Goal: Task Accomplishment & Management: Complete application form

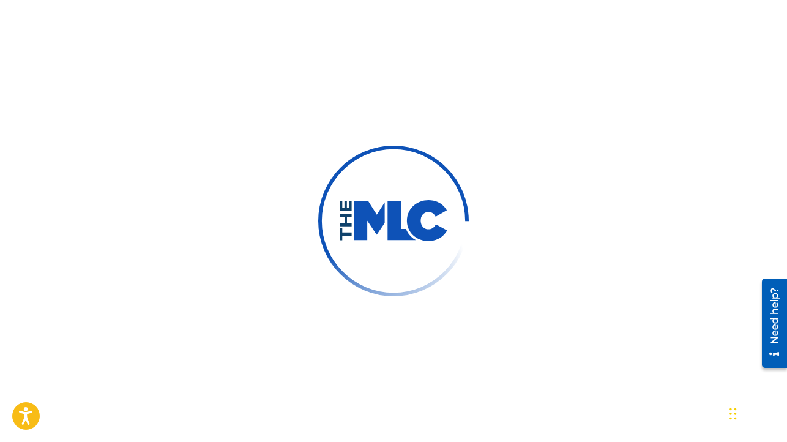
click at [555, 87] on div at bounding box center [393, 221] width 787 height 442
click at [591, 91] on div at bounding box center [393, 221] width 787 height 442
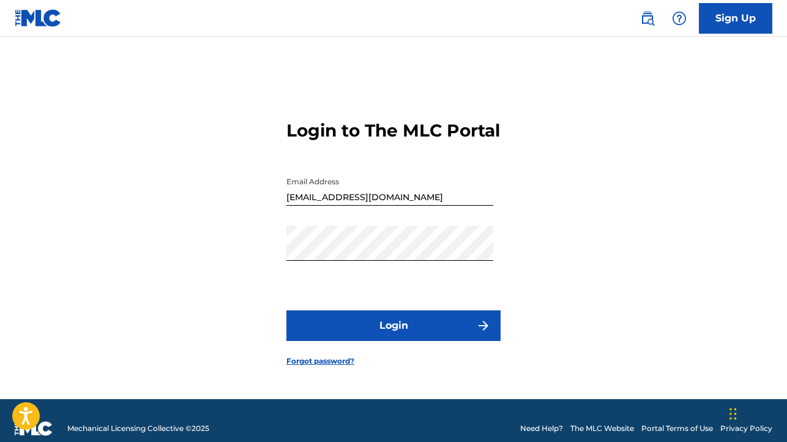
click at [378, 330] on button "Login" at bounding box center [393, 325] width 214 height 31
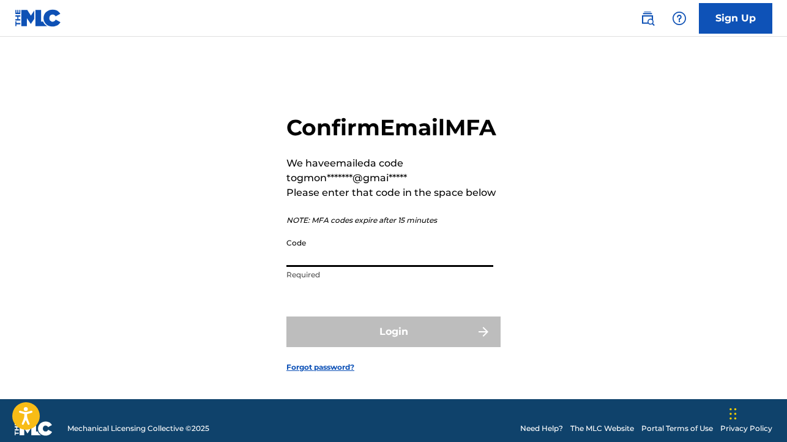
paste input "876177"
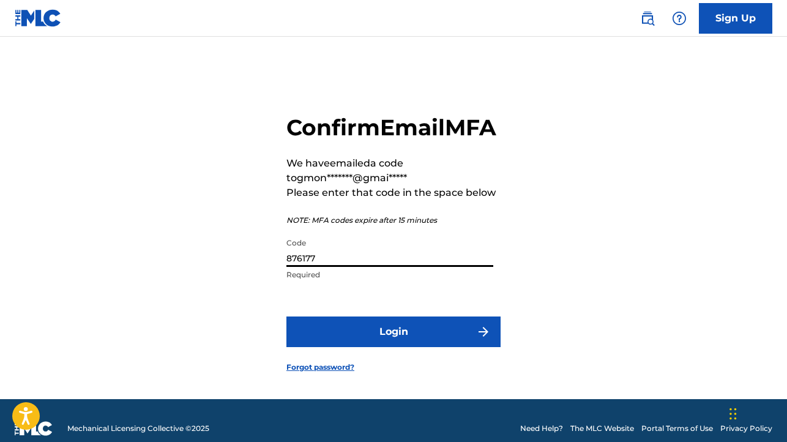
type input "876177"
click at [395, 347] on button "Login" at bounding box center [393, 331] width 214 height 31
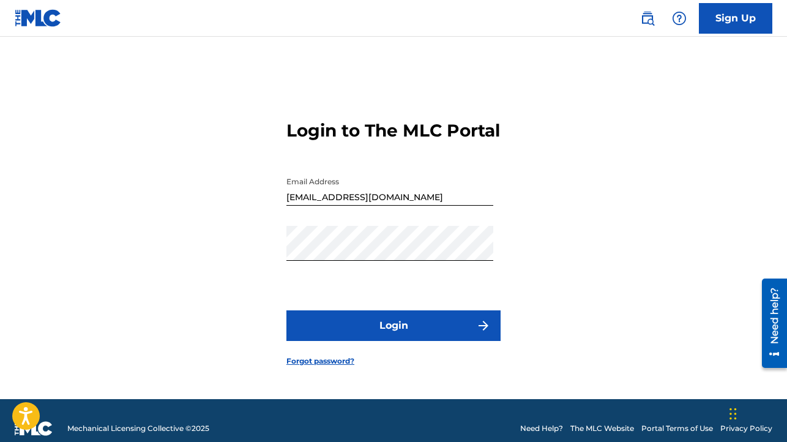
click at [409, 338] on button "Login" at bounding box center [393, 325] width 214 height 31
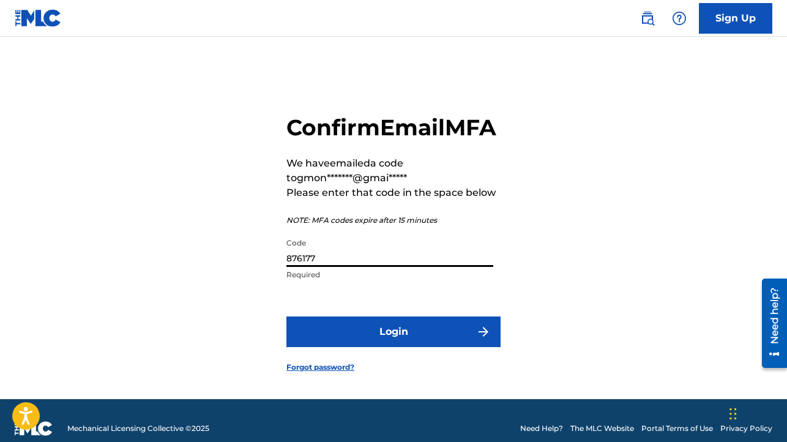
drag, startPoint x: 360, startPoint y: 278, endPoint x: 292, endPoint y: 274, distance: 68.1
click at [292, 267] on input "876177" at bounding box center [389, 249] width 207 height 35
type input "8"
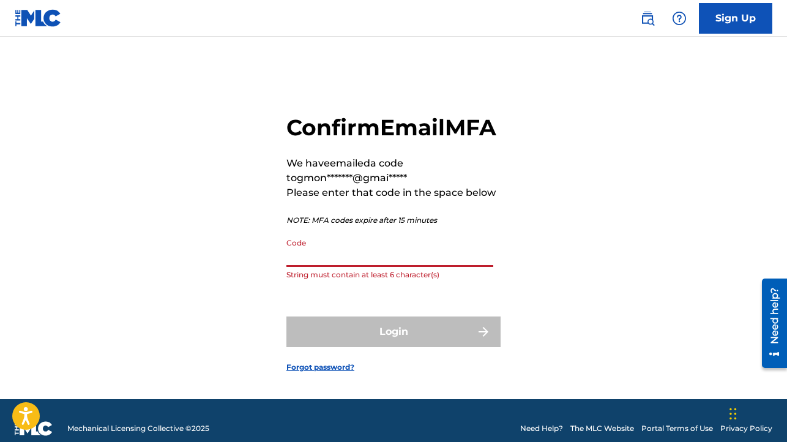
paste input "620160"
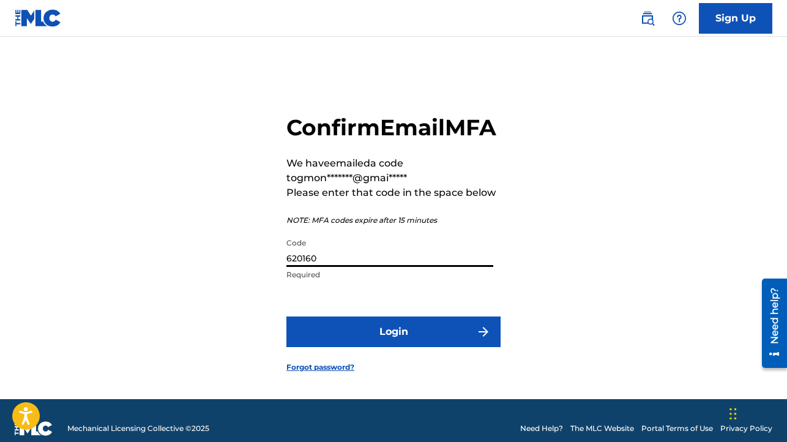
type input "620160"
click at [368, 345] on button "Login" at bounding box center [393, 331] width 214 height 31
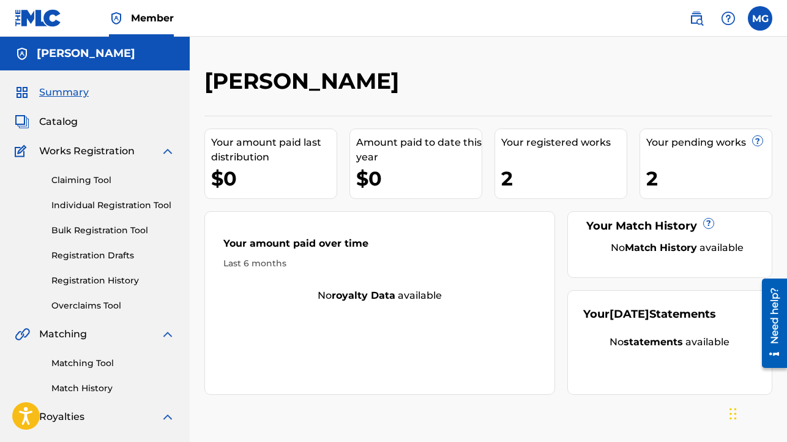
click at [107, 206] on link "Individual Registration Tool" at bounding box center [113, 205] width 124 height 13
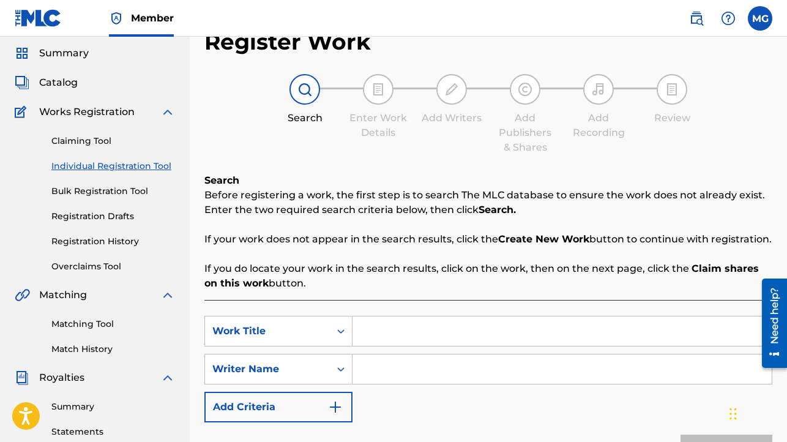
scroll to position [157, 0]
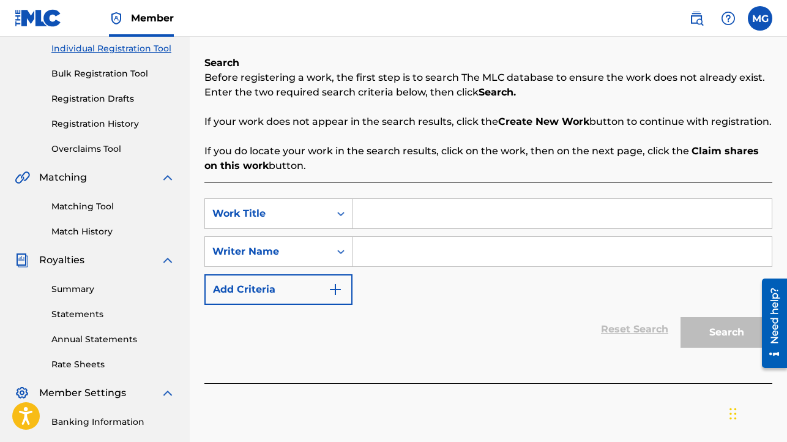
click at [375, 228] on input "Search Form" at bounding box center [562, 213] width 419 height 29
paste input "Live the Huslte"
type input "Live the Huslte"
click at [383, 264] on input "Search Form" at bounding box center [562, 251] width 419 height 29
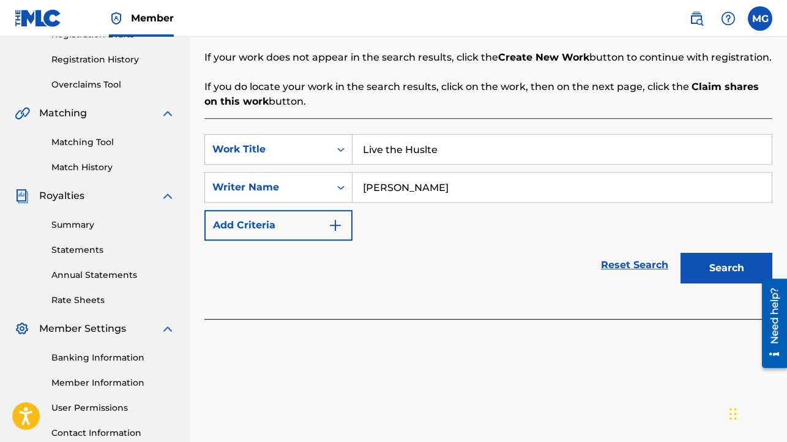
scroll to position [264, 0]
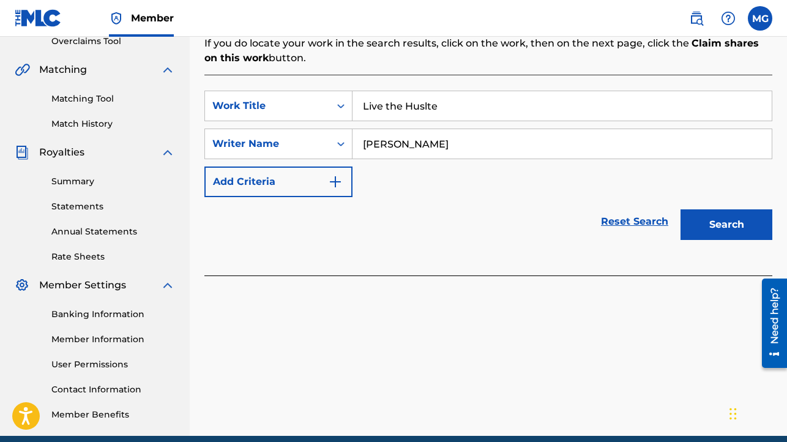
type input "[PERSON_NAME]"
click at [739, 240] on button "Search" at bounding box center [727, 224] width 92 height 31
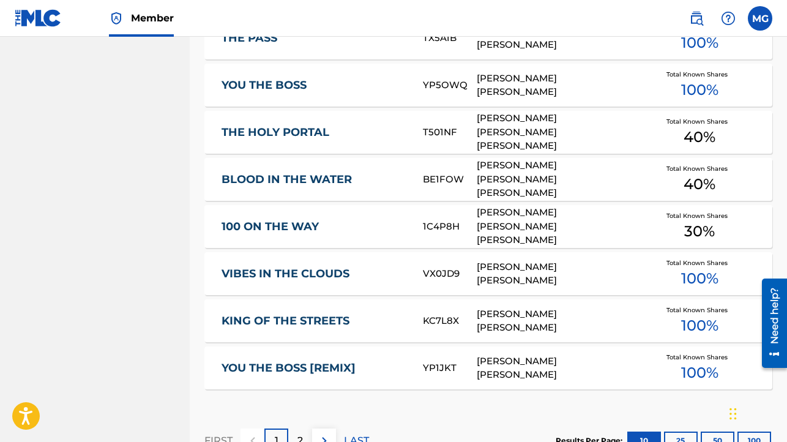
scroll to position [848, 0]
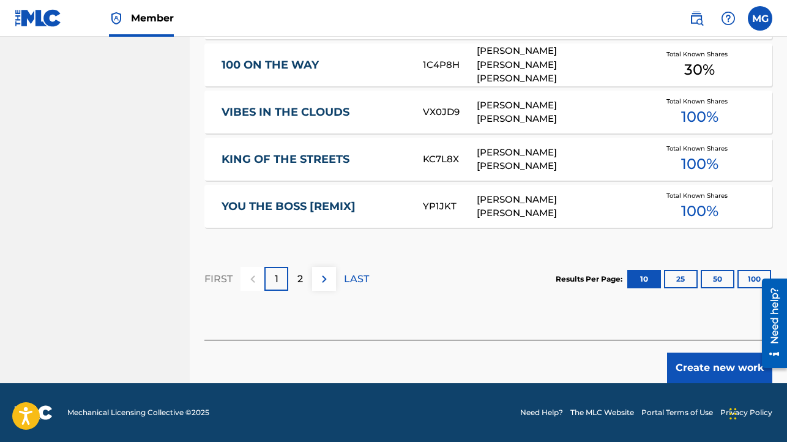
click at [698, 365] on button "Create new work" at bounding box center [719, 368] width 105 height 31
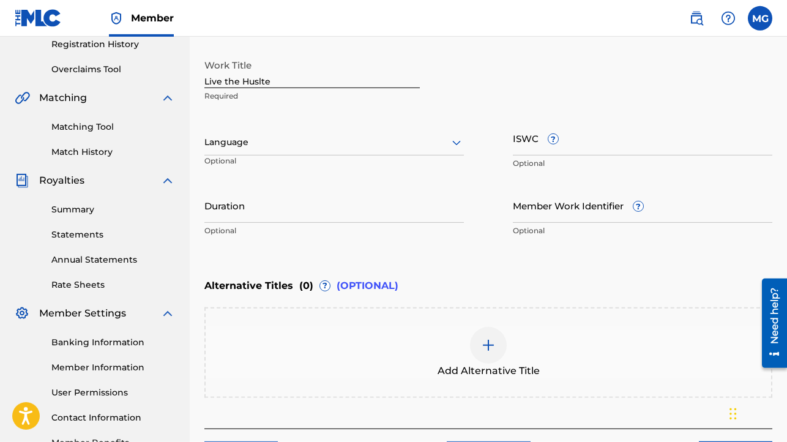
scroll to position [198, 0]
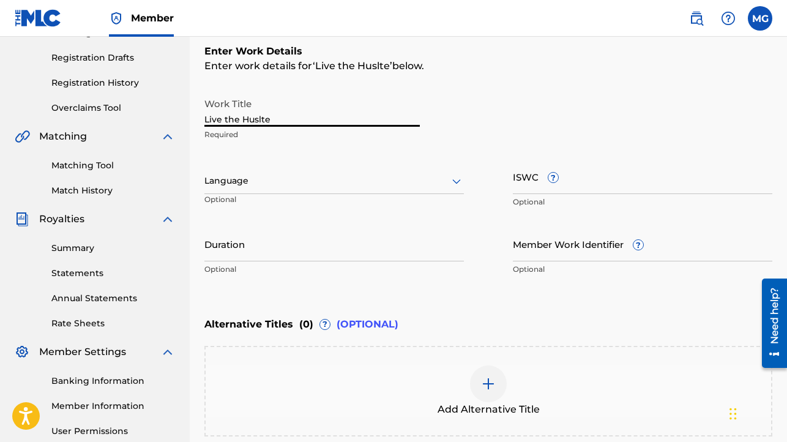
click at [253, 121] on input "Live the Huslte" at bounding box center [311, 109] width 215 height 35
click at [329, 210] on div "Language Optional" at bounding box center [333, 186] width 259 height 55
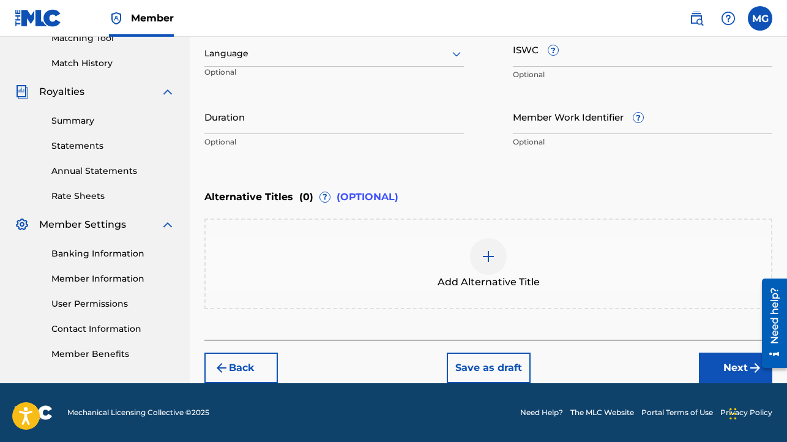
click at [485, 255] on img at bounding box center [488, 256] width 15 height 15
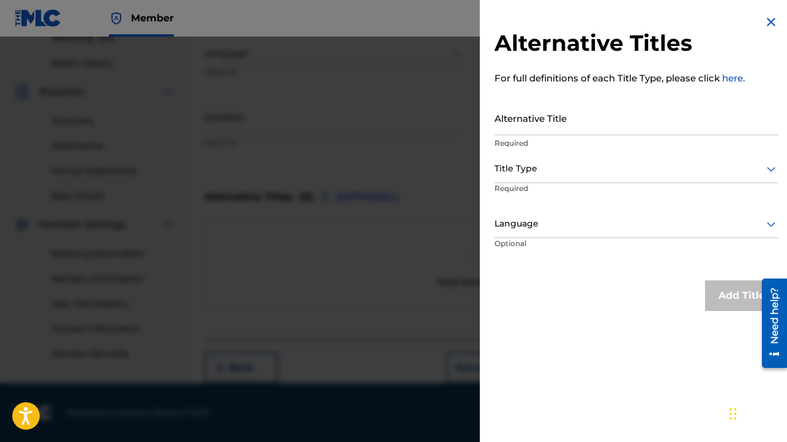
click at [577, 126] on input "Alternative Title" at bounding box center [637, 117] width 284 height 35
paste input "Live the Huslte"
click at [530, 128] on input "Live the Huslte" at bounding box center [637, 117] width 284 height 35
click at [607, 126] on input "Live the for Hustle" at bounding box center [637, 117] width 284 height 35
type input "Live the for Hustle"
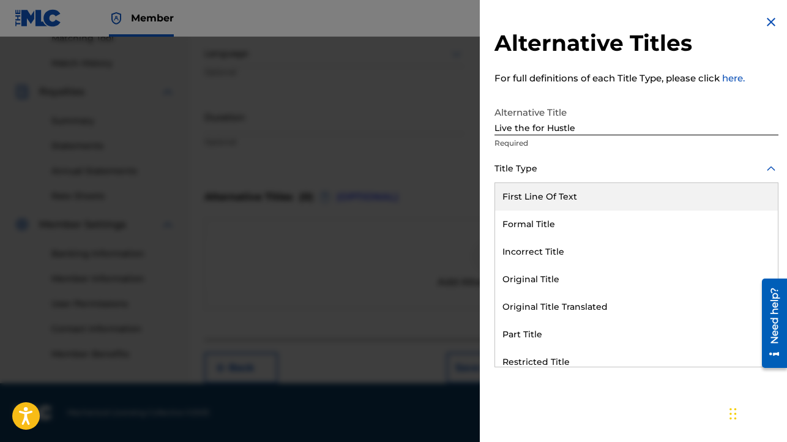
click at [764, 168] on icon at bounding box center [771, 169] width 15 height 15
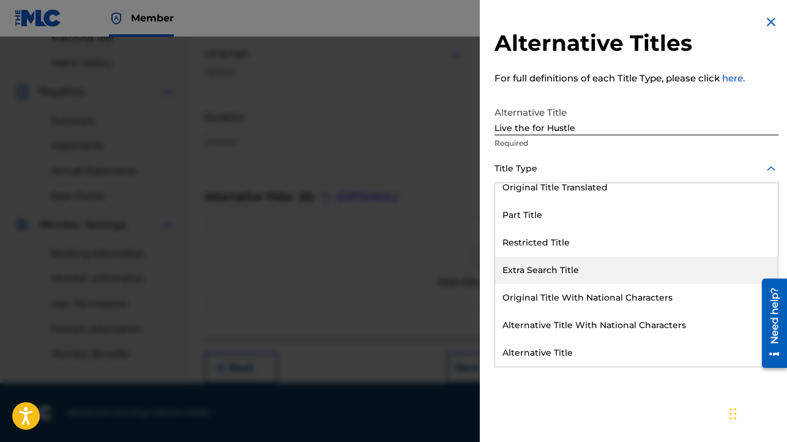
scroll to position [0, 0]
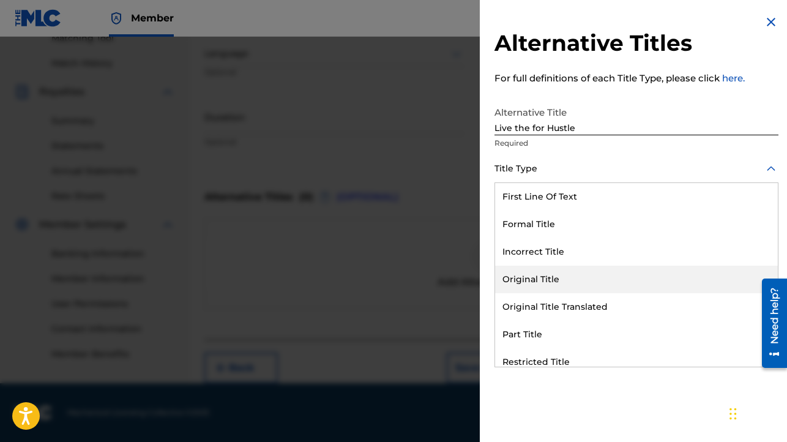
click at [602, 277] on div "Original Title" at bounding box center [636, 280] width 283 height 28
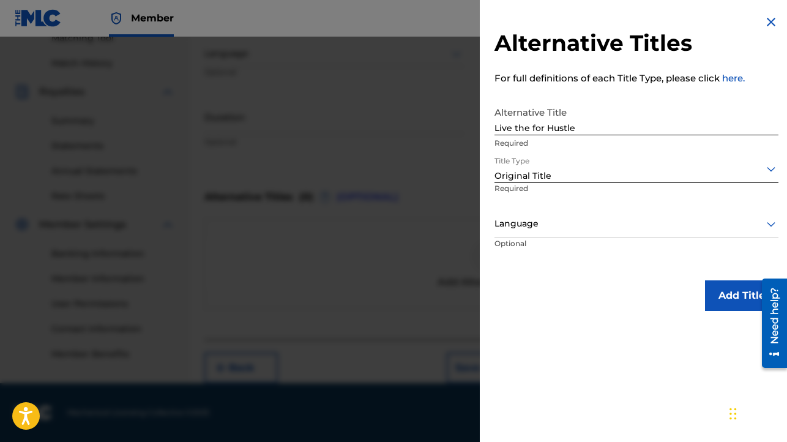
click at [719, 296] on button "Add Title" at bounding box center [741, 295] width 73 height 31
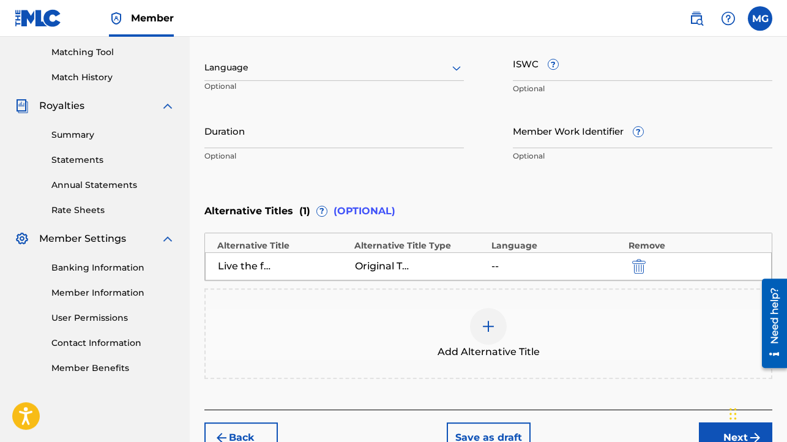
scroll to position [204, 0]
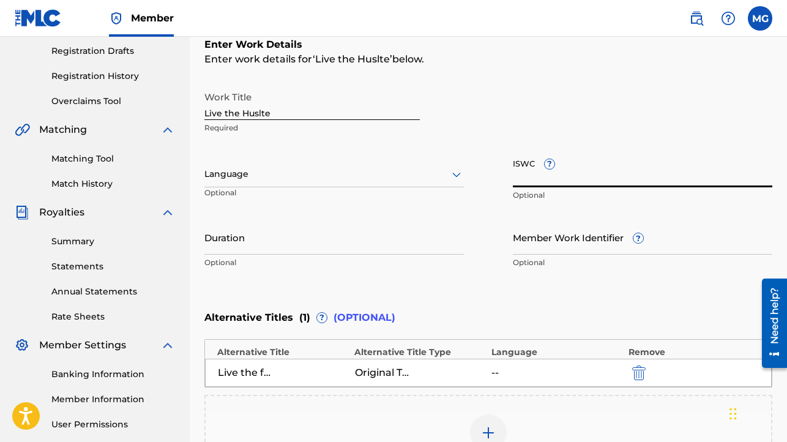
click at [570, 179] on input "ISWC ?" at bounding box center [642, 169] width 259 height 35
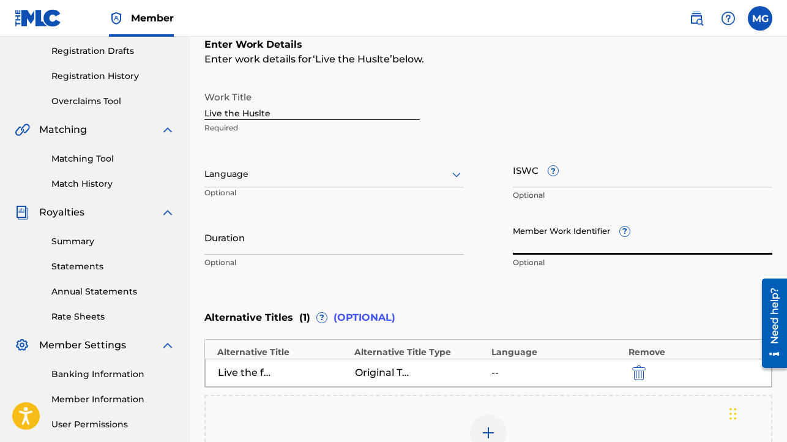
click at [562, 248] on input "Member Work Identifier ?" at bounding box center [642, 237] width 259 height 35
click at [262, 244] on input "Duration" at bounding box center [333, 237] width 259 height 35
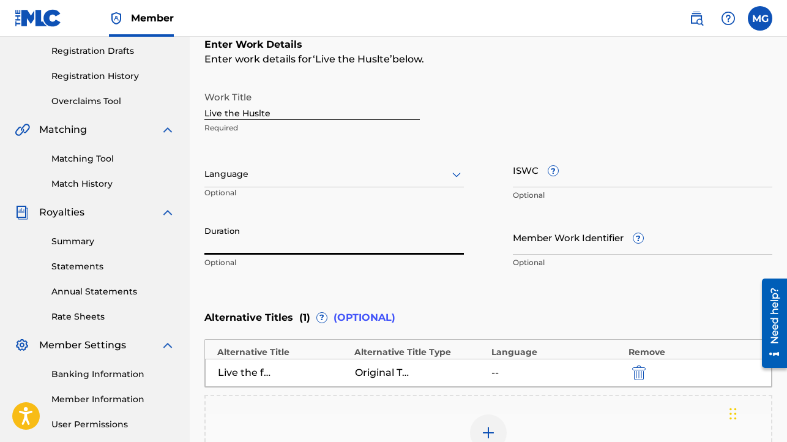
paste input "2:10"
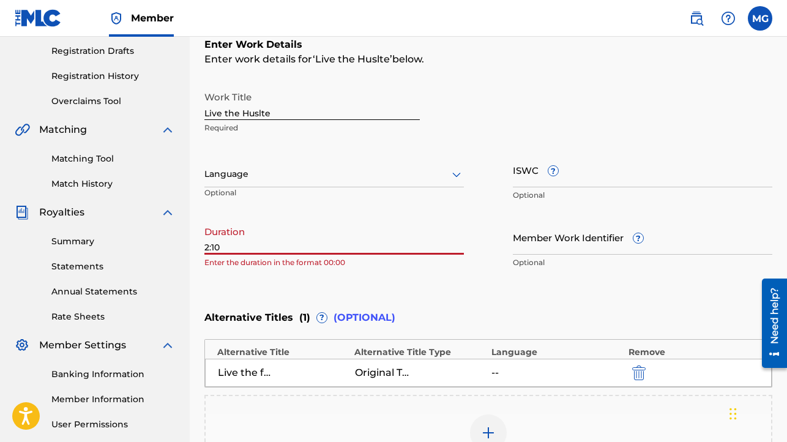
click at [319, 278] on div "Enter Work Details Enter work details for ‘ Live the Huslte ’ below. Work Title…" at bounding box center [488, 156] width 568 height 296
click at [340, 233] on input "2:10" at bounding box center [333, 237] width 259 height 35
click at [395, 266] on p "Enter the duration in the format 00:00" at bounding box center [333, 262] width 259 height 11
click at [228, 247] on input "2:10" at bounding box center [333, 237] width 259 height 35
type input "2"
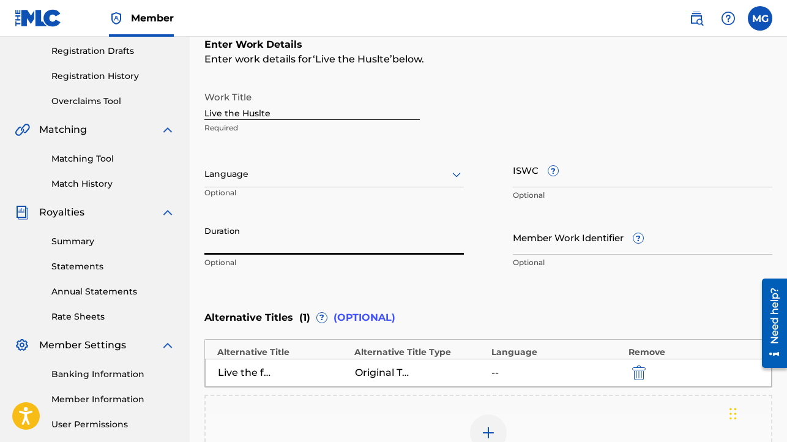
paste input "02:10"
type input "02:10"
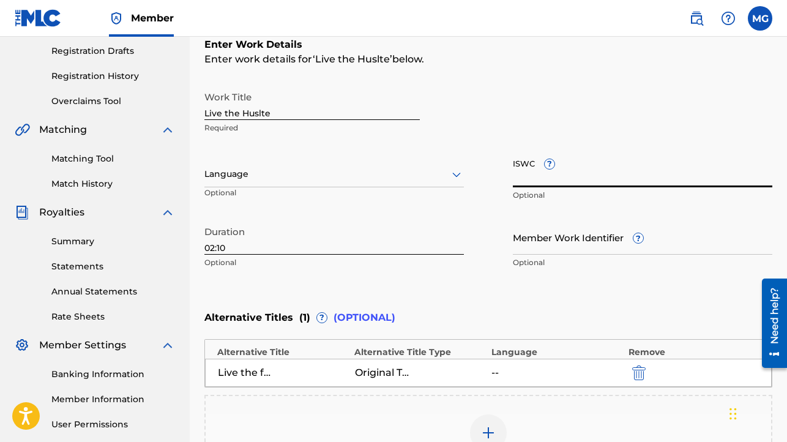
click at [522, 179] on input "ISWC ?" at bounding box center [642, 169] width 259 height 35
paste input "FR-X87-25-33215"
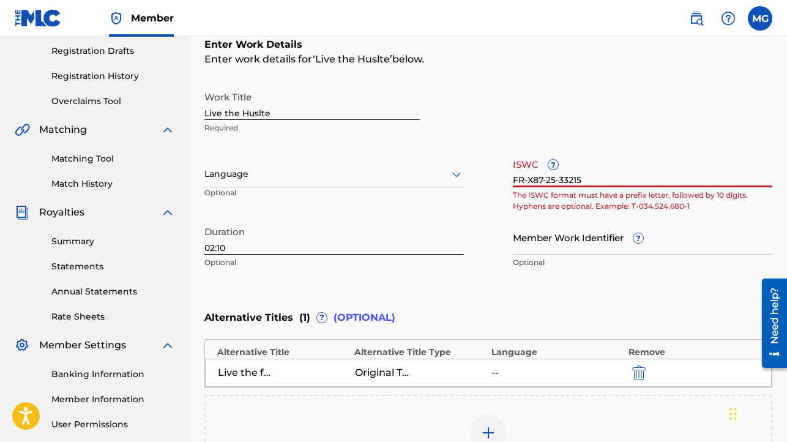
click at [529, 180] on input "FR-X87-25-33215" at bounding box center [642, 169] width 259 height 35
type input "F"
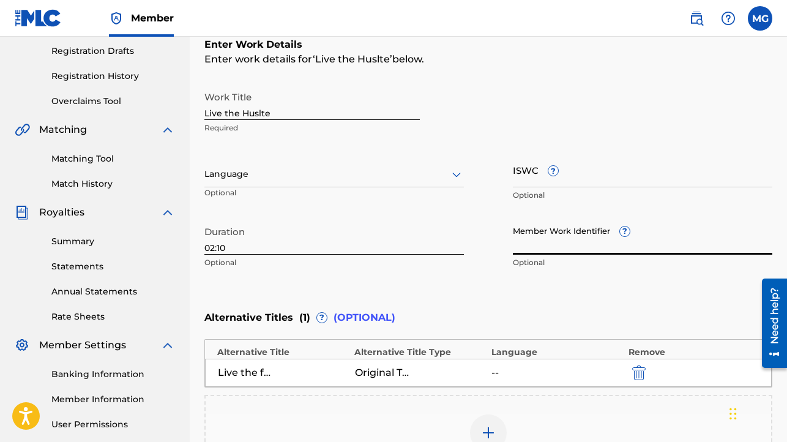
click at [579, 248] on input "Member Work Identifier ?" at bounding box center [642, 237] width 259 height 35
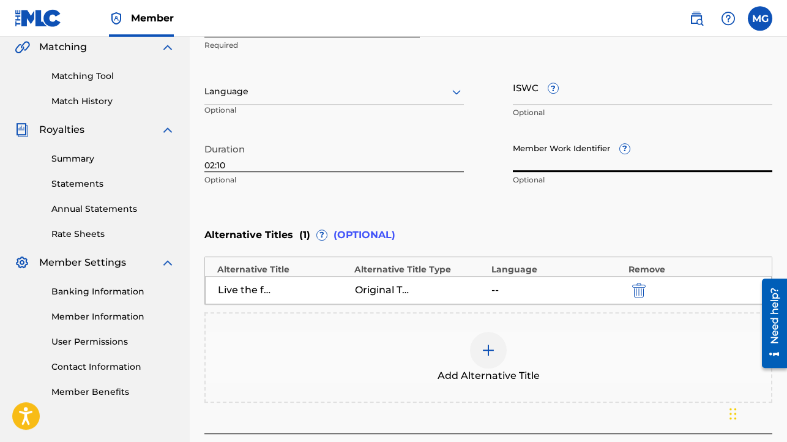
scroll to position [195, 0]
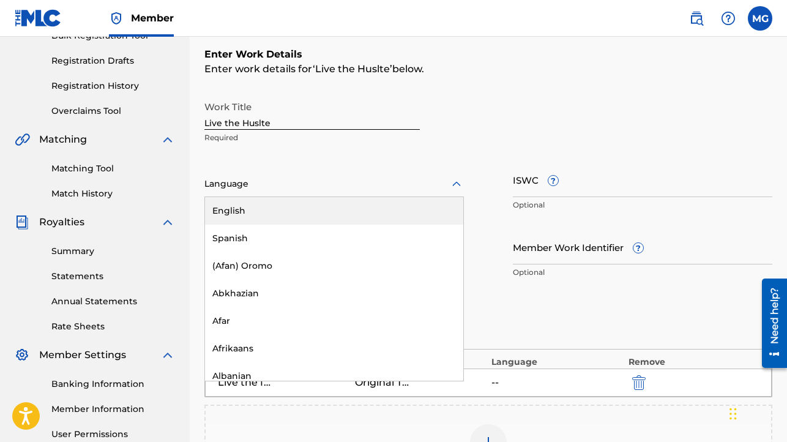
click at [456, 186] on icon at bounding box center [456, 184] width 15 height 15
click at [426, 207] on div "English" at bounding box center [334, 211] width 258 height 28
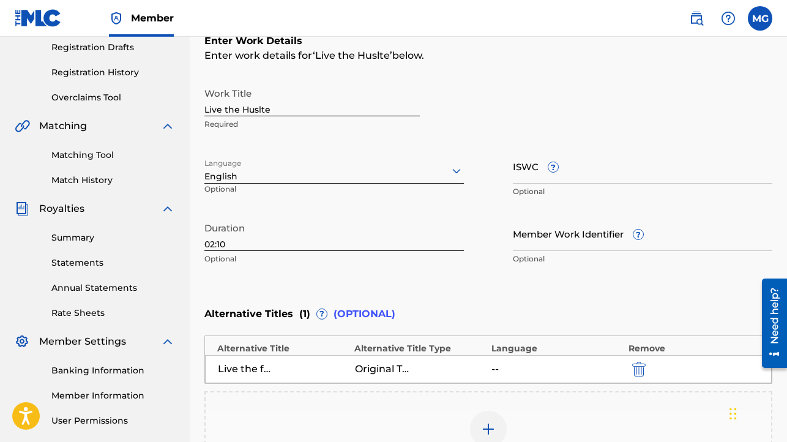
scroll to position [224, 0]
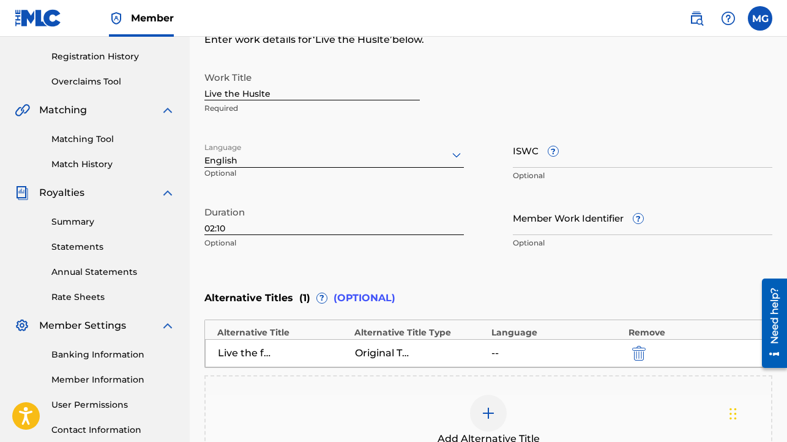
click at [565, 158] on input "ISWC ?" at bounding box center [642, 150] width 259 height 35
paste input "3617399900032"
type input "3617399900032"
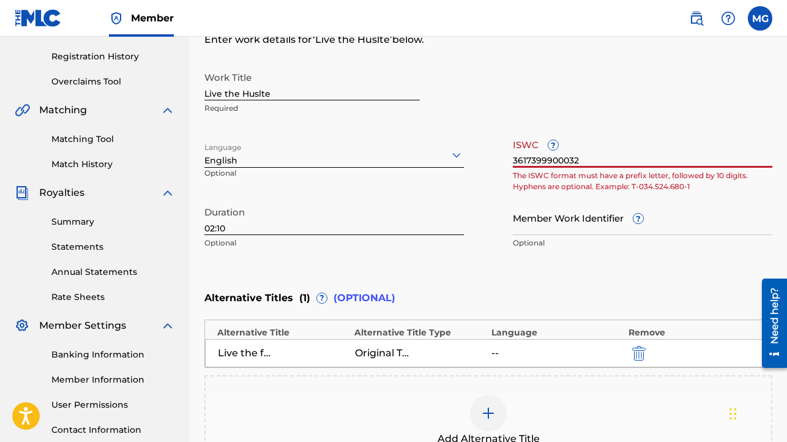
drag, startPoint x: 598, startPoint y: 160, endPoint x: 497, endPoint y: 155, distance: 101.1
click at [513, 160] on input "3617399900032" at bounding box center [642, 150] width 259 height 35
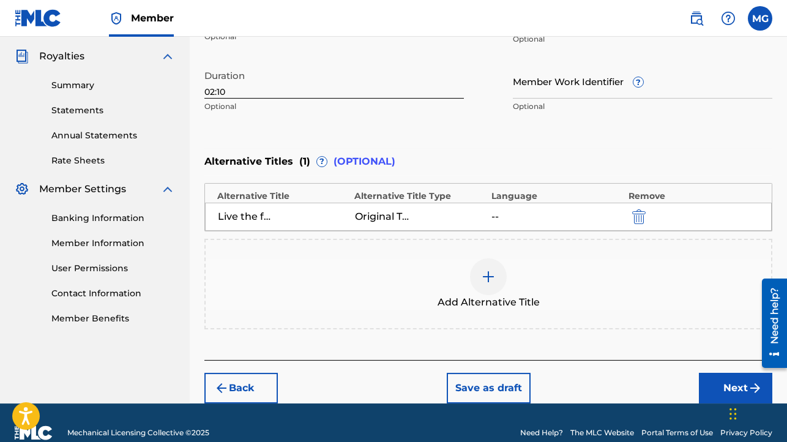
scroll to position [381, 0]
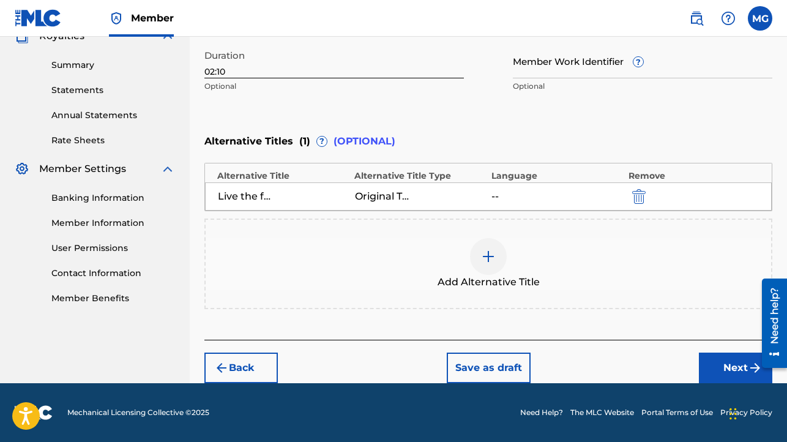
click at [733, 367] on button "Next" at bounding box center [735, 368] width 73 height 31
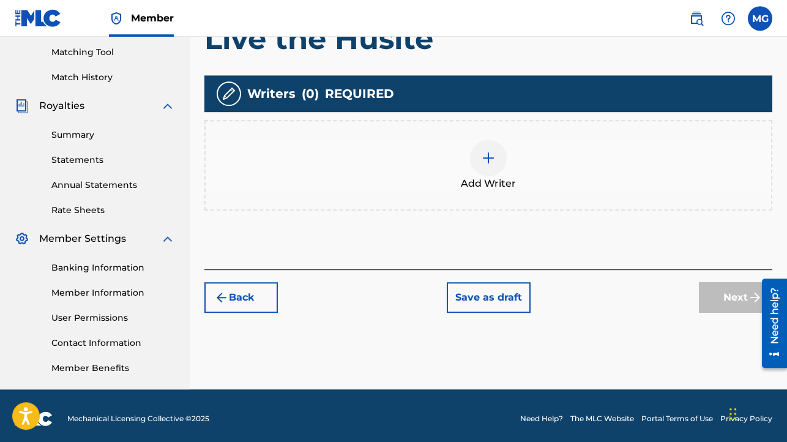
scroll to position [307, 0]
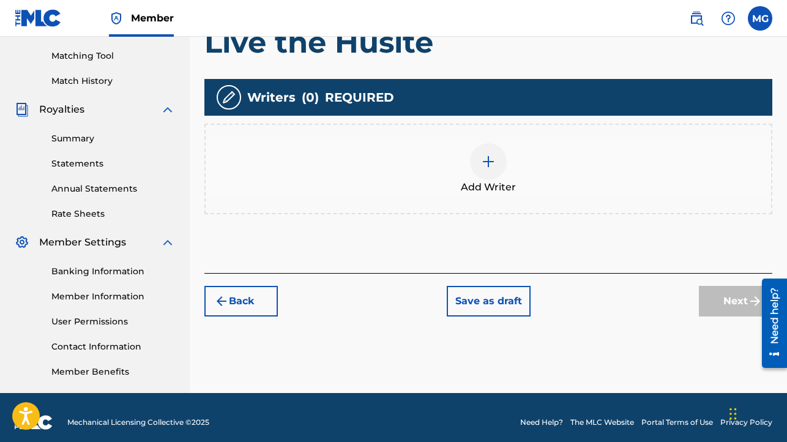
click at [482, 166] on img at bounding box center [488, 161] width 15 height 15
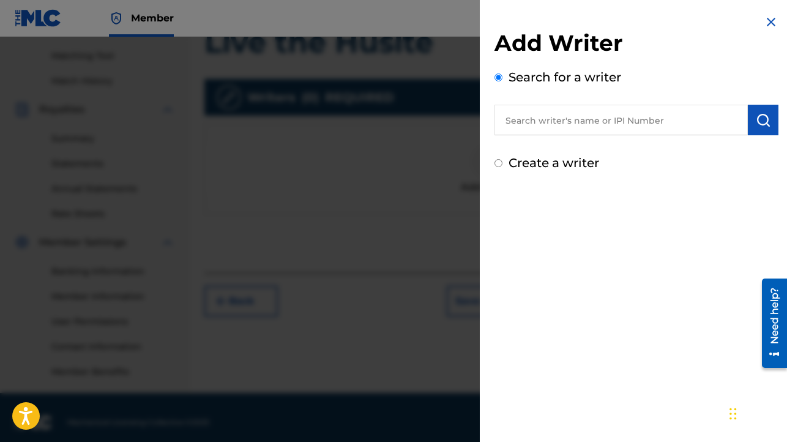
click at [552, 124] on input "text" at bounding box center [621, 120] width 253 height 31
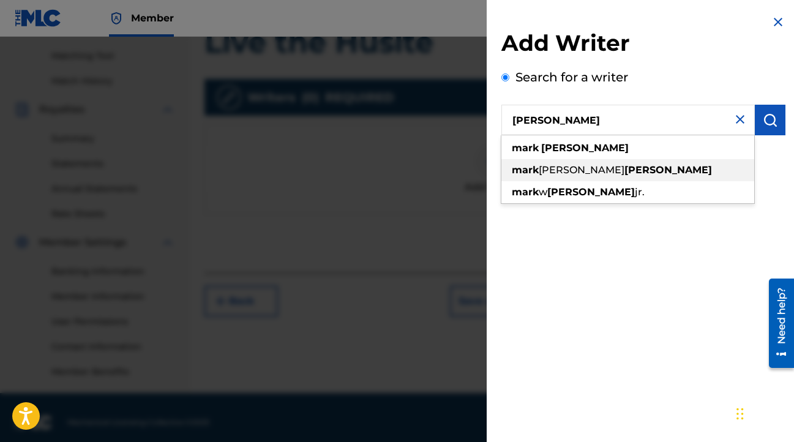
click at [624, 170] on strong "[PERSON_NAME]" at bounding box center [668, 170] width 88 height 12
type input "[PERSON_NAME] [PERSON_NAME]"
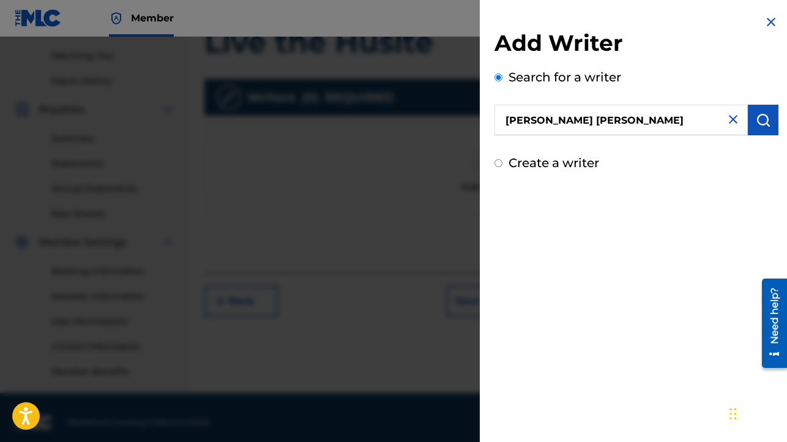
click at [756, 124] on img "submit" at bounding box center [763, 120] width 15 height 15
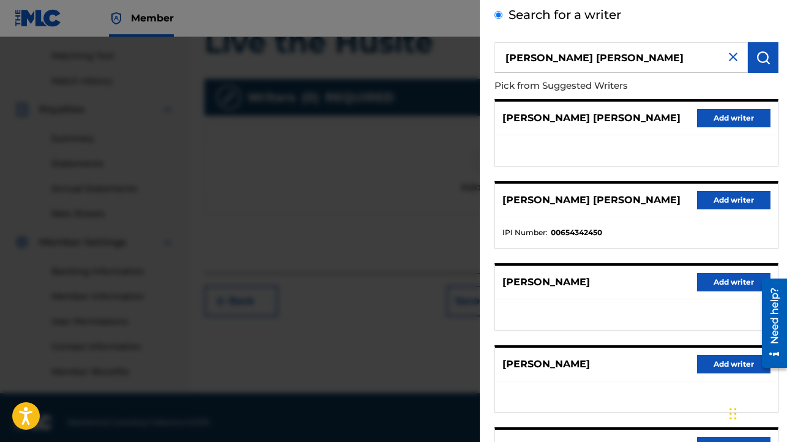
scroll to position [135, 0]
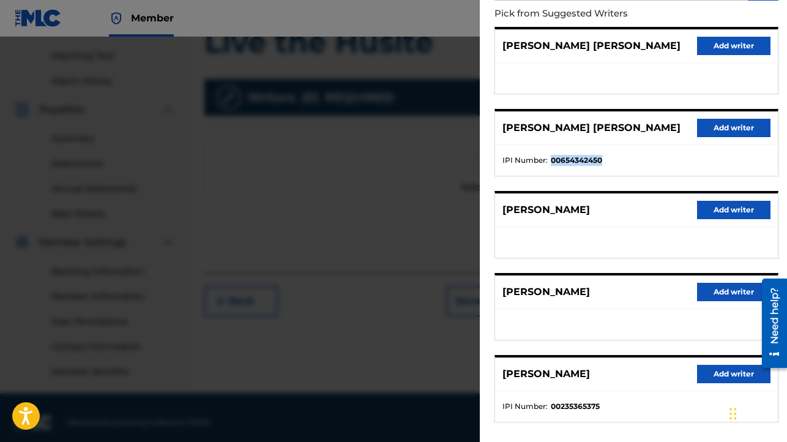
drag, startPoint x: 552, startPoint y: 160, endPoint x: 602, endPoint y: 160, distance: 50.2
click at [602, 160] on strong "00654342450" at bounding box center [576, 160] width 51 height 11
copy strong "00654342450"
click at [629, 162] on li "IPI Number : 00654342450" at bounding box center [636, 160] width 268 height 11
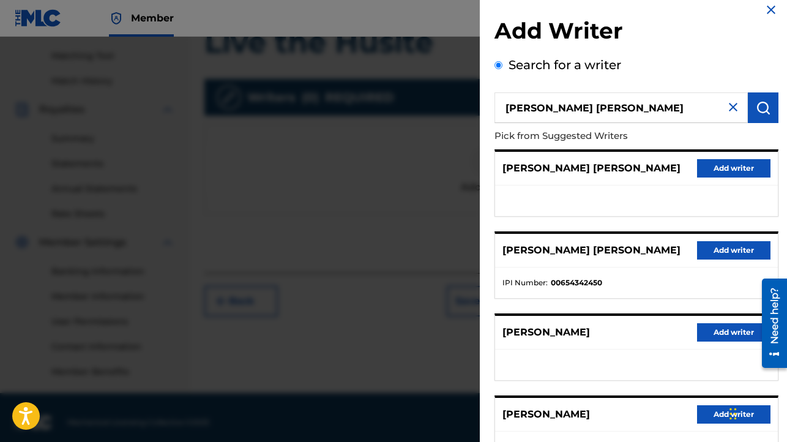
scroll to position [159, 0]
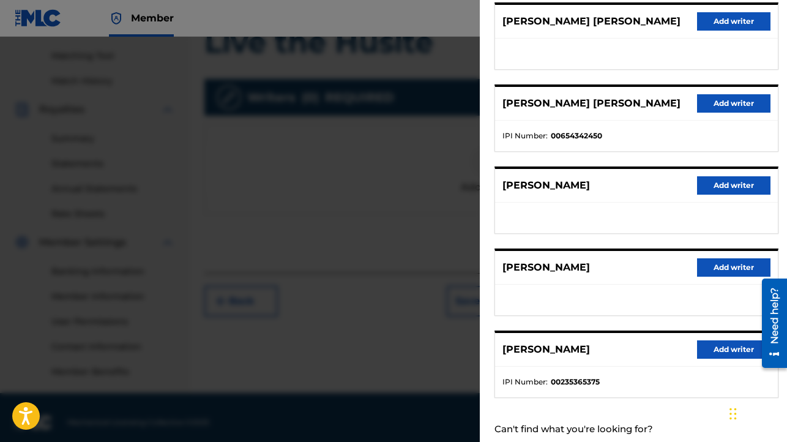
click at [710, 106] on button "Add writer" at bounding box center [733, 103] width 73 height 18
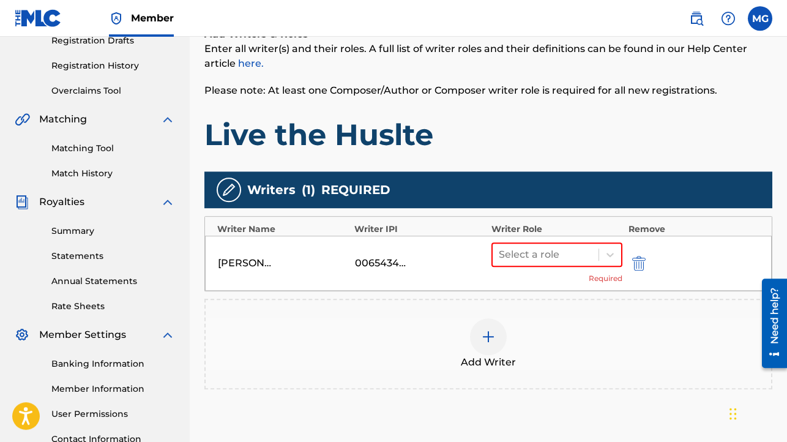
scroll to position [219, 0]
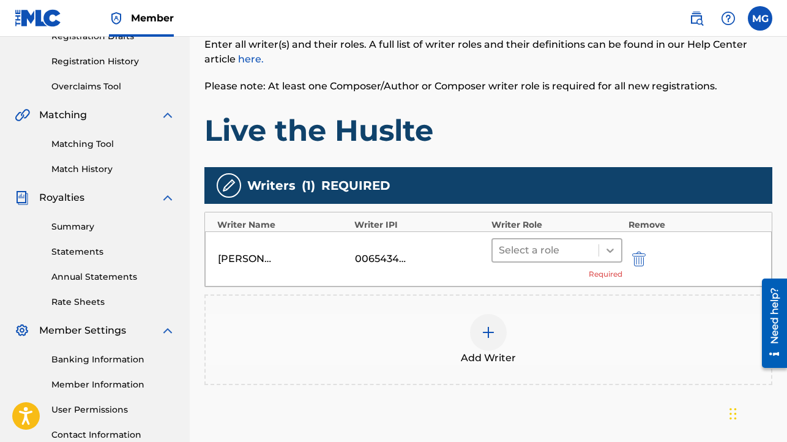
click at [606, 250] on icon at bounding box center [610, 250] width 12 height 12
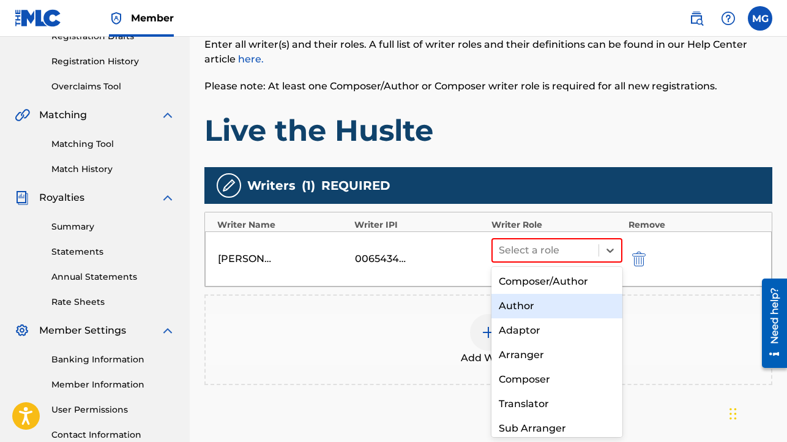
click at [566, 308] on div "Author" at bounding box center [556, 306] width 131 height 24
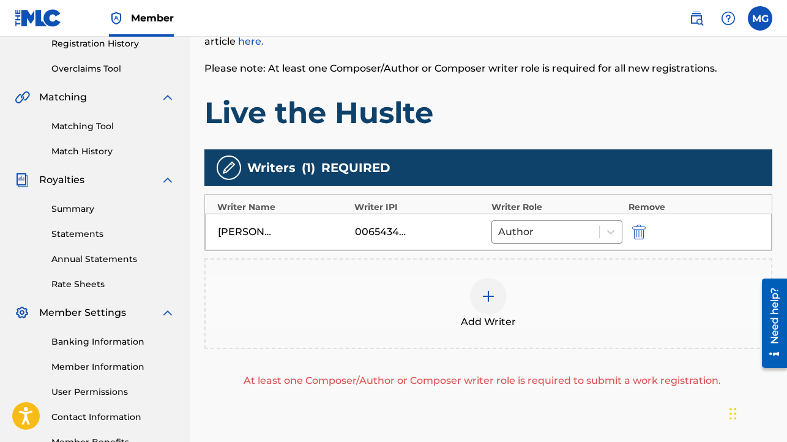
scroll to position [317, 0]
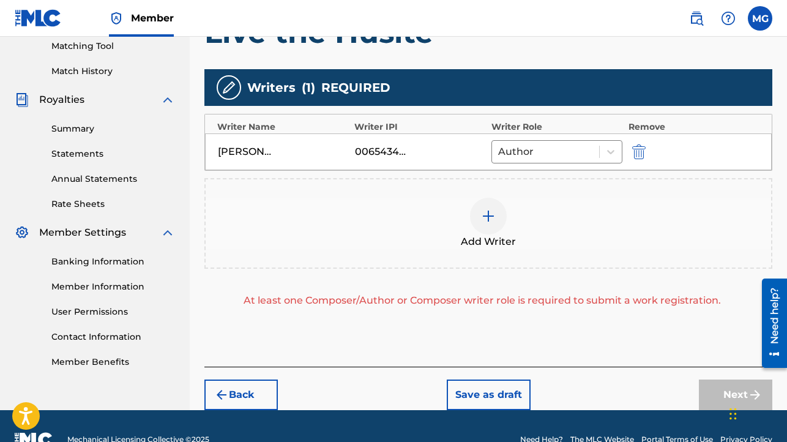
click at [479, 220] on div at bounding box center [488, 216] width 37 height 37
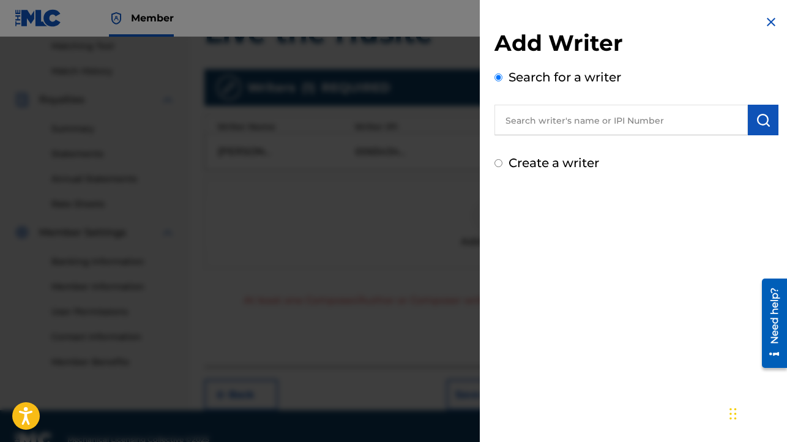
click at [527, 124] on input "text" at bounding box center [621, 120] width 253 height 31
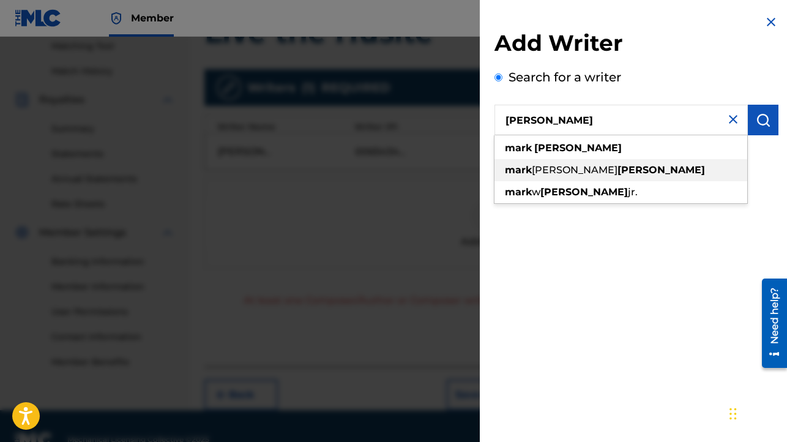
click at [618, 173] on strong "[PERSON_NAME]" at bounding box center [662, 170] width 88 height 12
type input "[PERSON_NAME] [PERSON_NAME]"
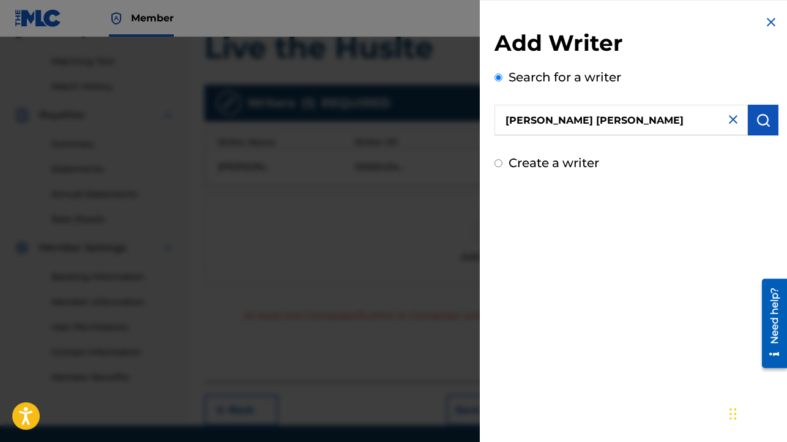
scroll to position [236, 0]
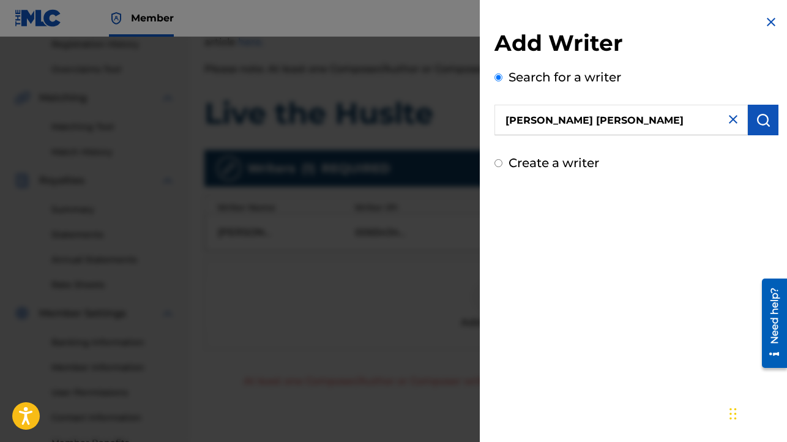
click at [759, 123] on img "submit" at bounding box center [763, 120] width 15 height 15
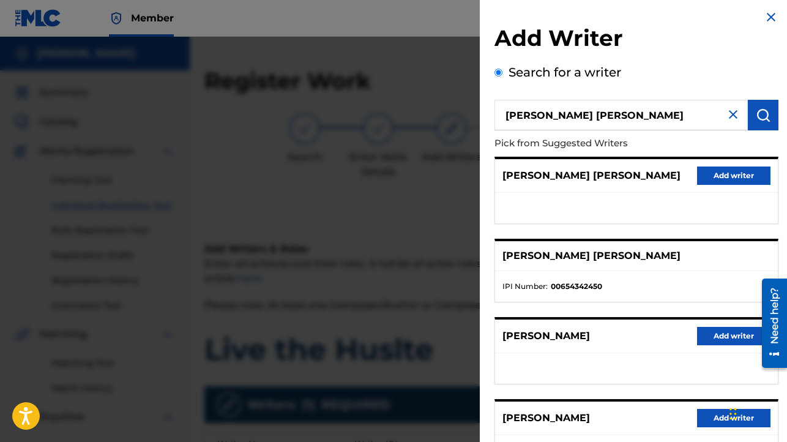
scroll to position [0, 0]
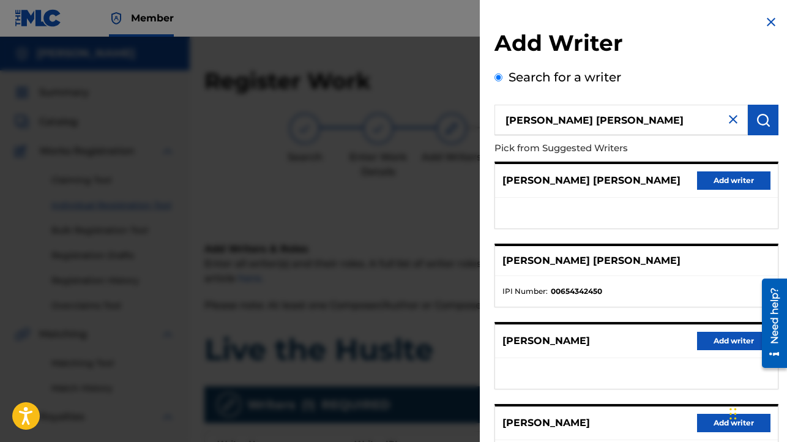
click at [718, 180] on button "Add writer" at bounding box center [733, 180] width 73 height 18
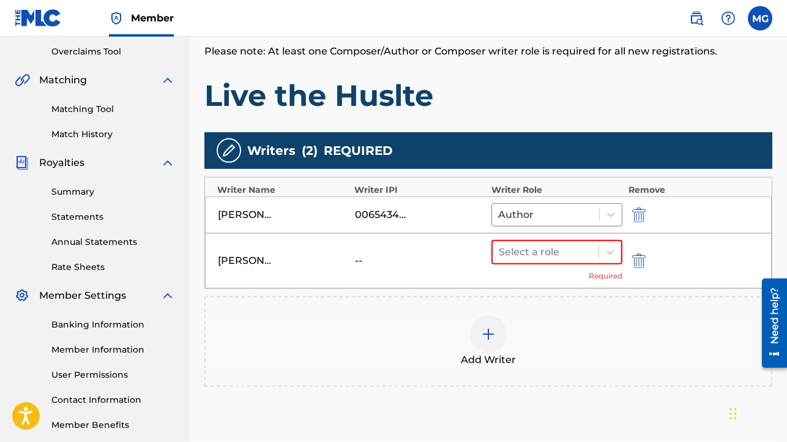
scroll to position [255, 0]
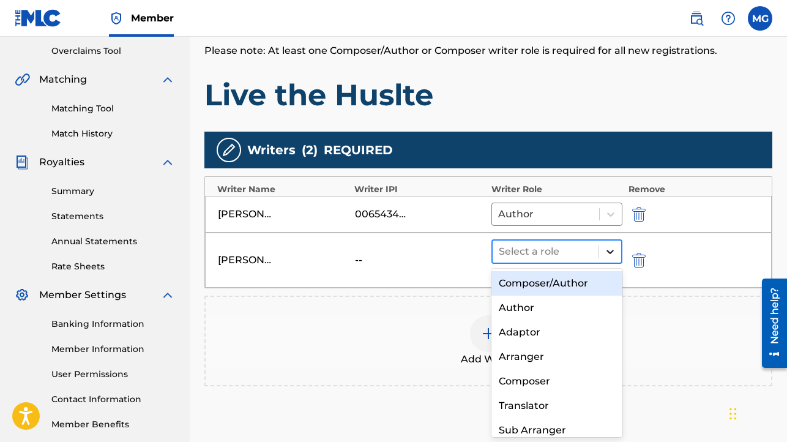
click at [605, 250] on icon at bounding box center [610, 251] width 12 height 12
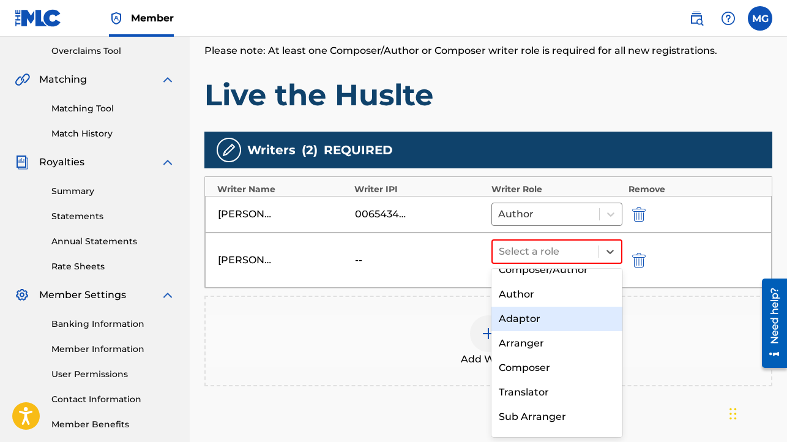
scroll to position [0, 0]
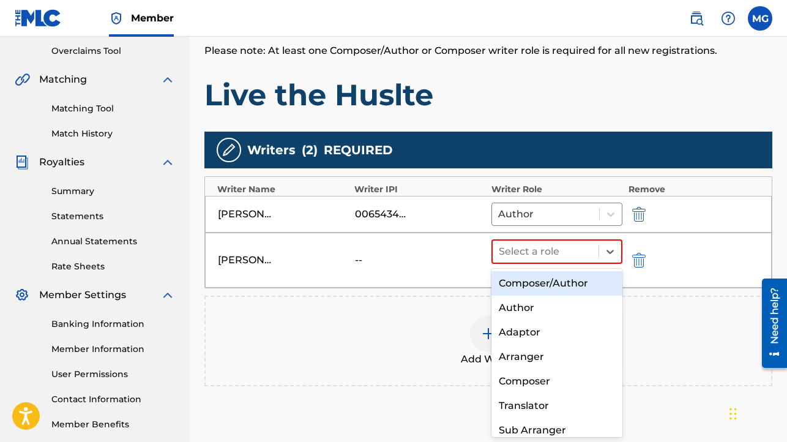
click at [563, 286] on div "Composer/Author" at bounding box center [556, 283] width 131 height 24
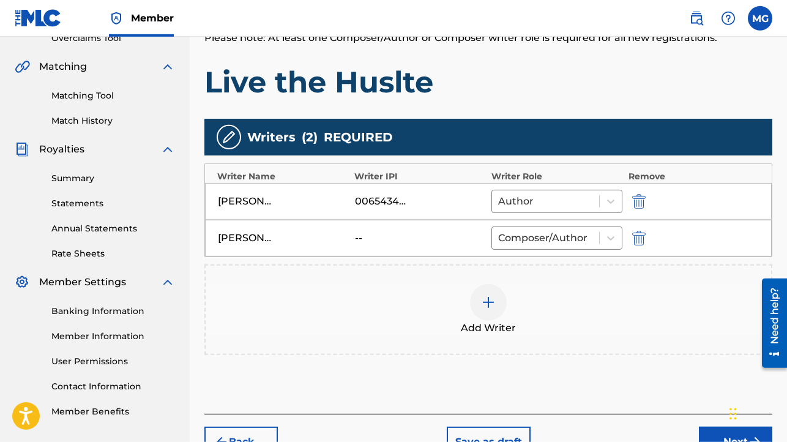
scroll to position [234, 0]
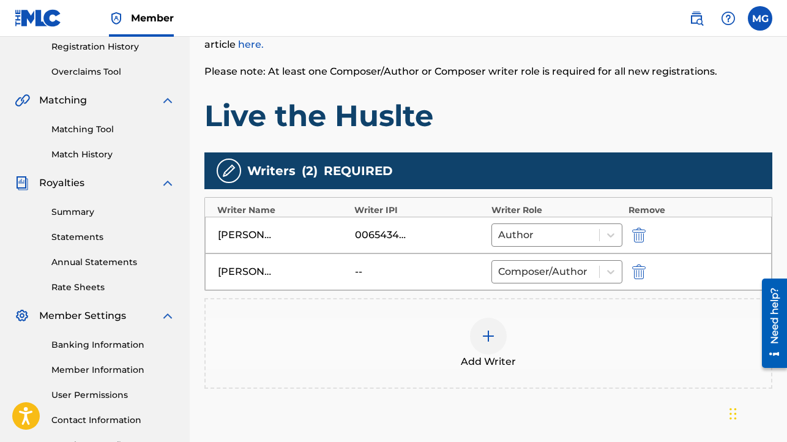
drag, startPoint x: 354, startPoint y: 268, endPoint x: 267, endPoint y: 269, distance: 86.3
click at [351, 268] on div "[PERSON_NAME] [PERSON_NAME] -- Composer/Author" at bounding box center [488, 271] width 567 height 37
click at [244, 269] on div "[PERSON_NAME] [PERSON_NAME]" at bounding box center [245, 271] width 55 height 15
click at [640, 269] on img "submit" at bounding box center [638, 271] width 13 height 15
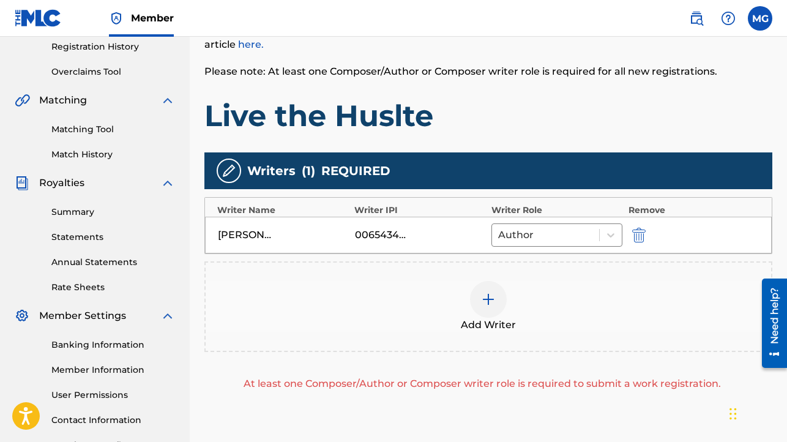
click at [489, 302] on img at bounding box center [488, 299] width 15 height 15
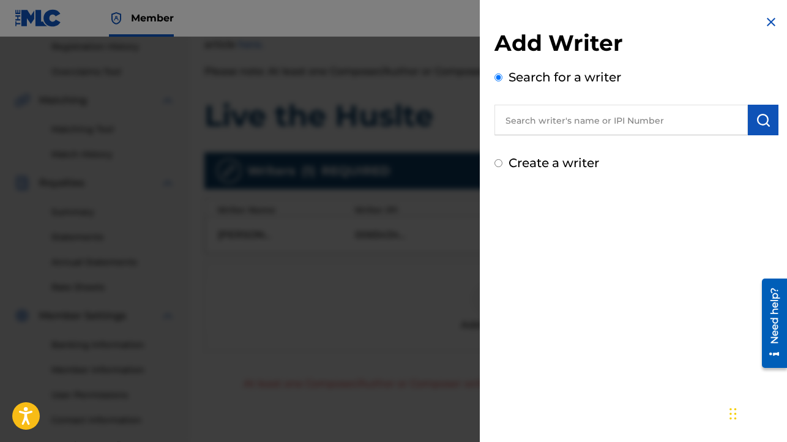
click at [575, 126] on input "text" at bounding box center [621, 120] width 253 height 31
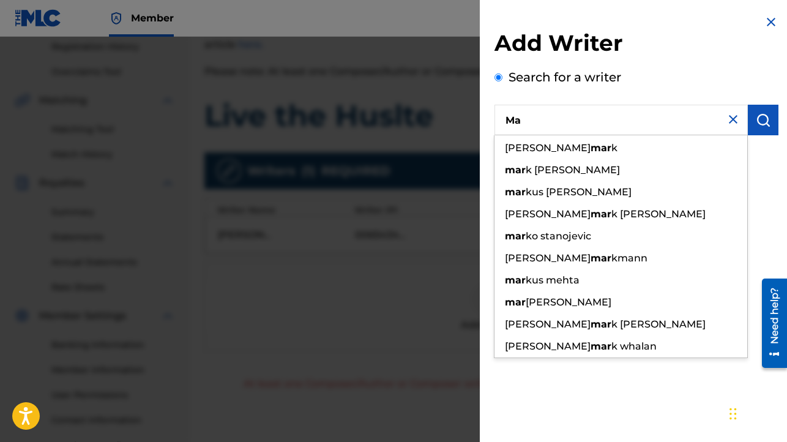
type input "M"
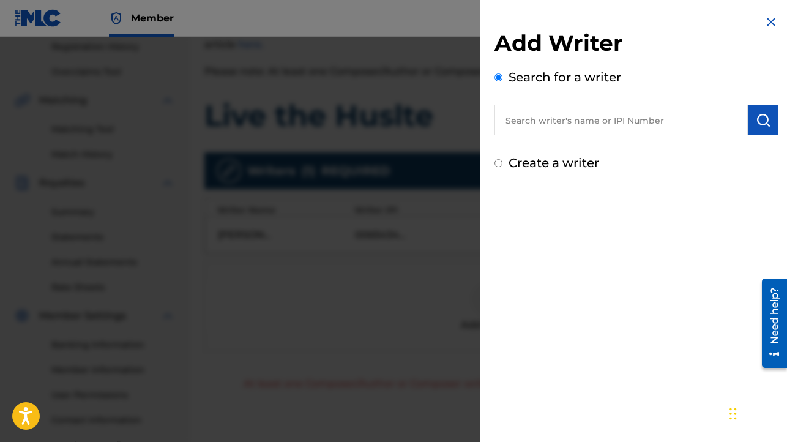
click at [272, 278] on div at bounding box center [393, 258] width 787 height 442
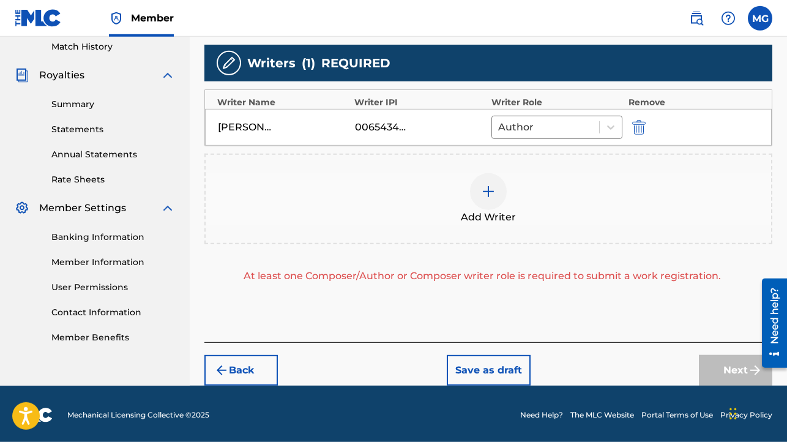
scroll to position [344, 0]
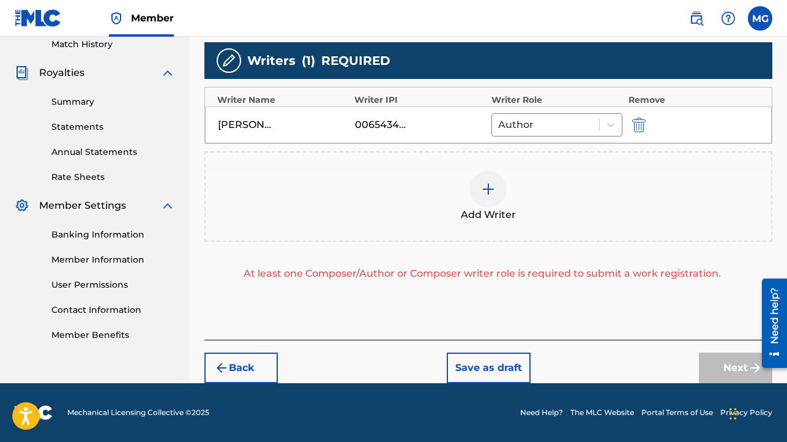
click at [480, 369] on button "Save as draft" at bounding box center [489, 368] width 84 height 31
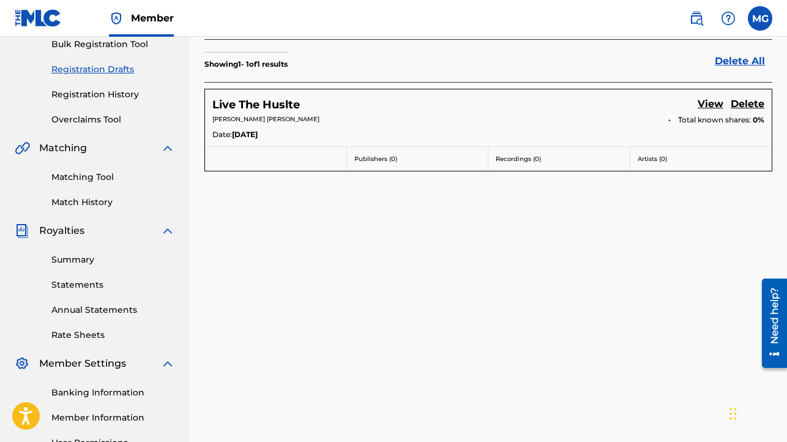
scroll to position [317, 0]
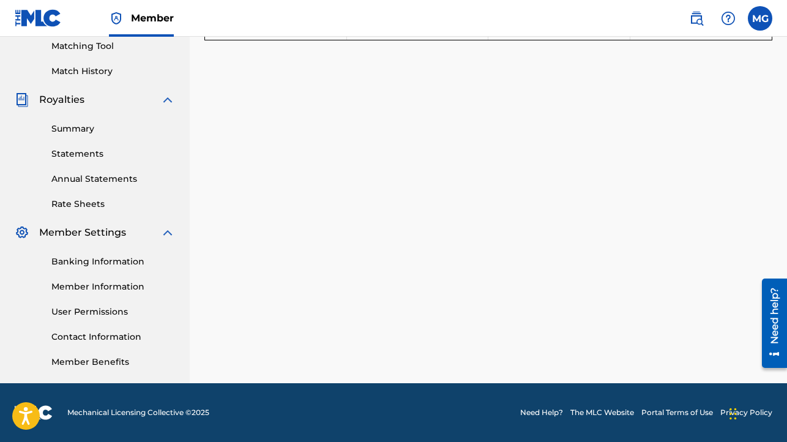
click at [117, 286] on link "Member Information" at bounding box center [113, 286] width 124 height 13
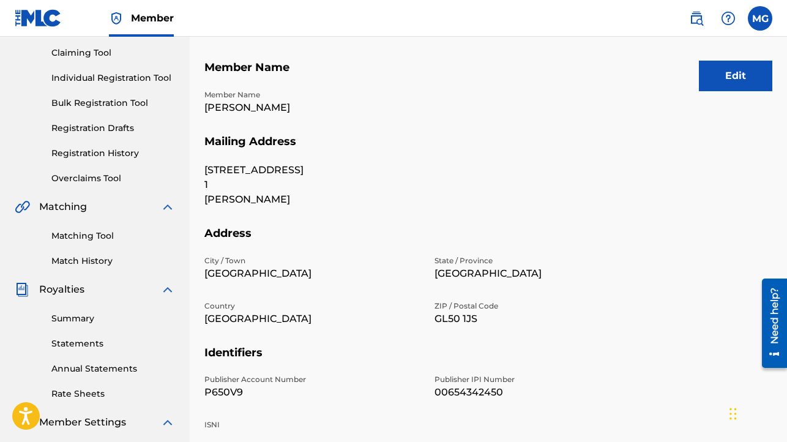
scroll to position [313, 0]
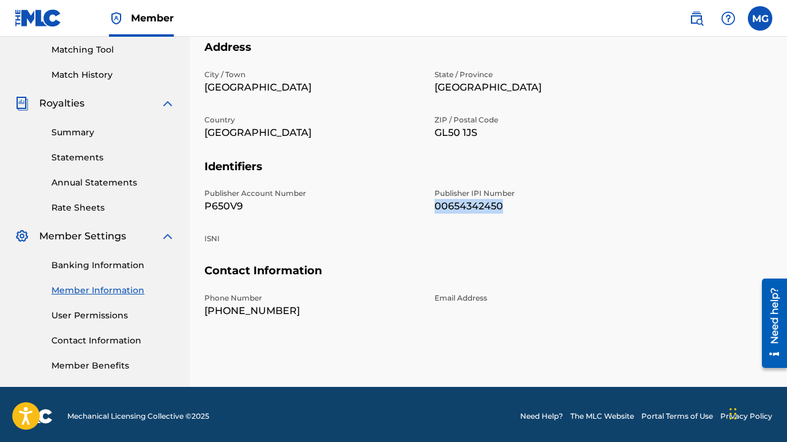
drag, startPoint x: 436, startPoint y: 206, endPoint x: 515, endPoint y: 204, distance: 79.6
click at [515, 204] on p "00654342450" at bounding box center [542, 206] width 215 height 15
copy p "00654342450"
click at [466, 299] on p "Email Address" at bounding box center [542, 298] width 215 height 11
click at [403, 276] on h5 "Contact Information" at bounding box center [488, 278] width 568 height 29
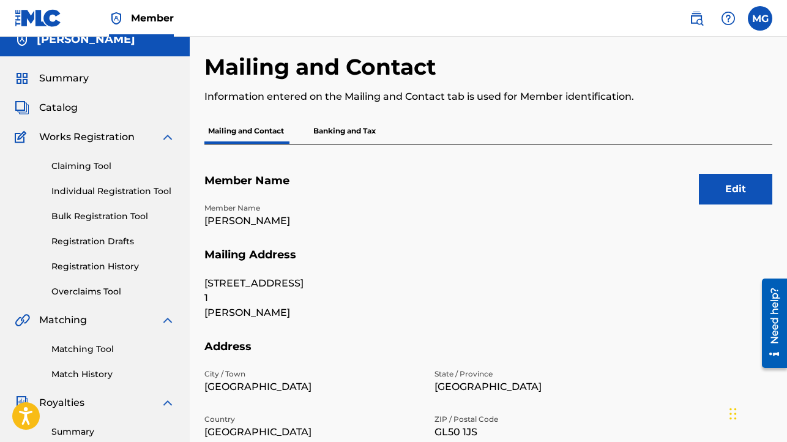
scroll to position [0, 0]
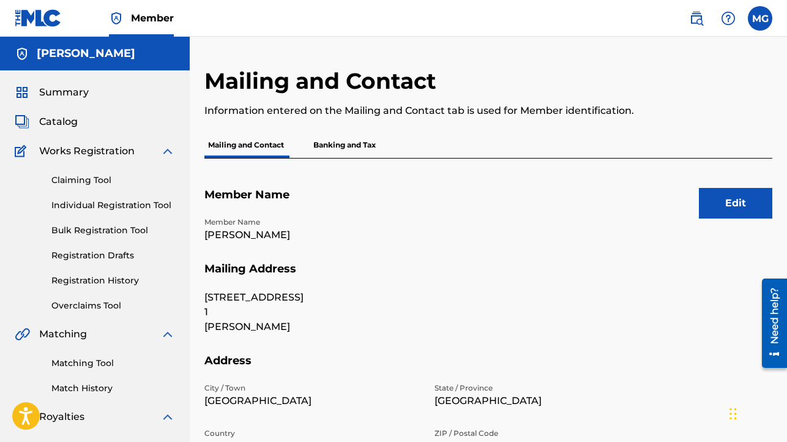
click at [61, 122] on span "Catalog" at bounding box center [58, 121] width 39 height 15
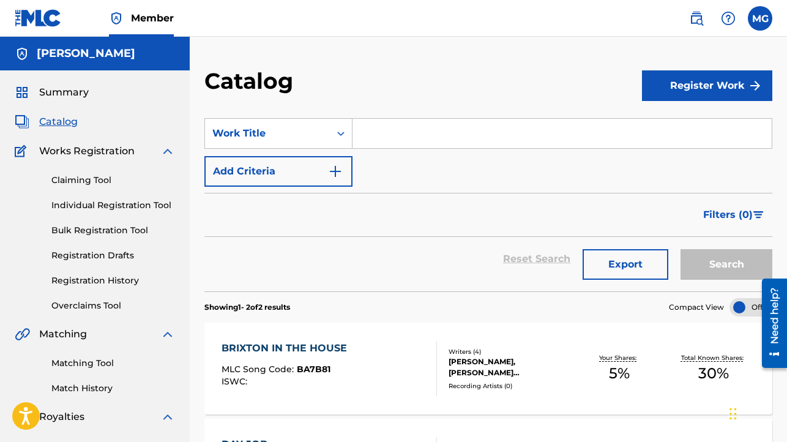
click at [113, 285] on link "Registration History" at bounding box center [113, 280] width 124 height 13
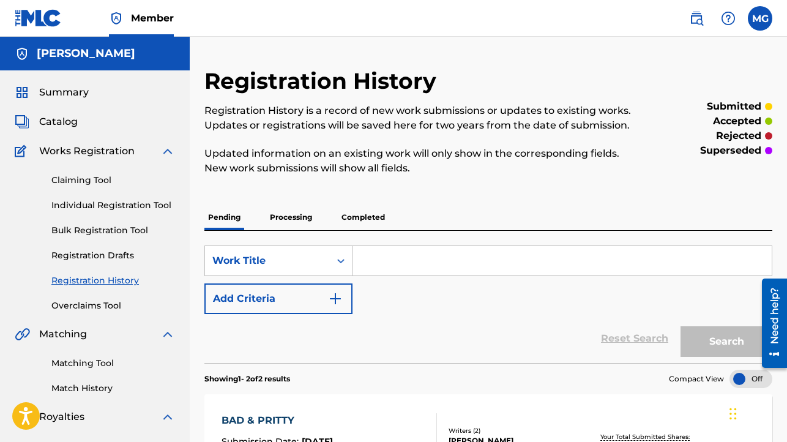
click at [302, 217] on p "Processing" at bounding box center [291, 217] width 50 height 26
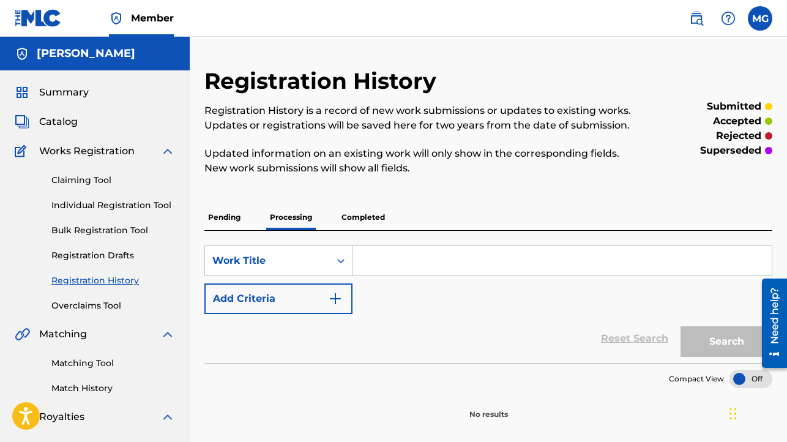
click at [368, 218] on p "Completed" at bounding box center [363, 217] width 51 height 26
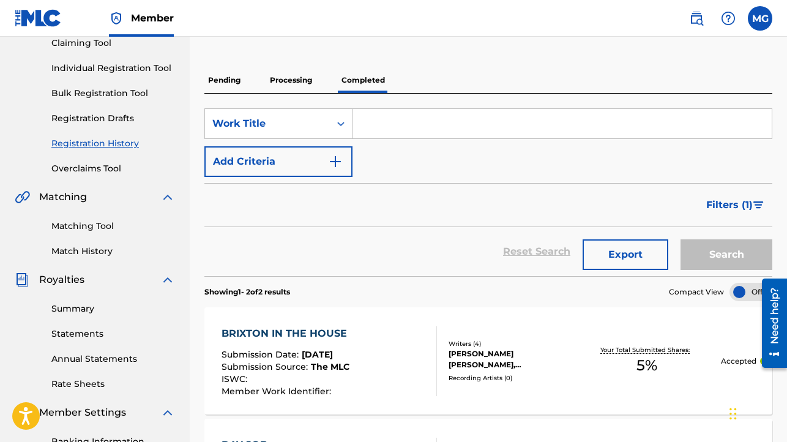
scroll to position [357, 0]
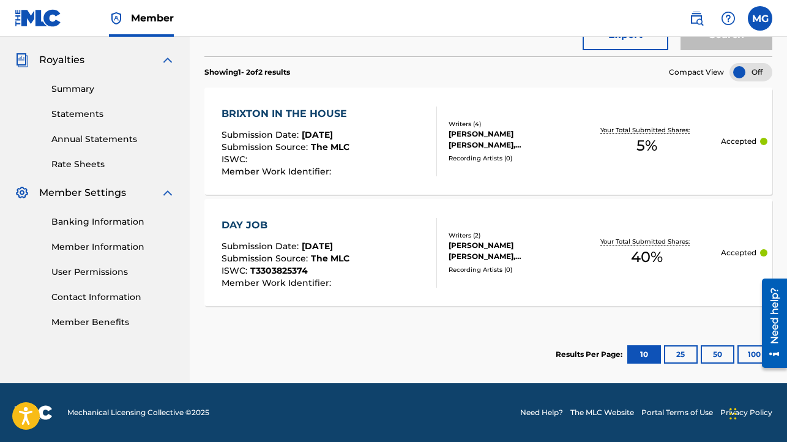
click at [674, 353] on button "25" at bounding box center [681, 354] width 34 height 18
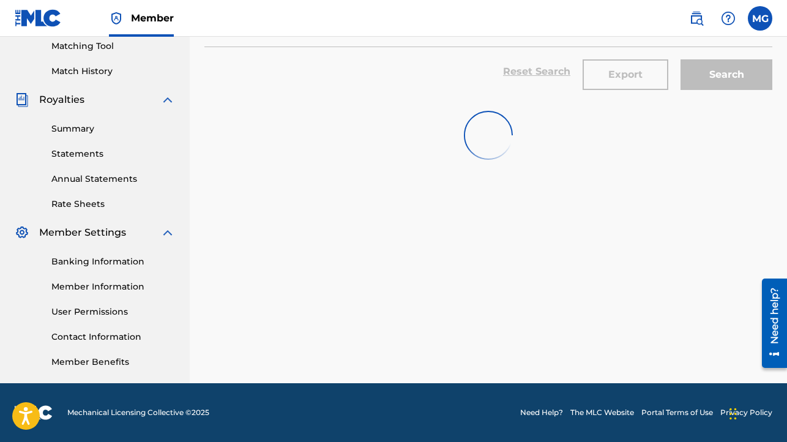
scroll to position [317, 0]
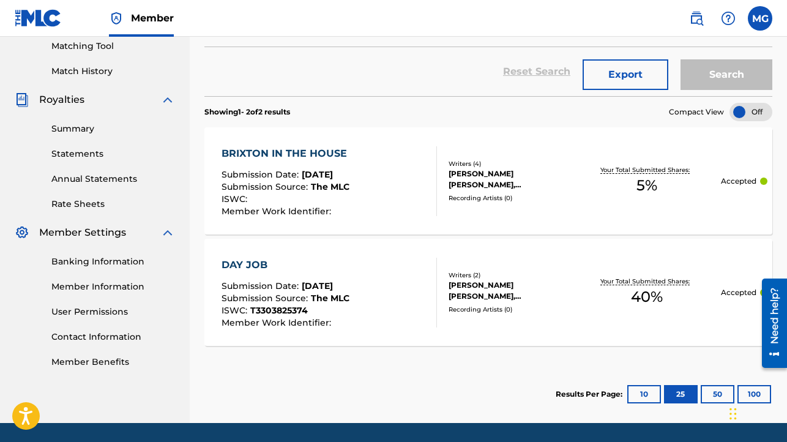
click at [715, 394] on button "50" at bounding box center [718, 394] width 34 height 18
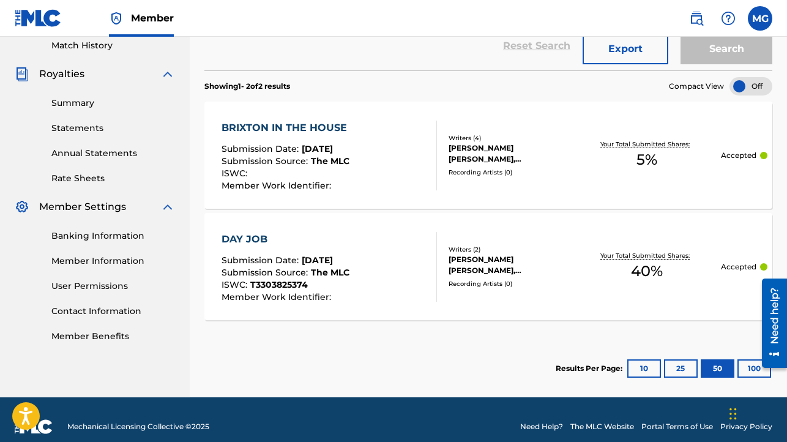
scroll to position [346, 0]
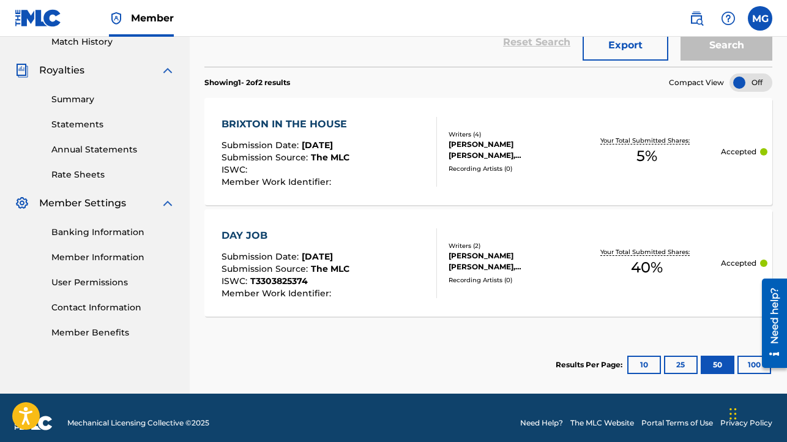
click at [677, 362] on button "25" at bounding box center [681, 365] width 34 height 18
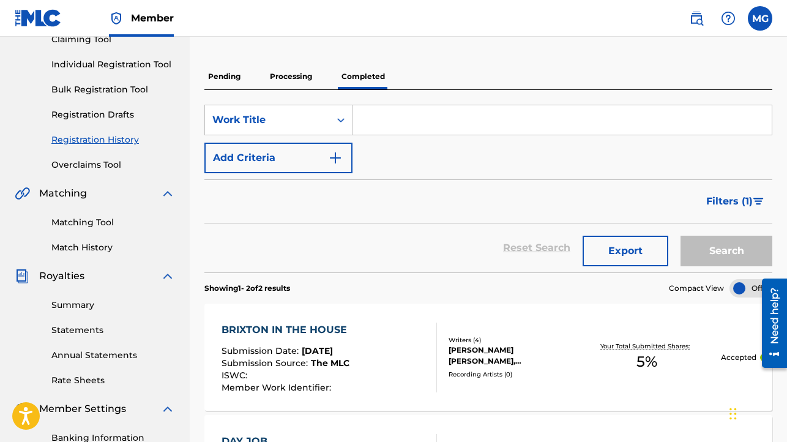
scroll to position [0, 0]
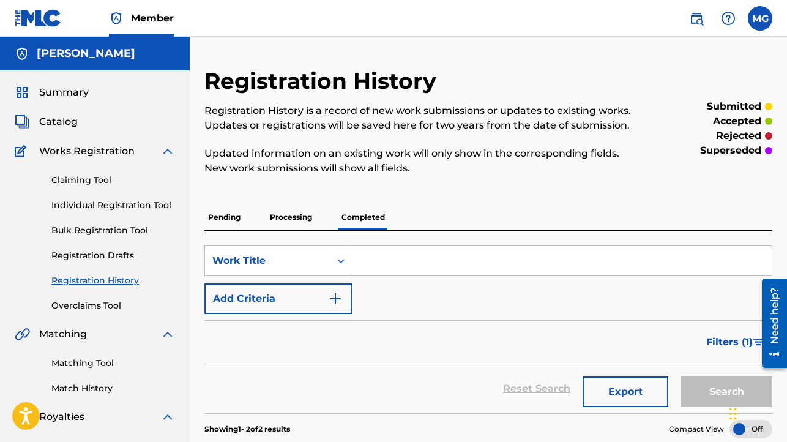
click at [225, 215] on p "Pending" at bounding box center [224, 217] width 40 height 26
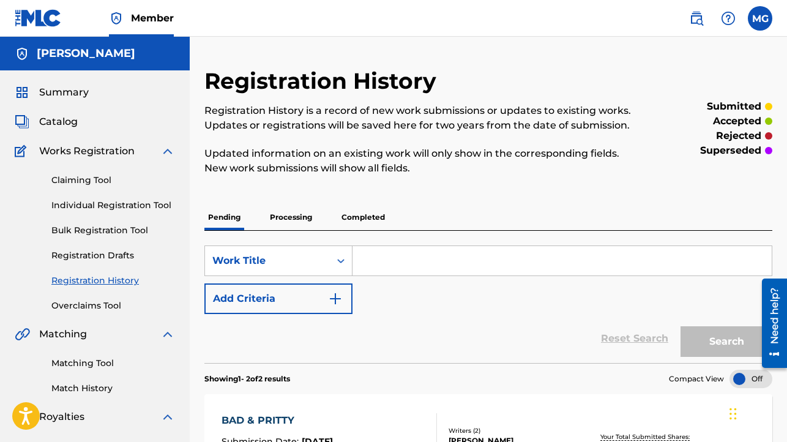
click at [102, 207] on link "Individual Registration Tool" at bounding box center [113, 205] width 124 height 13
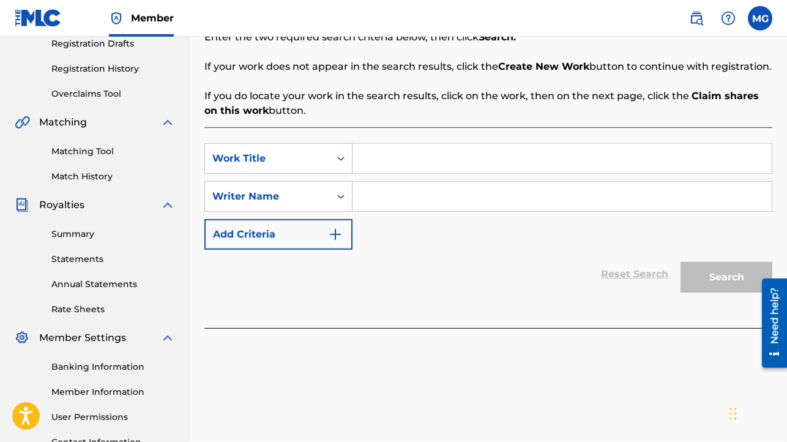
scroll to position [141, 0]
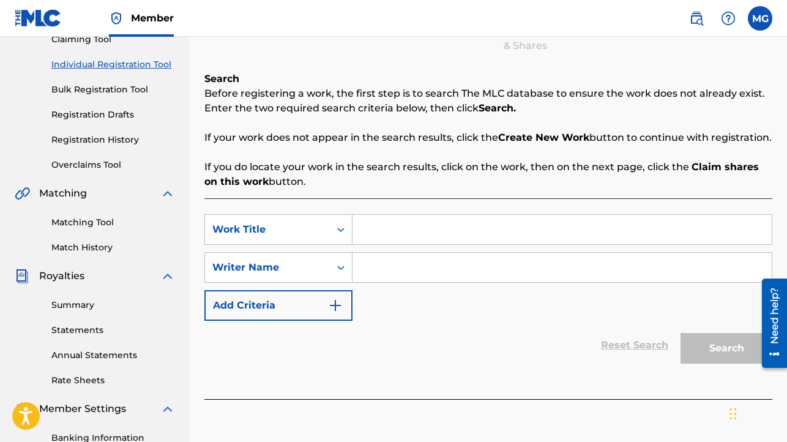
click at [394, 244] on input "Search Form" at bounding box center [562, 229] width 419 height 29
paste input "00654342450"
type input "0"
click at [387, 278] on input "Search Form" at bounding box center [562, 267] width 419 height 29
type input "[PERSON_NAME]"
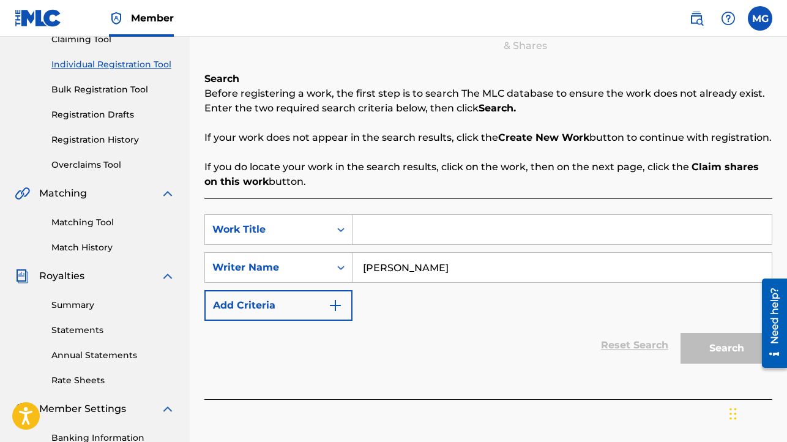
click at [79, 223] on link "Matching Tool" at bounding box center [113, 222] width 124 height 13
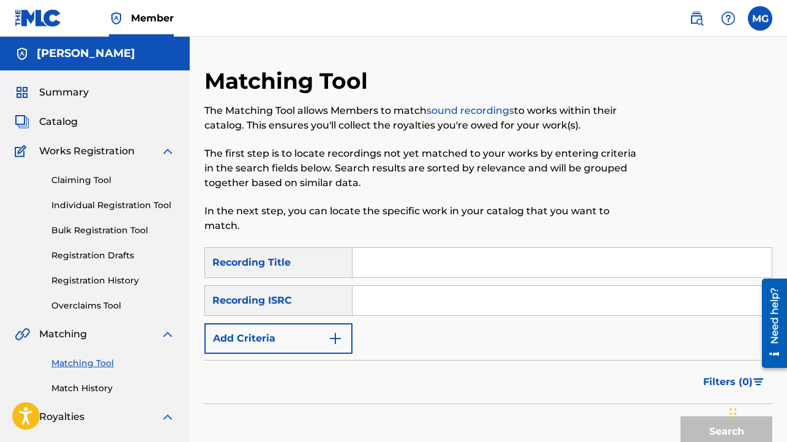
click at [64, 122] on span "Catalog" at bounding box center [58, 121] width 39 height 15
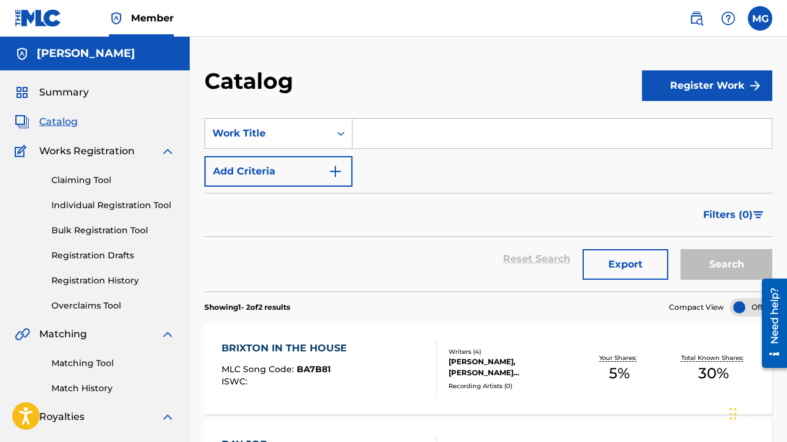
click at [669, 94] on button "Register Work" at bounding box center [707, 85] width 130 height 31
click at [661, 123] on link "Individual" at bounding box center [707, 125] width 130 height 29
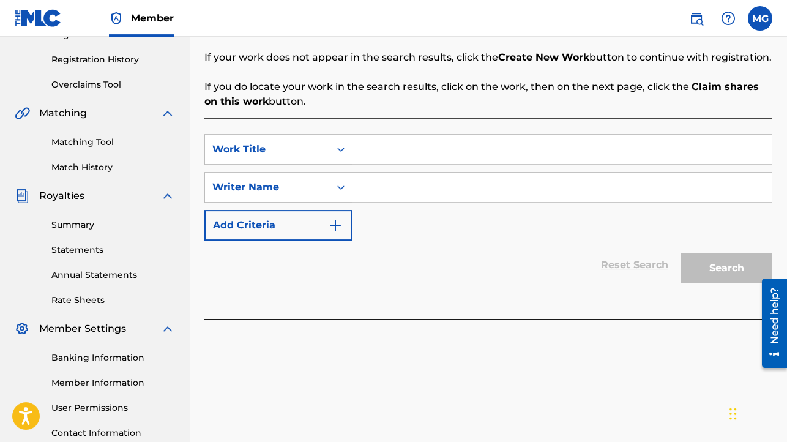
scroll to position [255, 0]
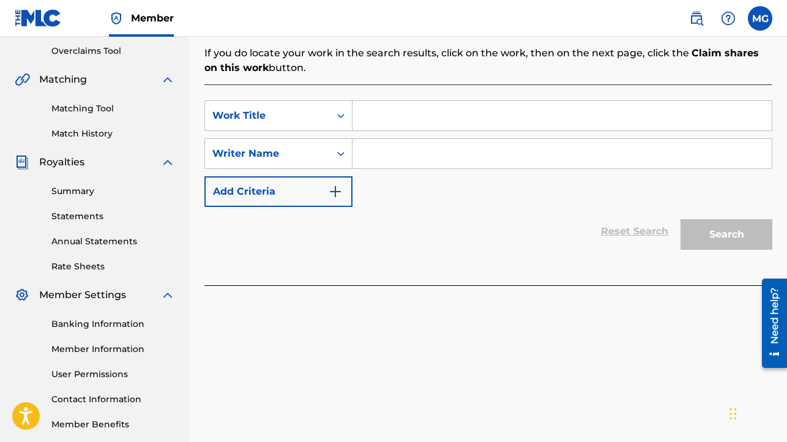
click at [373, 130] on input "Search Form" at bounding box center [562, 115] width 419 height 29
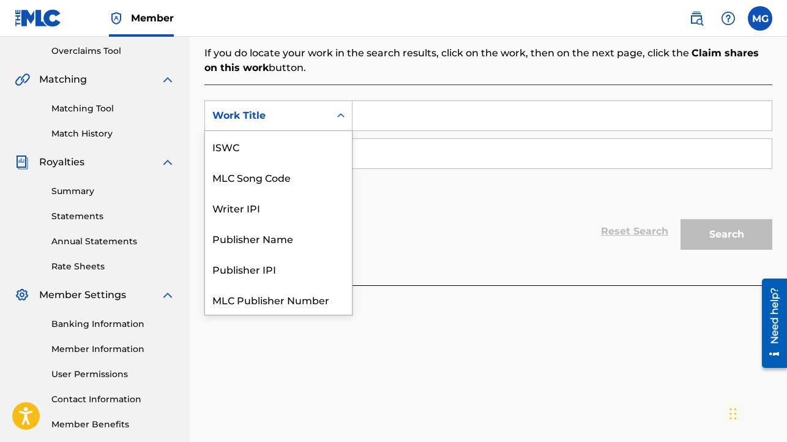
click at [343, 118] on icon "Search Form" at bounding box center [340, 115] width 7 height 4
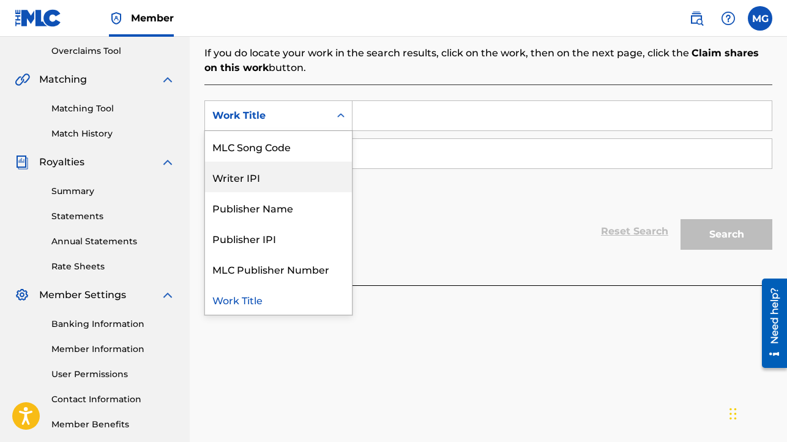
click at [276, 190] on div "Writer IPI" at bounding box center [278, 177] width 147 height 31
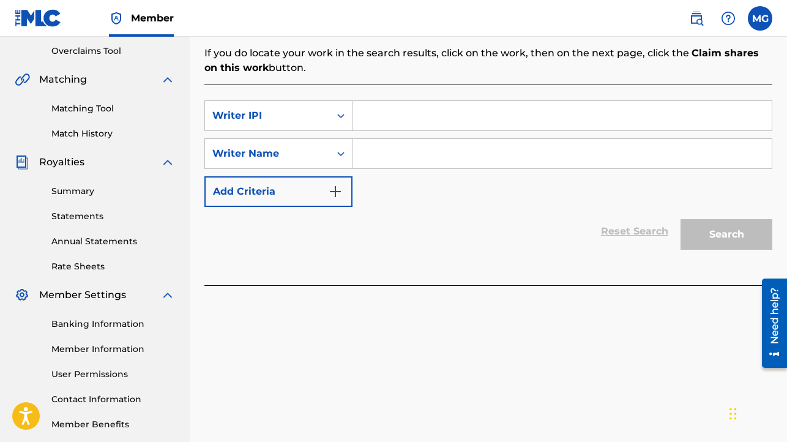
click at [395, 130] on input "Search Form" at bounding box center [562, 115] width 419 height 29
paste input "00654342450"
type input "00654342450"
click at [375, 168] on input "Search Form" at bounding box center [562, 153] width 419 height 29
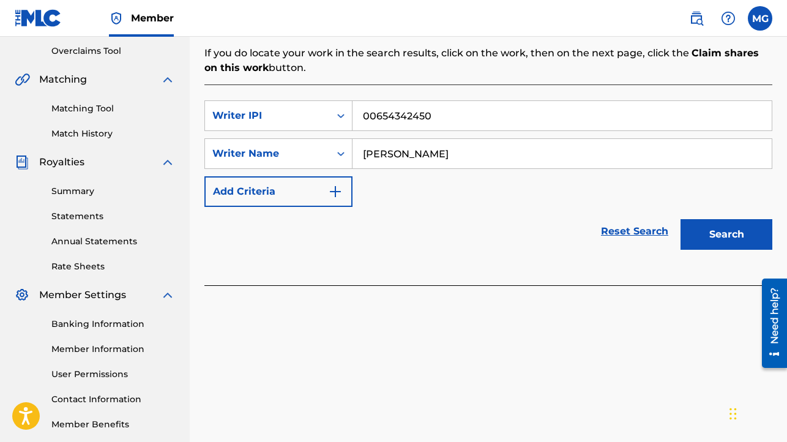
type input "[PERSON_NAME]"
click at [707, 240] on button "Search" at bounding box center [727, 234] width 92 height 31
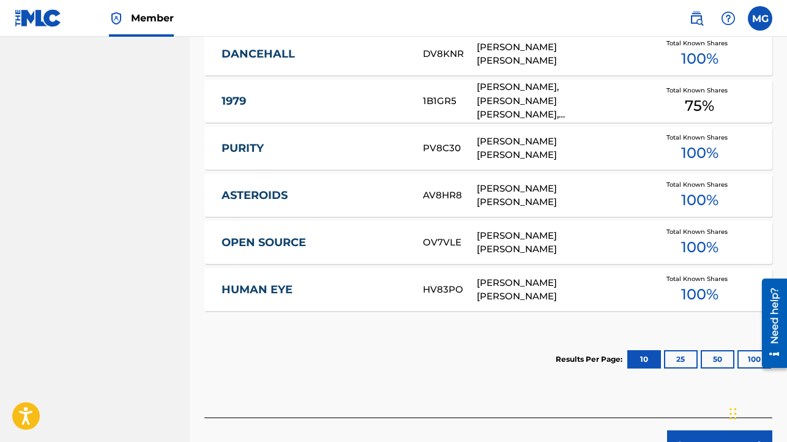
scroll to position [795, 0]
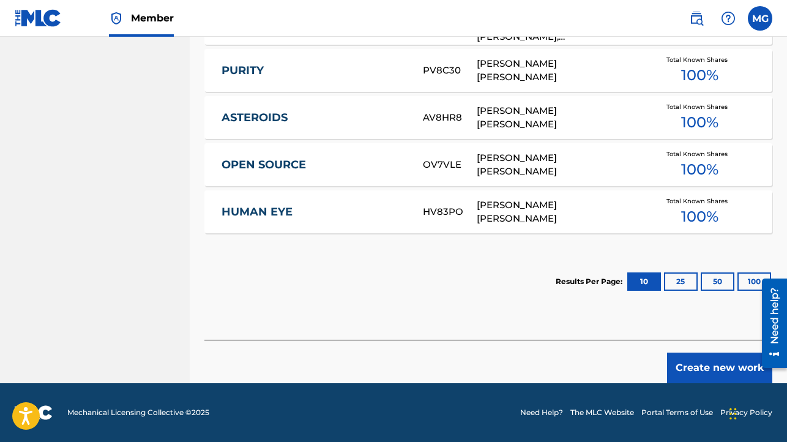
click at [679, 277] on button "25" at bounding box center [681, 281] width 34 height 18
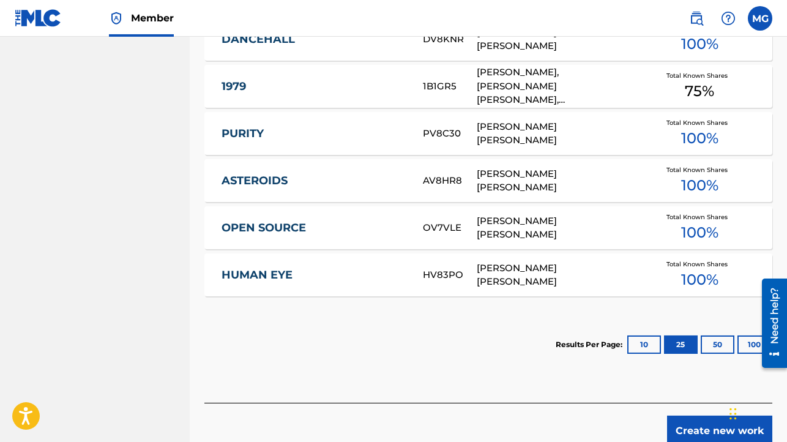
scroll to position [758, 0]
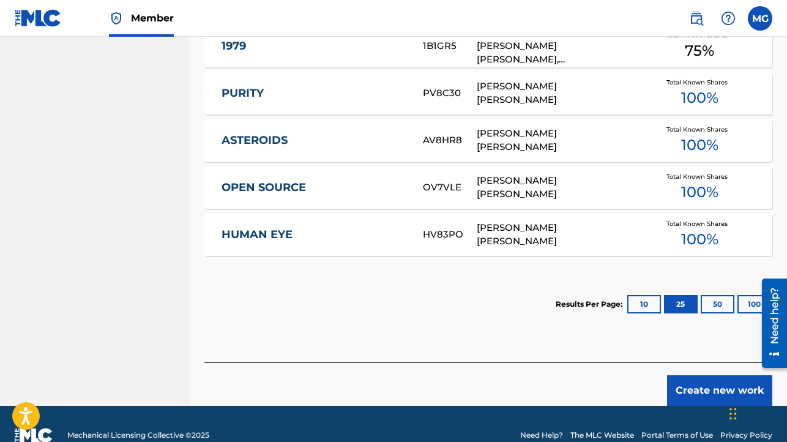
click at [718, 313] on button "50" at bounding box center [718, 304] width 34 height 18
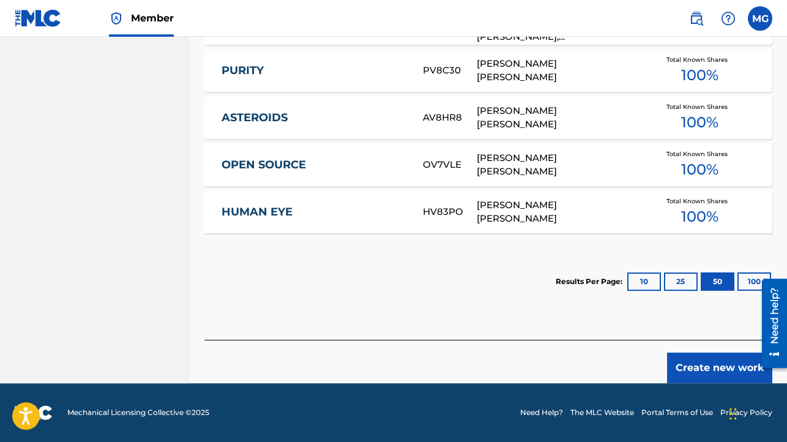
scroll to position [795, 0]
click at [640, 280] on button "10" at bounding box center [644, 281] width 34 height 18
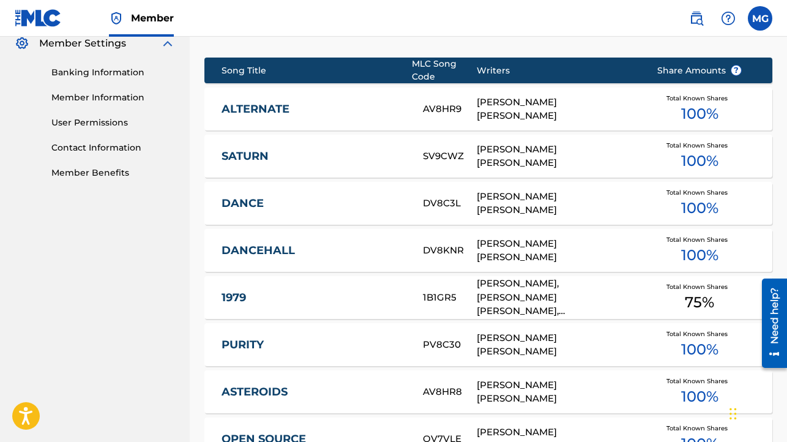
scroll to position [364, 0]
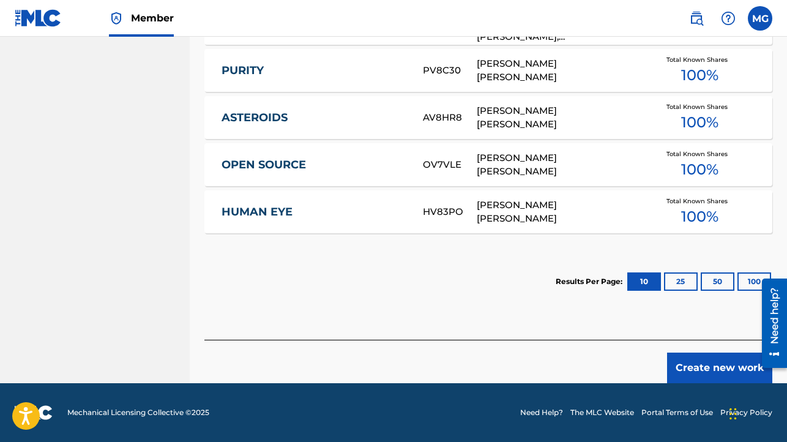
click at [677, 280] on button "25" at bounding box center [681, 281] width 34 height 18
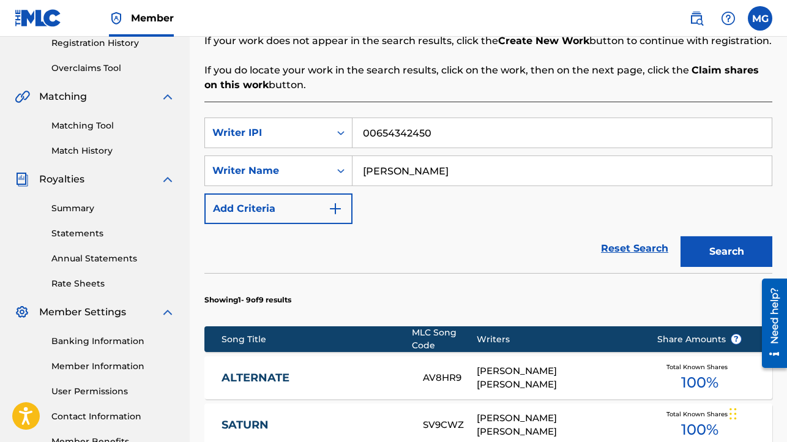
scroll to position [110, 0]
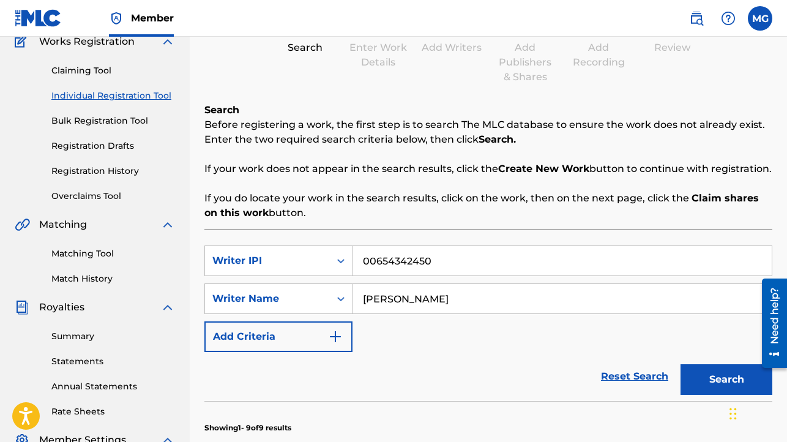
click at [106, 141] on link "Registration Drafts" at bounding box center [113, 146] width 124 height 13
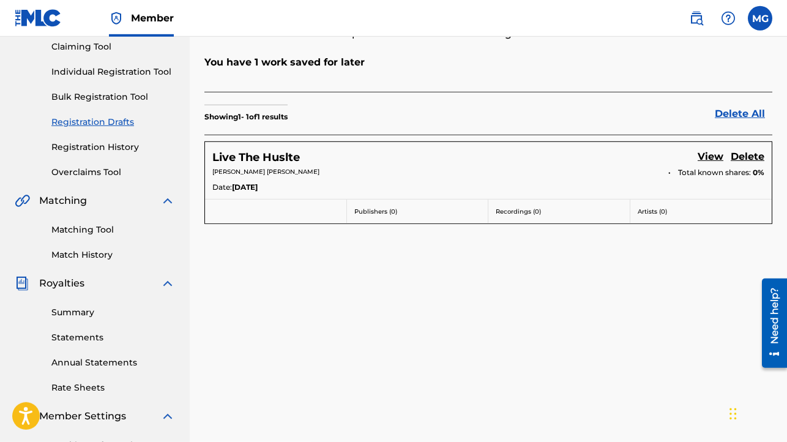
scroll to position [88, 0]
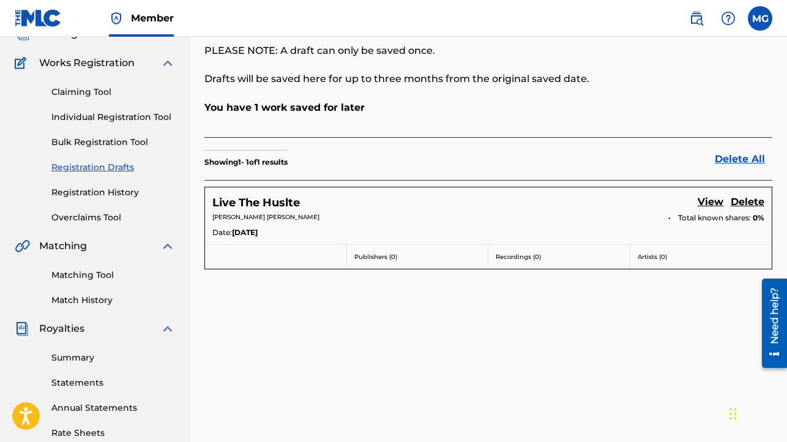
click at [700, 203] on link "View" at bounding box center [711, 203] width 26 height 17
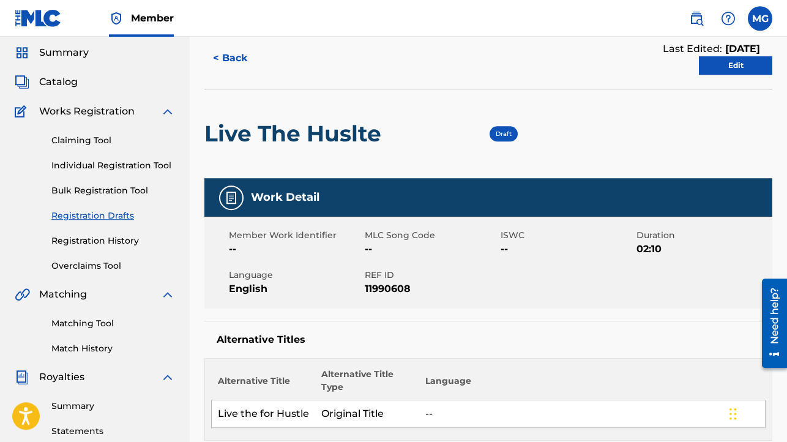
scroll to position [27, 0]
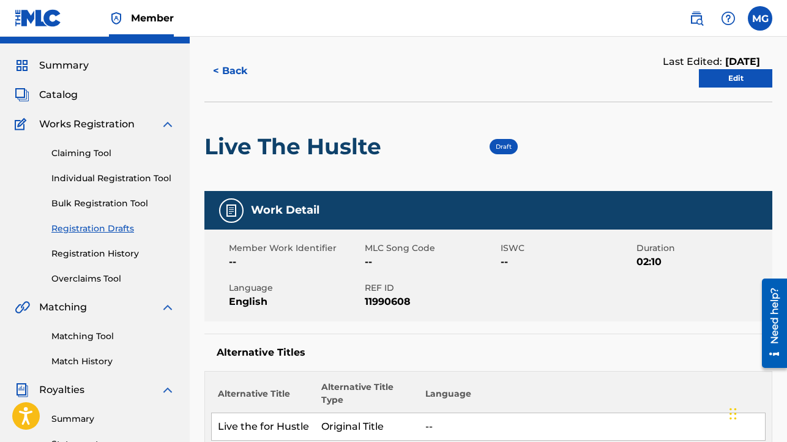
click at [726, 77] on link "Edit" at bounding box center [735, 78] width 73 height 18
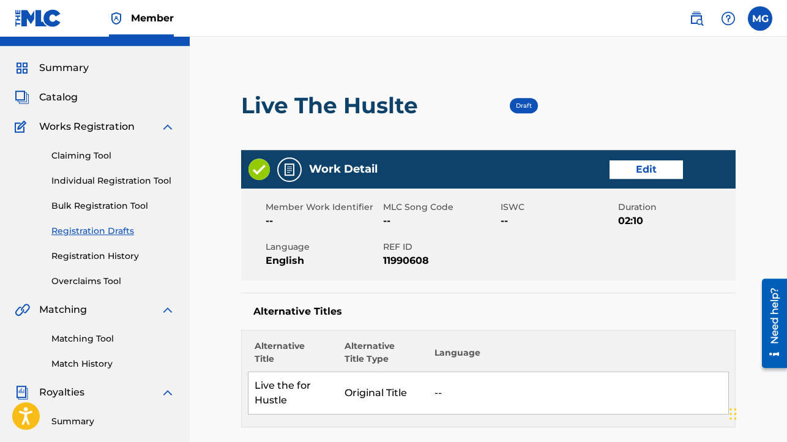
scroll to position [98, 0]
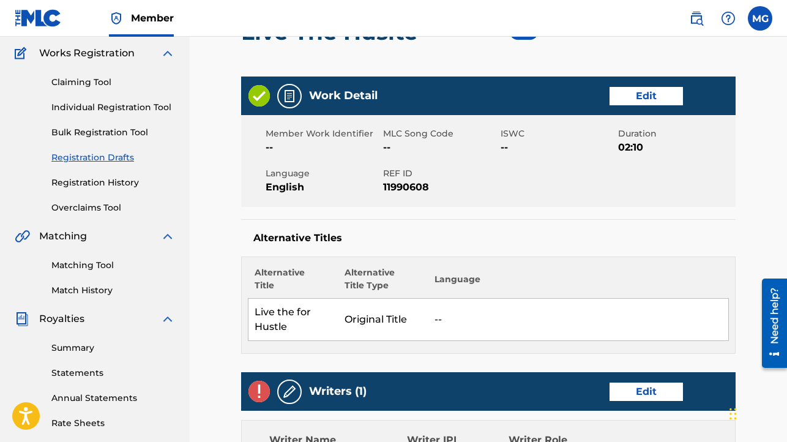
click at [662, 95] on link "Edit" at bounding box center [646, 96] width 73 height 18
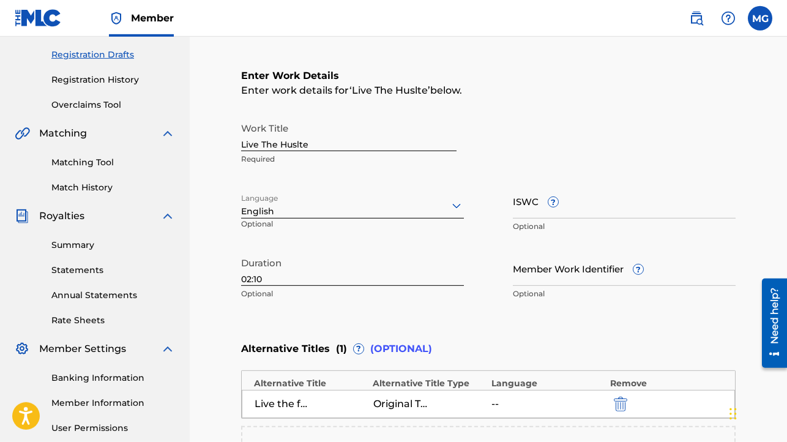
scroll to position [284, 0]
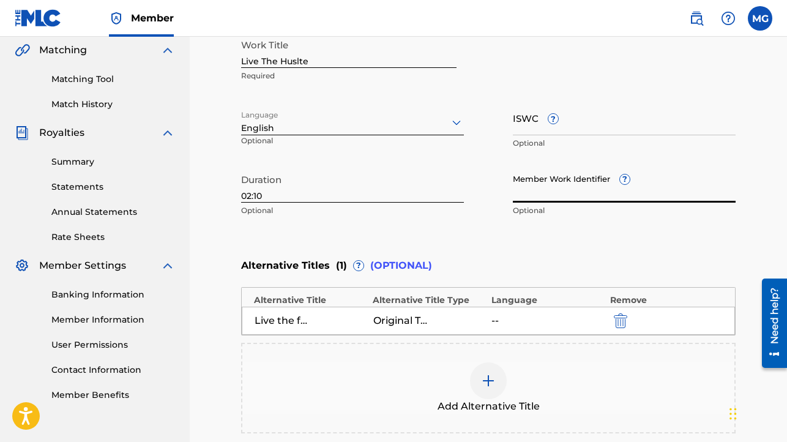
click at [544, 193] on input "Member Work Identifier ?" at bounding box center [624, 185] width 223 height 35
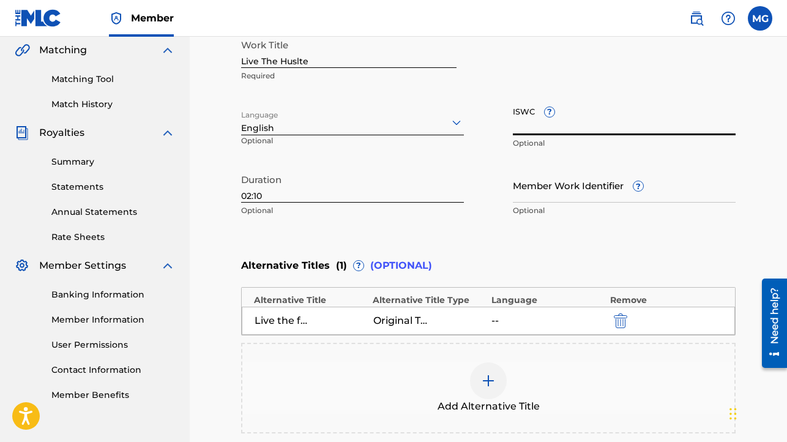
click at [535, 130] on input "ISWC ?" at bounding box center [624, 117] width 223 height 35
click at [540, 194] on input "Member Work Identifier ?" at bounding box center [624, 185] width 223 height 35
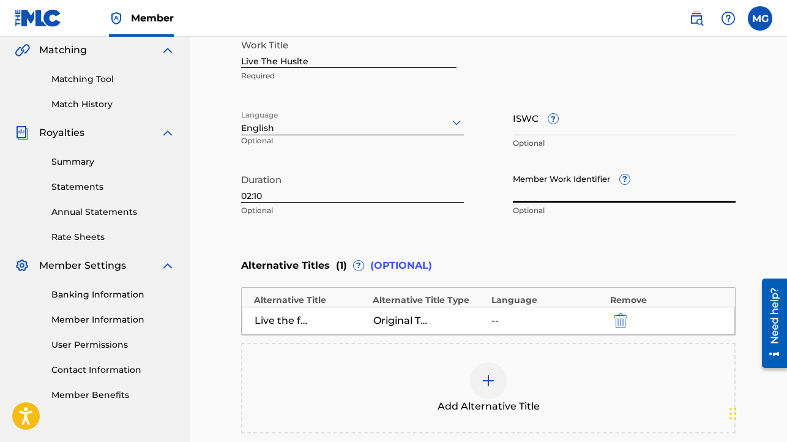
paste input "00654342450"
type input "00654342450"
click at [577, 225] on div "Enter Work Details Enter work details for ‘ Live The Huslte ’ below. Work Title…" at bounding box center [488, 104] width 495 height 296
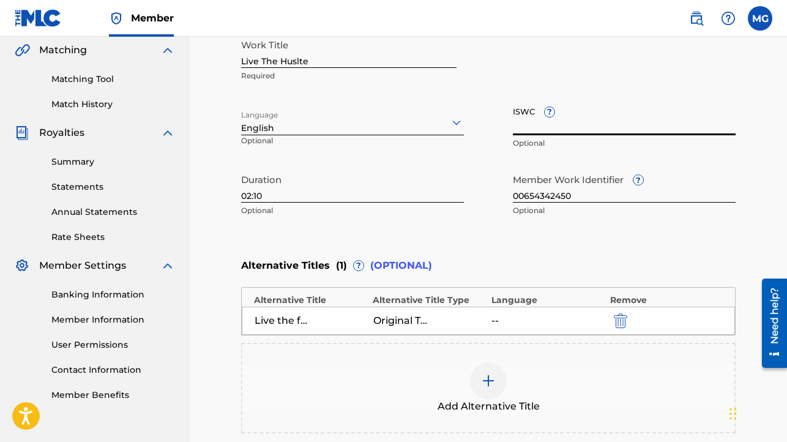
click at [624, 119] on input "ISWC ?" at bounding box center [624, 117] width 223 height 35
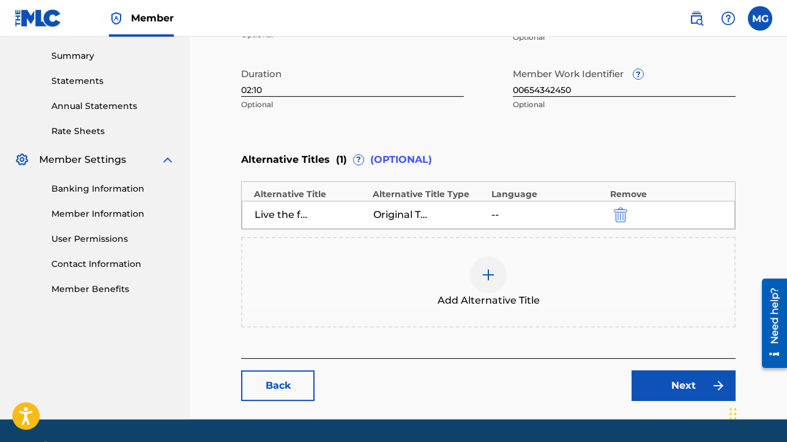
scroll to position [426, 0]
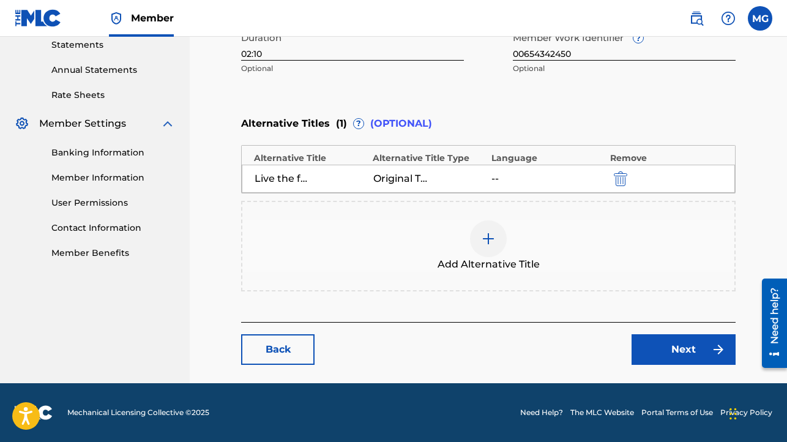
click at [655, 350] on link "Next" at bounding box center [684, 349] width 104 height 31
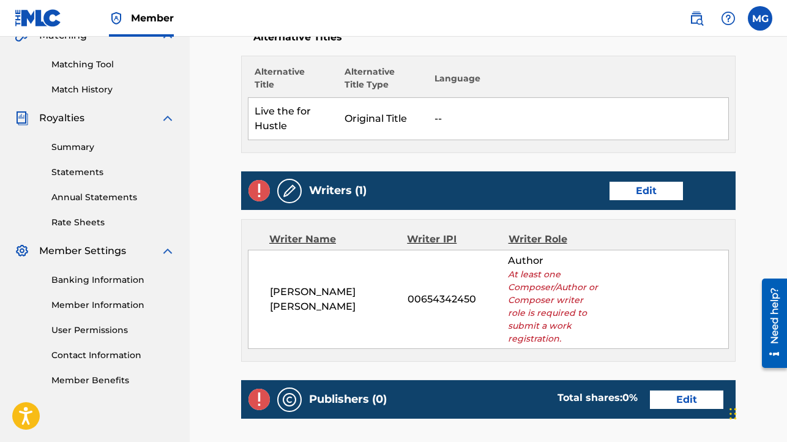
scroll to position [362, 0]
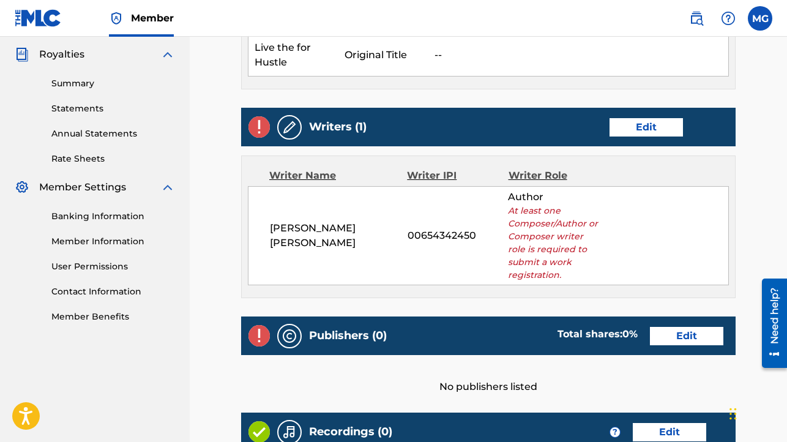
click at [625, 128] on link "Edit" at bounding box center [646, 127] width 73 height 18
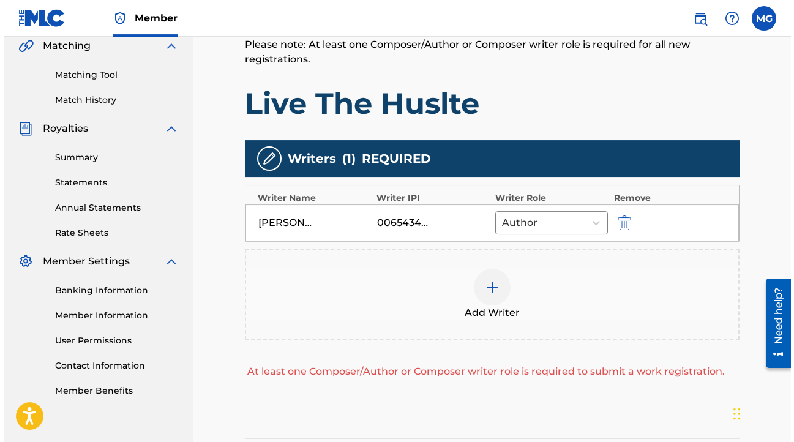
scroll to position [343, 0]
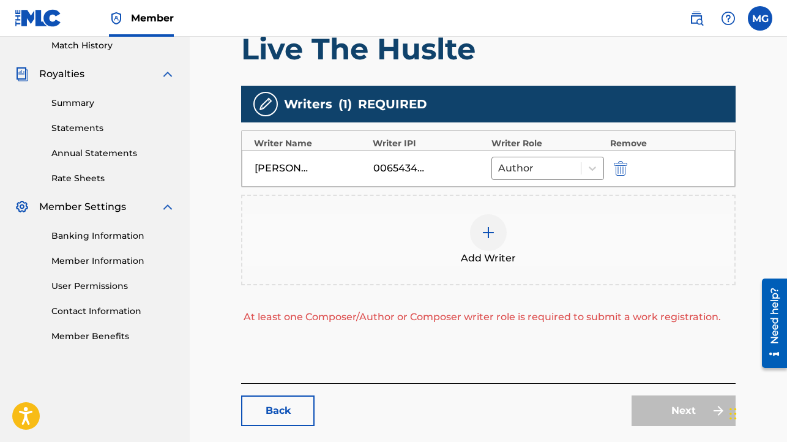
click at [493, 227] on img at bounding box center [488, 232] width 15 height 15
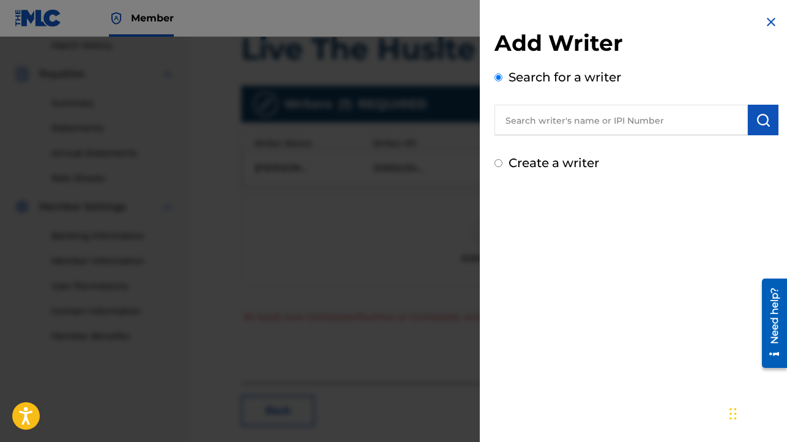
click at [536, 121] on input "text" at bounding box center [621, 120] width 253 height 31
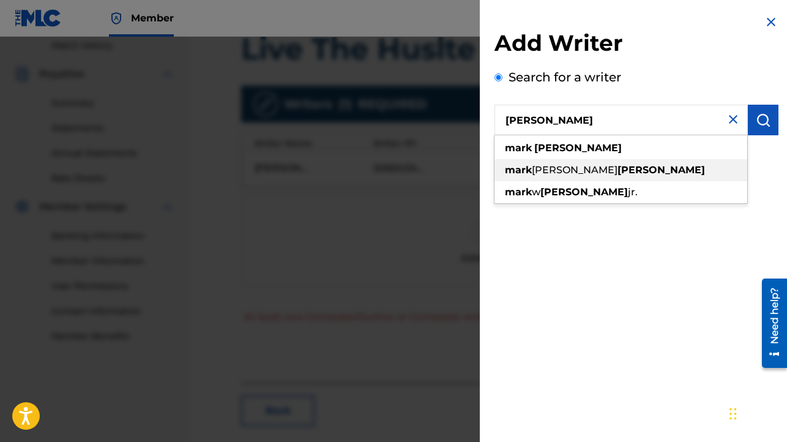
click at [553, 171] on span "[PERSON_NAME]" at bounding box center [575, 170] width 86 height 12
type input "[PERSON_NAME] [PERSON_NAME]"
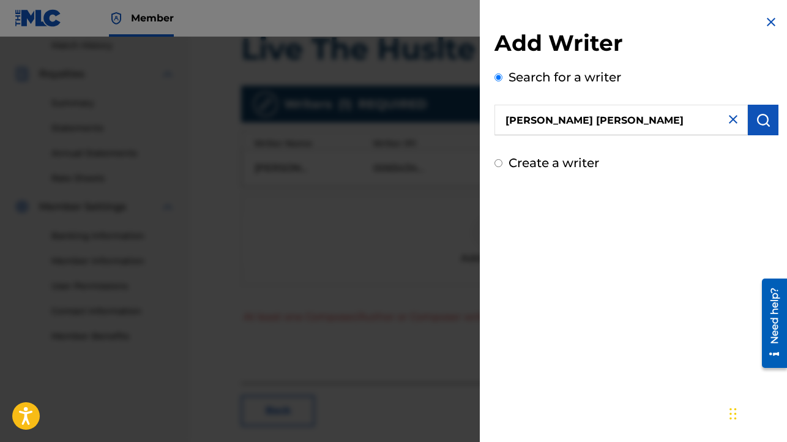
click at [748, 124] on button "submit" at bounding box center [763, 120] width 31 height 31
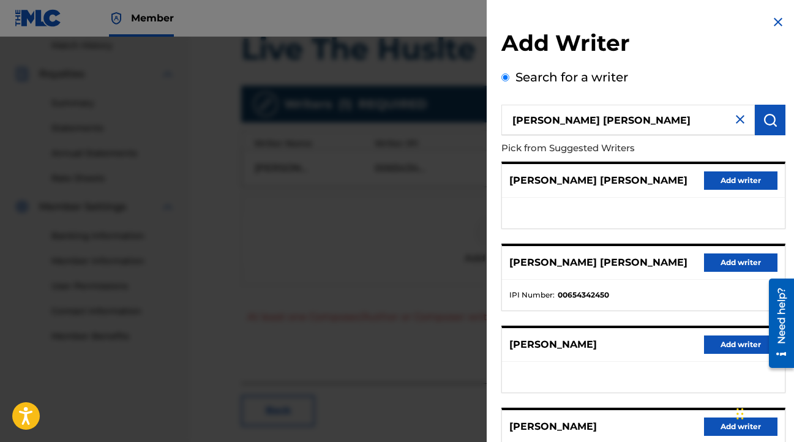
click at [715, 261] on button "Add writer" at bounding box center [740, 262] width 73 height 18
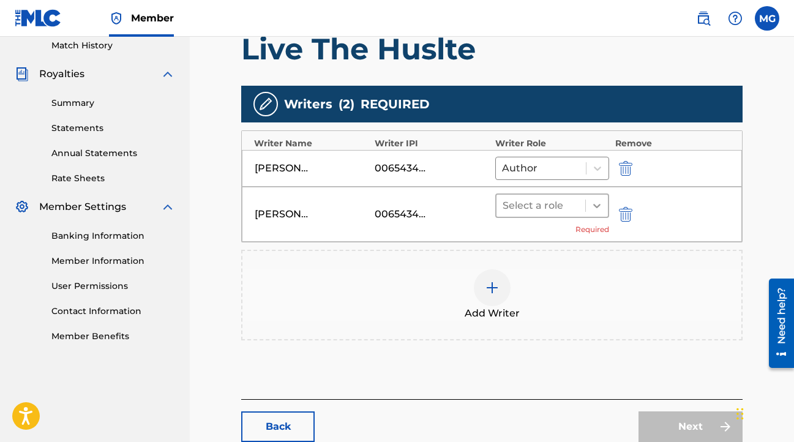
click at [596, 201] on icon at bounding box center [597, 206] width 12 height 12
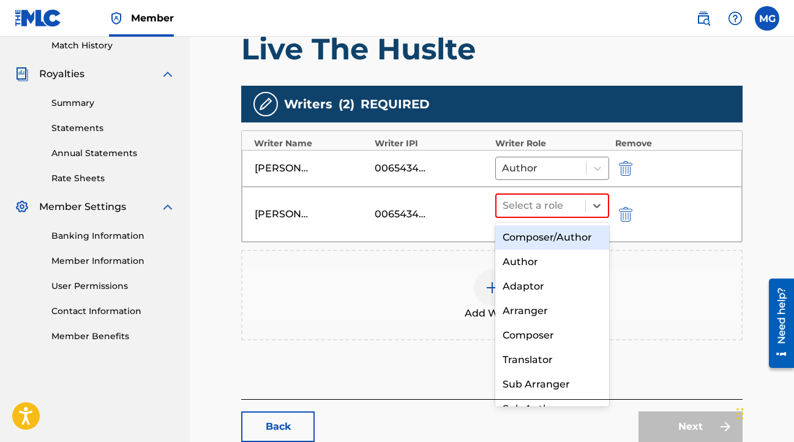
click at [556, 236] on div "Composer/Author" at bounding box center [552, 237] width 114 height 24
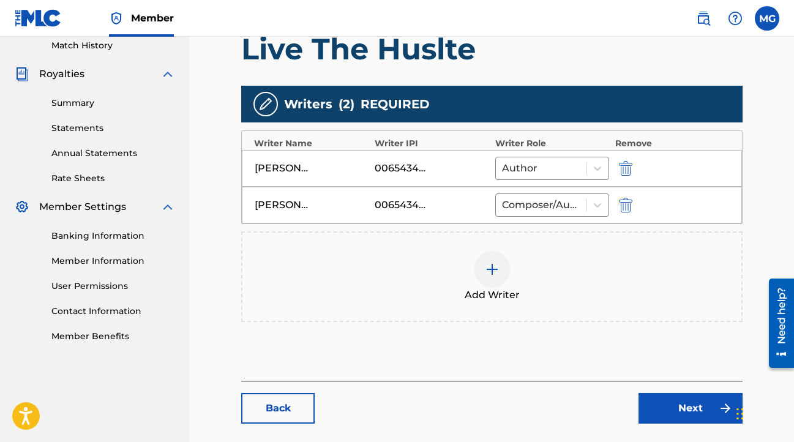
click at [662, 406] on link "Next" at bounding box center [690, 408] width 104 height 31
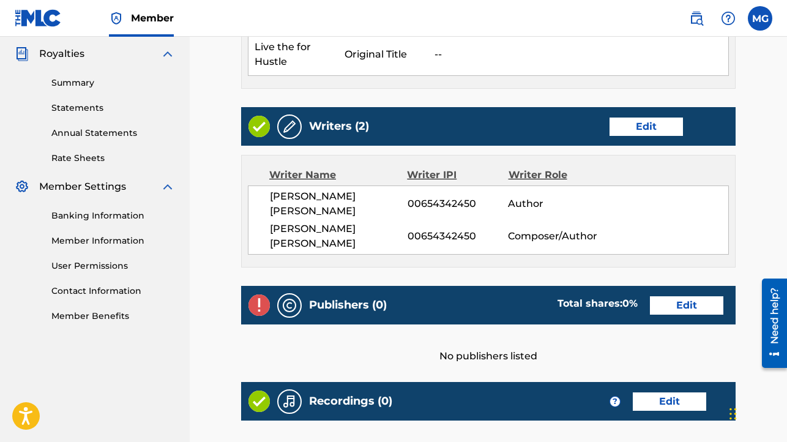
scroll to position [364, 0]
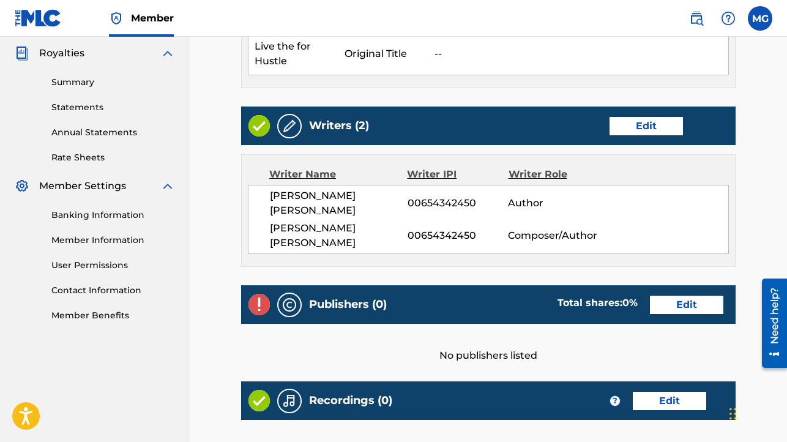
click at [672, 296] on link "Edit" at bounding box center [686, 305] width 73 height 18
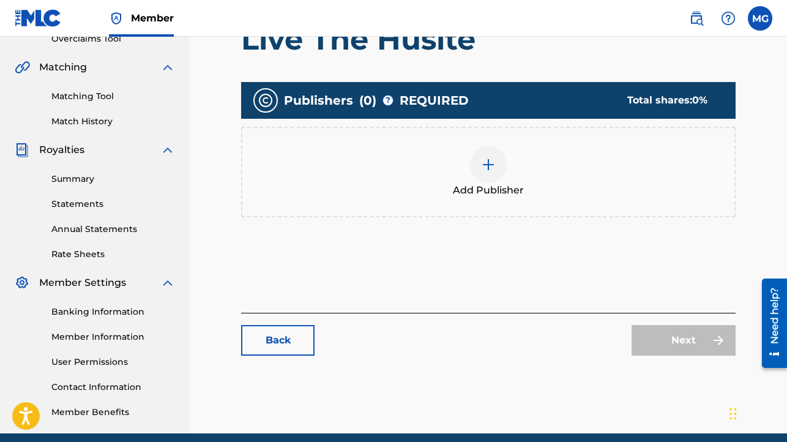
scroll to position [267, 0]
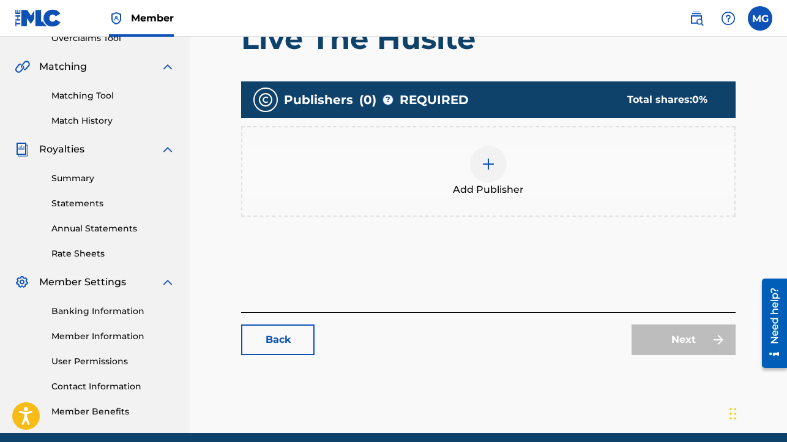
click at [490, 171] on img at bounding box center [488, 164] width 15 height 15
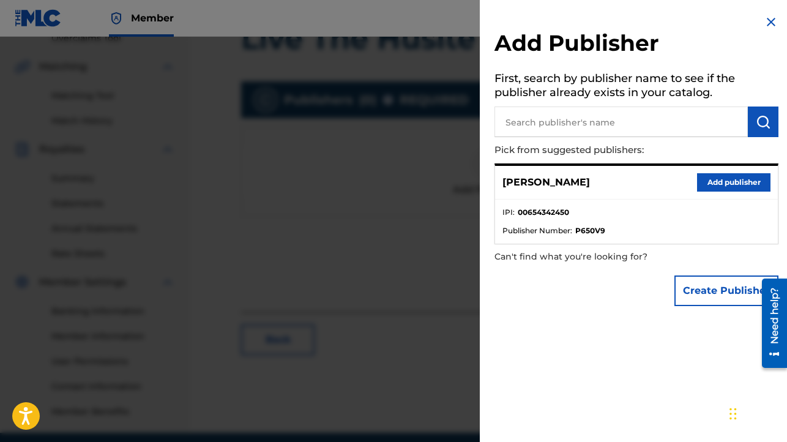
click at [722, 178] on button "Add publisher" at bounding box center [733, 182] width 73 height 18
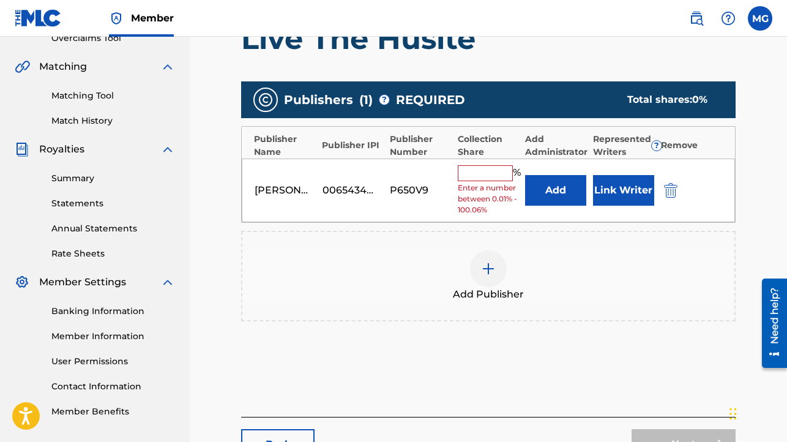
click at [496, 174] on input "text" at bounding box center [485, 173] width 55 height 16
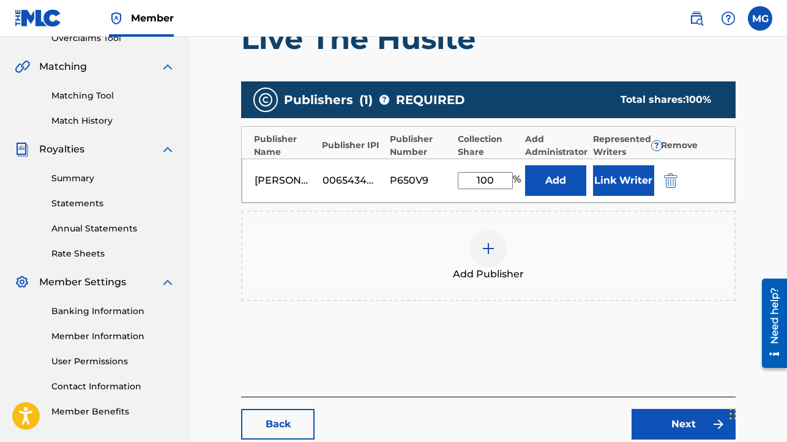
type input "100"
click at [610, 183] on button "Link Writer" at bounding box center [623, 180] width 61 height 31
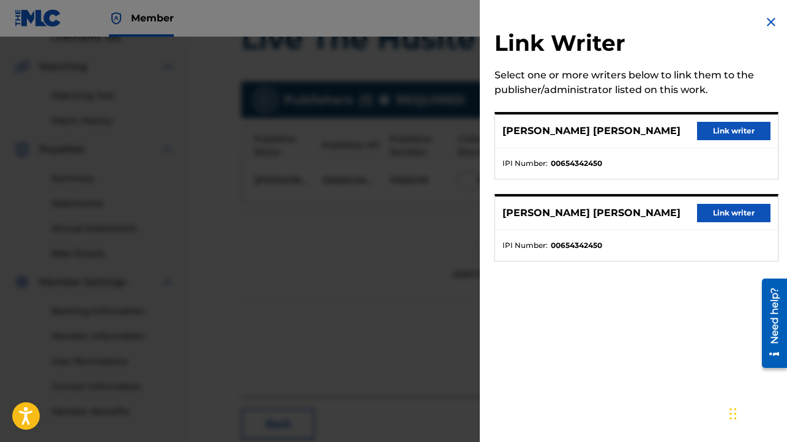
click at [719, 131] on button "Link writer" at bounding box center [733, 131] width 73 height 18
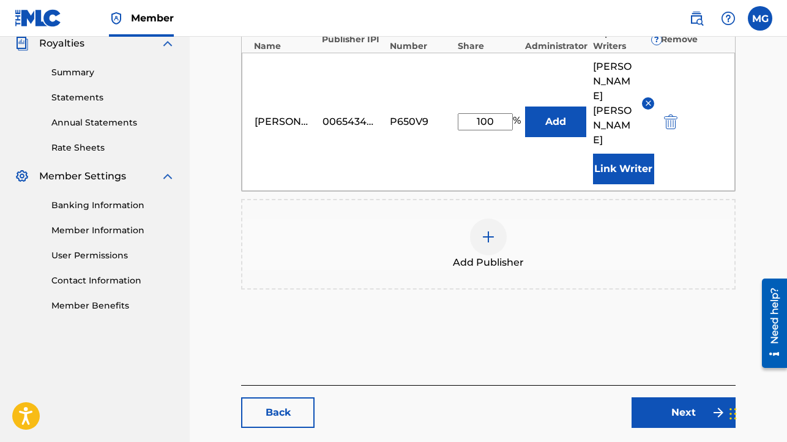
scroll to position [422, 0]
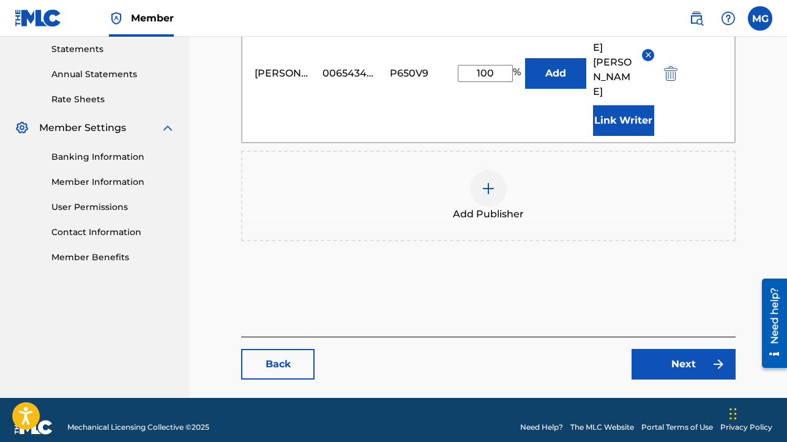
click at [667, 351] on link "Next" at bounding box center [684, 364] width 104 height 31
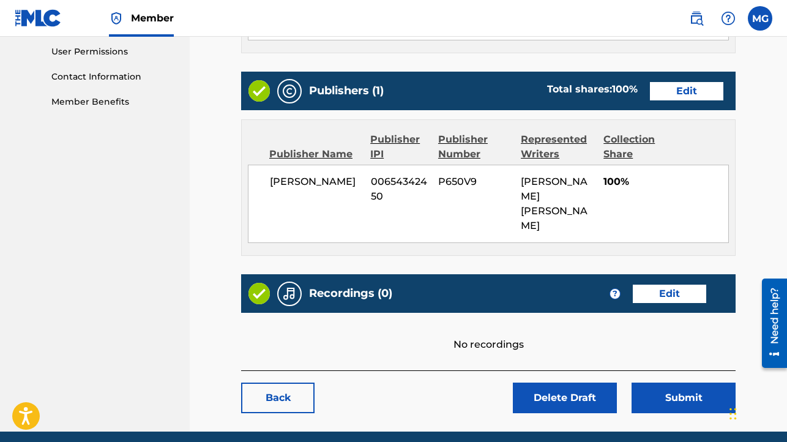
scroll to position [580, 0]
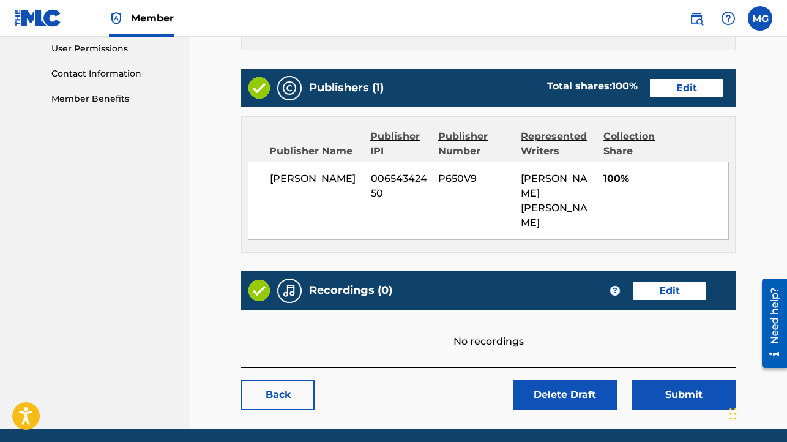
click at [656, 282] on link "Edit" at bounding box center [669, 291] width 73 height 18
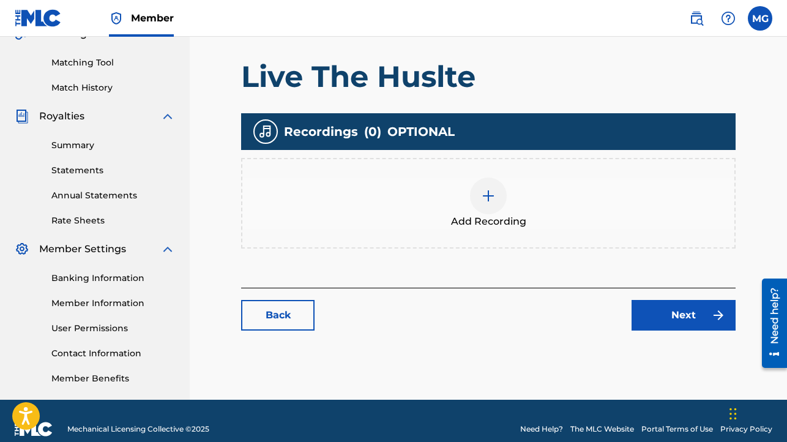
scroll to position [317, 0]
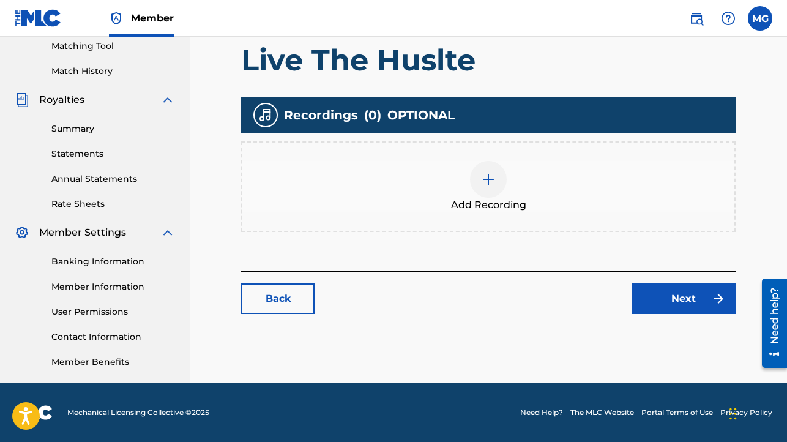
click at [491, 184] on img at bounding box center [488, 179] width 15 height 15
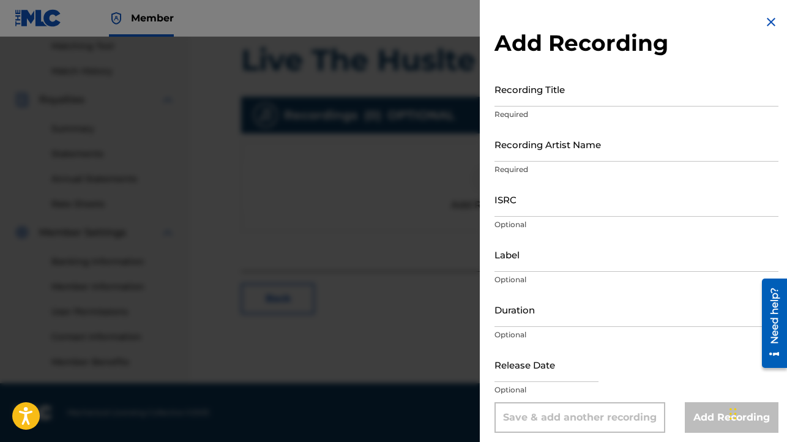
click at [550, 98] on input "Recording Title" at bounding box center [637, 89] width 284 height 35
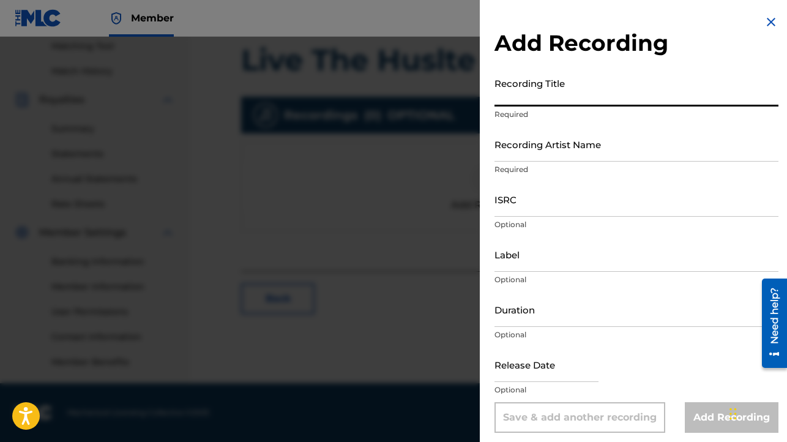
paste input "Live the Huslte"
click at [550, 100] on input "Live the Huslte" at bounding box center [637, 89] width 284 height 35
click at [583, 100] on input "Live the Huslte" at bounding box center [637, 89] width 284 height 35
type input "Live the Huslte"
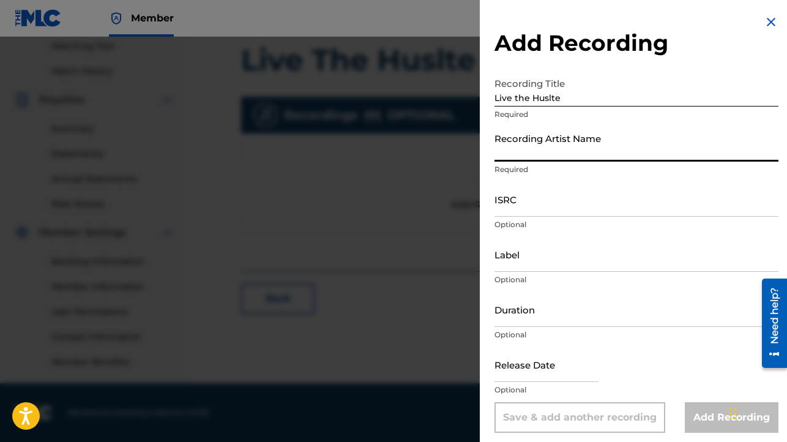
click at [542, 152] on input "Recording Artist Name" at bounding box center [637, 144] width 284 height 35
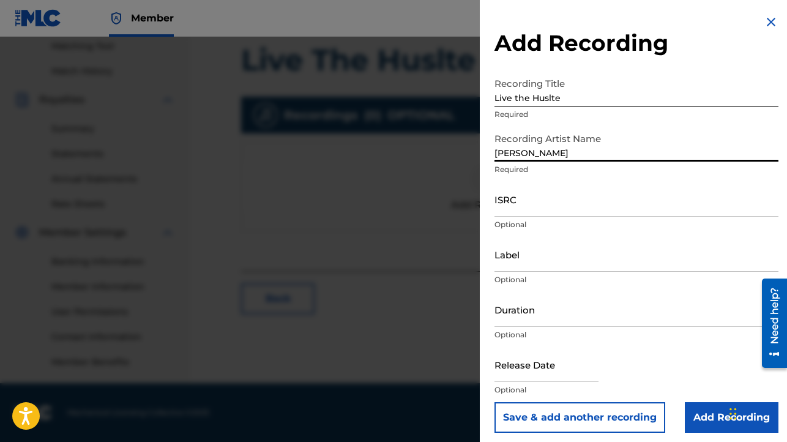
type input "[PERSON_NAME]"
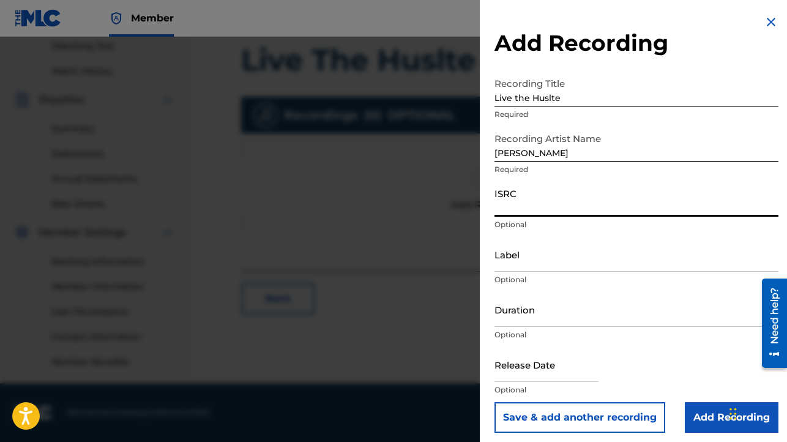
click at [532, 206] on input "ISRC" at bounding box center [637, 199] width 284 height 35
click at [512, 209] on input "ISRC" at bounding box center [637, 199] width 284 height 35
paste input "FR-X87-25-33215"
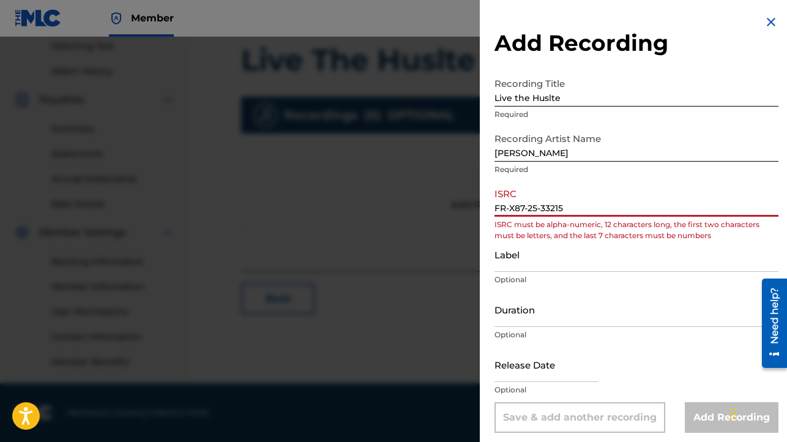
click at [510, 207] on input "FR-X87-25-33215" at bounding box center [637, 199] width 284 height 35
click at [517, 209] on input "FR-X87-25-33215" at bounding box center [637, 199] width 284 height 35
click at [509, 209] on input "[PHONE_NUMBER]" at bounding box center [637, 199] width 284 height 35
type input "872533215"
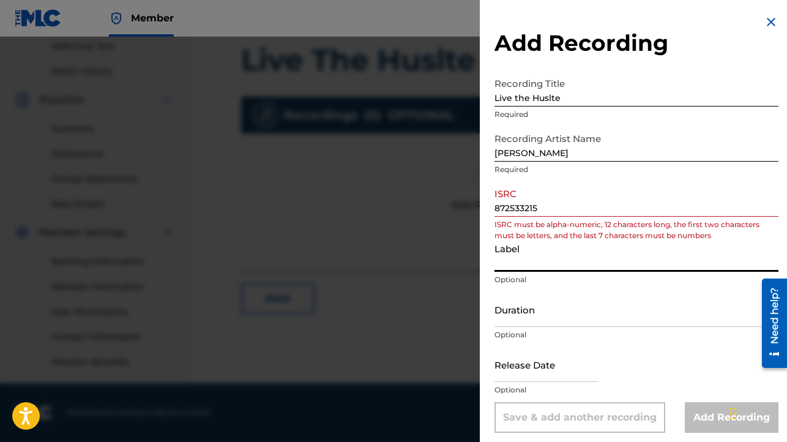
click at [528, 264] on input "Label" at bounding box center [637, 254] width 284 height 35
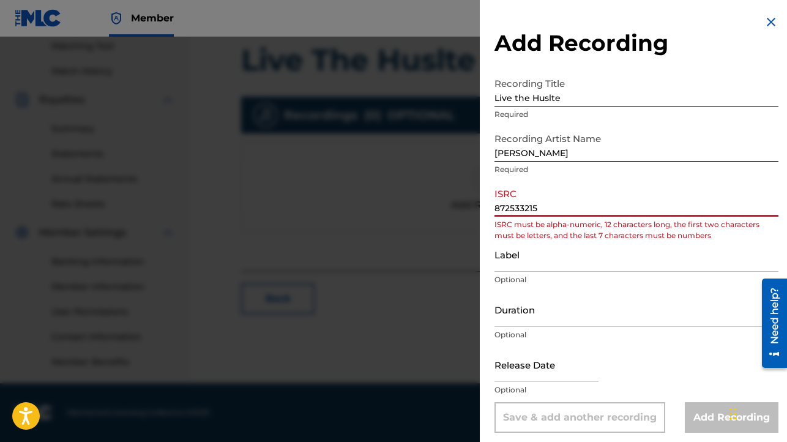
click at [551, 207] on input "872533215" at bounding box center [637, 199] width 284 height 35
drag, startPoint x: 550, startPoint y: 205, endPoint x: 493, endPoint y: 201, distance: 57.7
click at [495, 201] on input "872533215" at bounding box center [637, 199] width 284 height 35
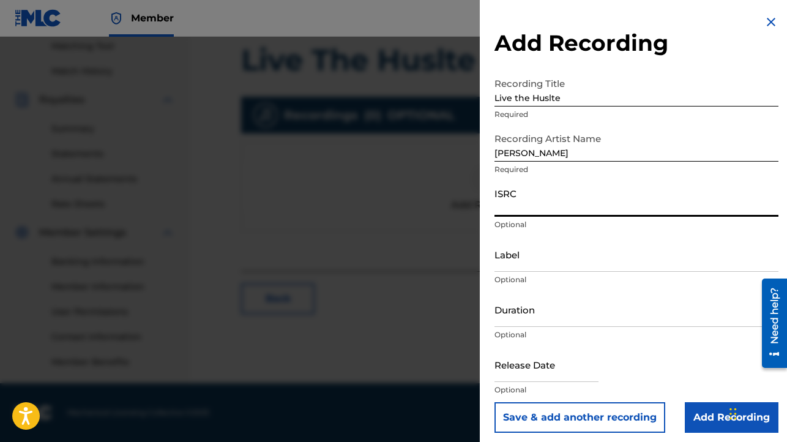
paste input "FR-X87-25-33215"
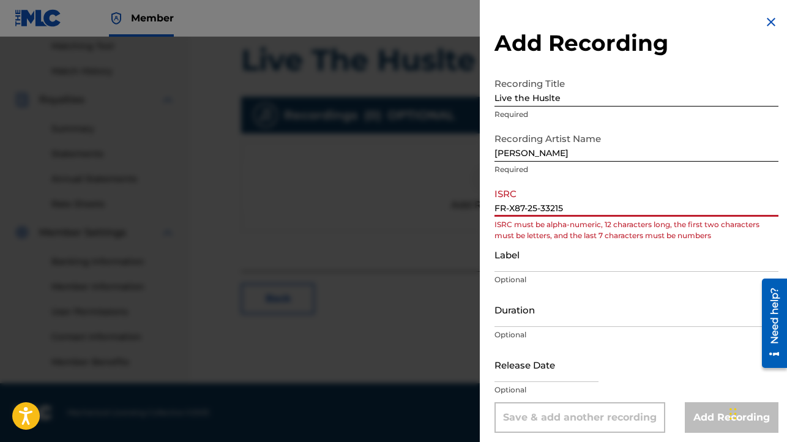
click at [528, 265] on input "Label" at bounding box center [637, 254] width 284 height 35
click at [508, 208] on input "FR-X87-25-33215" at bounding box center [637, 199] width 284 height 35
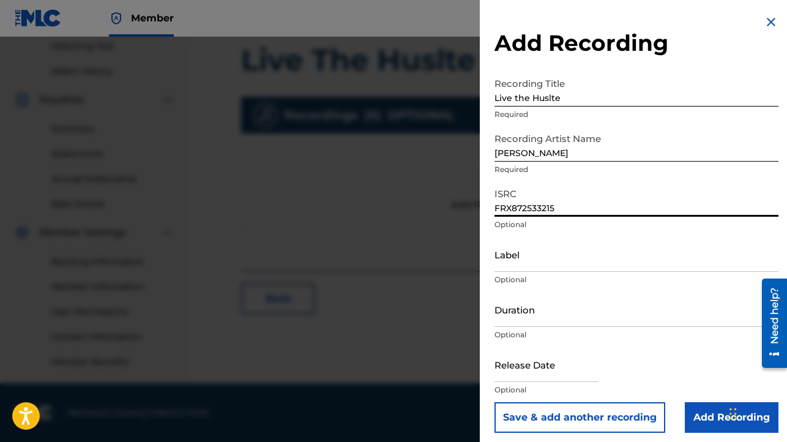
type input "FRX872533215"
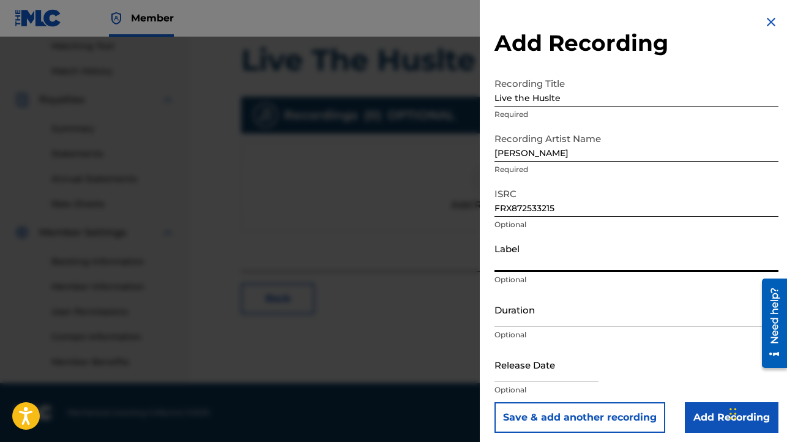
click at [523, 268] on input "Label" at bounding box center [637, 254] width 284 height 35
type input "Dj Nanotron"
click at [539, 323] on input "Duration" at bounding box center [637, 309] width 284 height 35
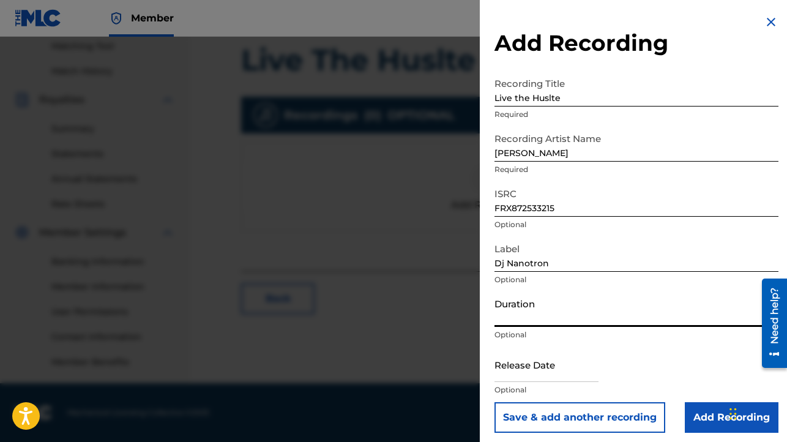
type input "2"
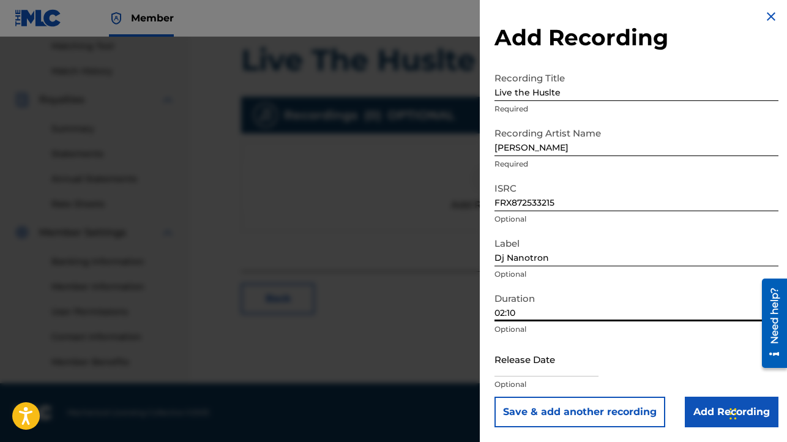
type input "02:10"
click at [541, 372] on input "text" at bounding box center [547, 358] width 104 height 35
select select "7"
select select "2025"
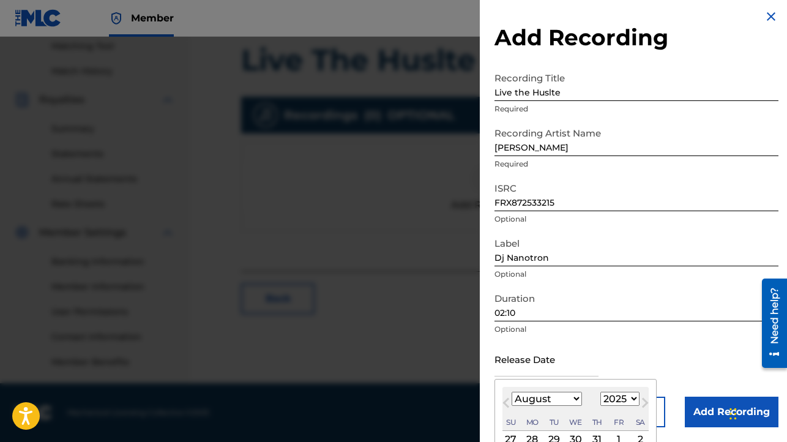
scroll to position [72, 0]
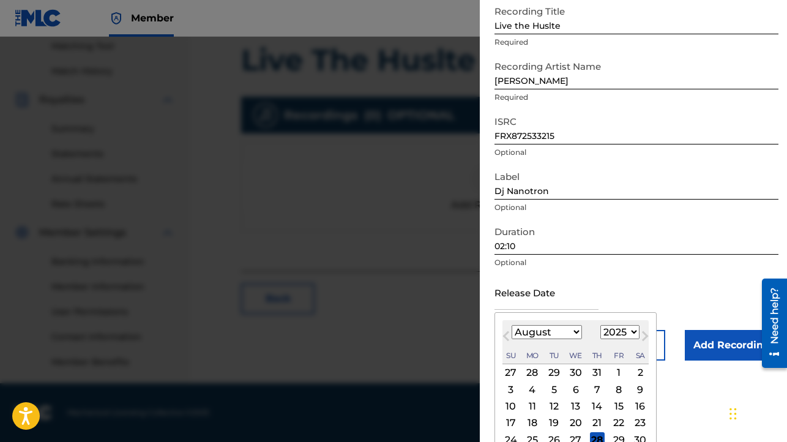
click at [551, 403] on div "12" at bounding box center [554, 406] width 15 height 15
type input "[DATE]"
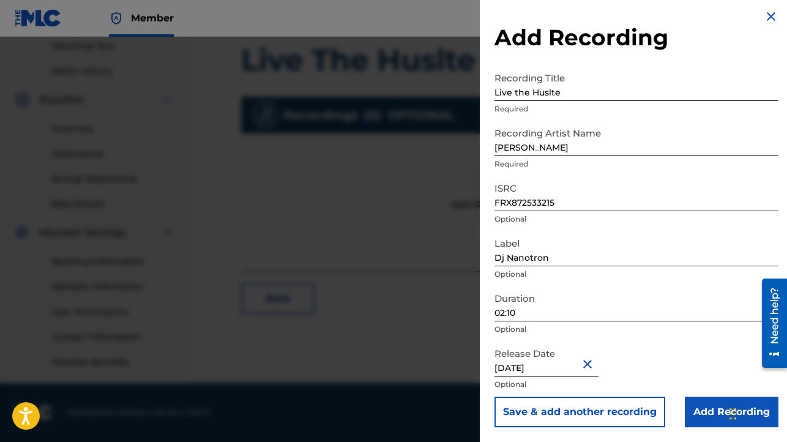
click at [551, 92] on input "Live the Huslte" at bounding box center [637, 83] width 284 height 35
type input "Live the Hustle"
click at [697, 409] on input "Add Recording" at bounding box center [732, 412] width 94 height 31
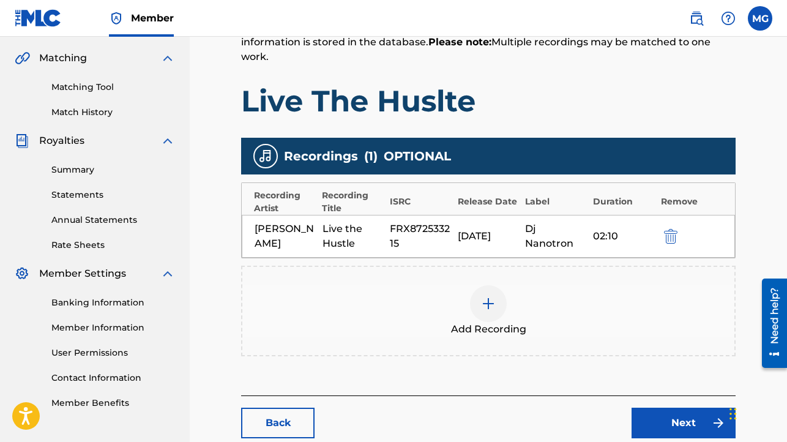
scroll to position [349, 0]
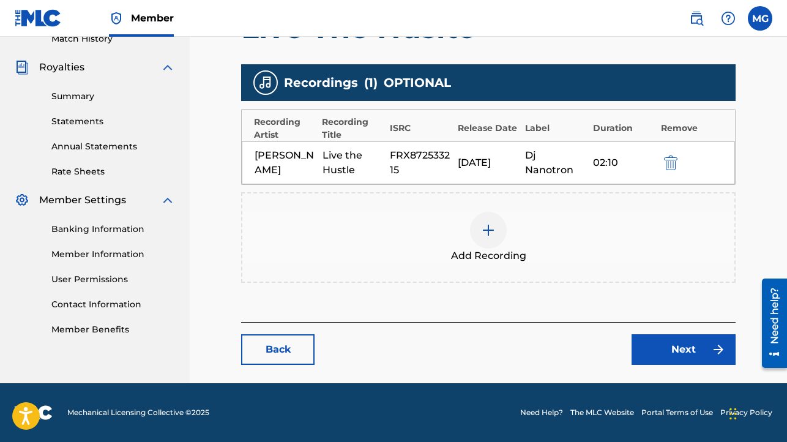
click at [671, 353] on link "Next" at bounding box center [684, 349] width 104 height 31
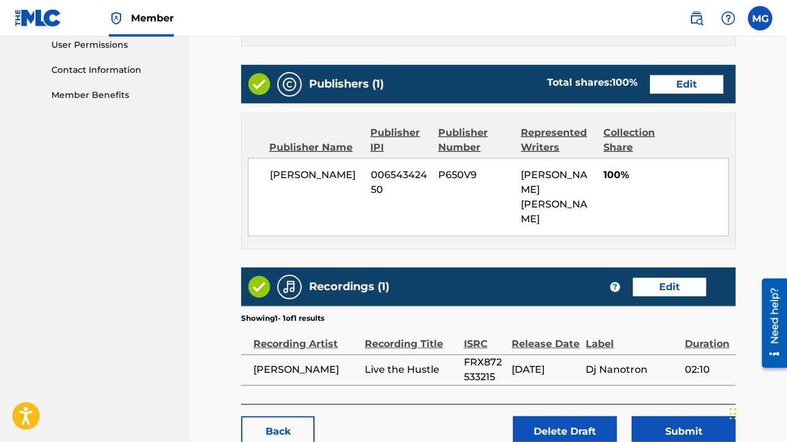
scroll to position [621, 0]
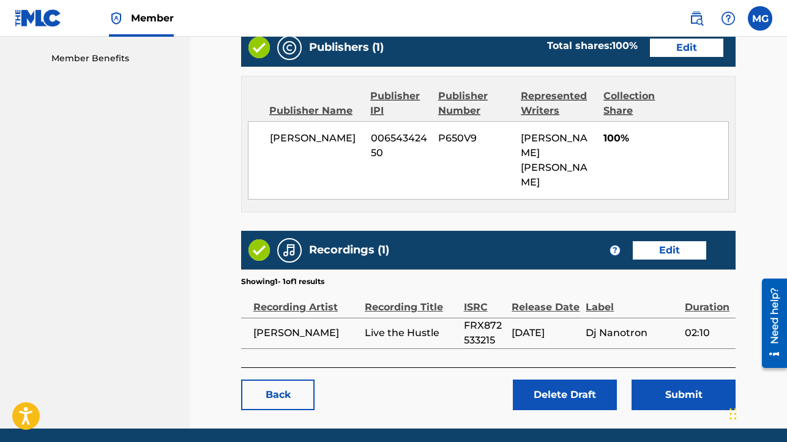
click at [671, 379] on button "Submit" at bounding box center [684, 394] width 104 height 31
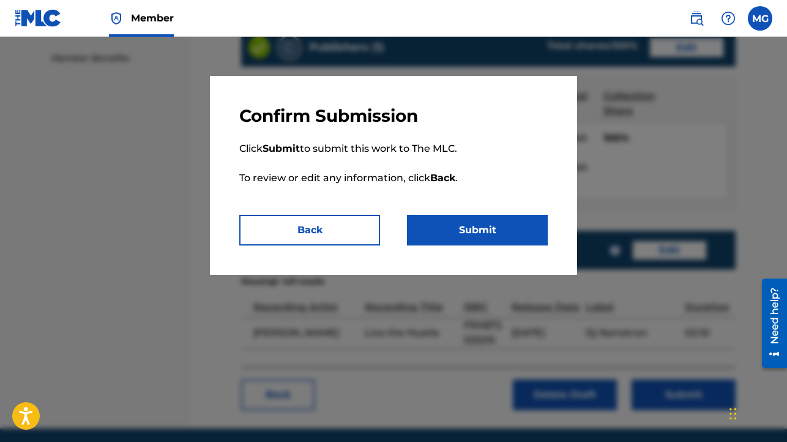
click at [492, 232] on button "Submit" at bounding box center [477, 230] width 141 height 31
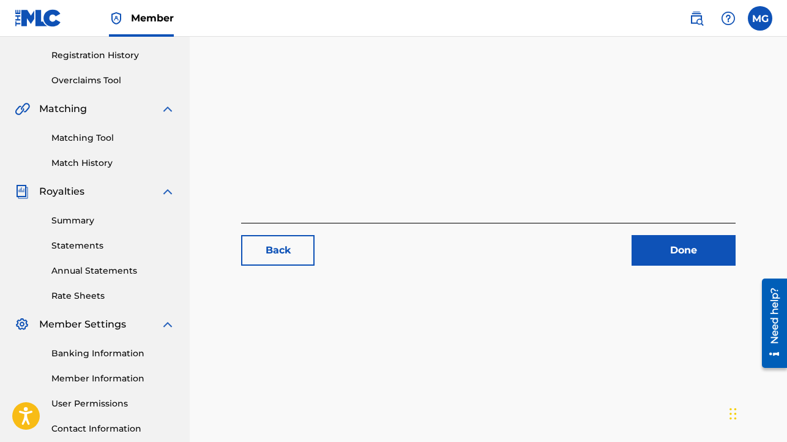
scroll to position [317, 0]
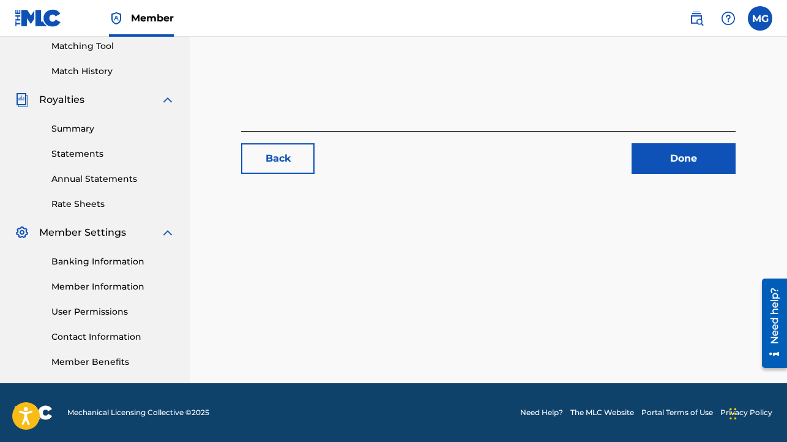
click at [666, 163] on link "Done" at bounding box center [684, 158] width 104 height 31
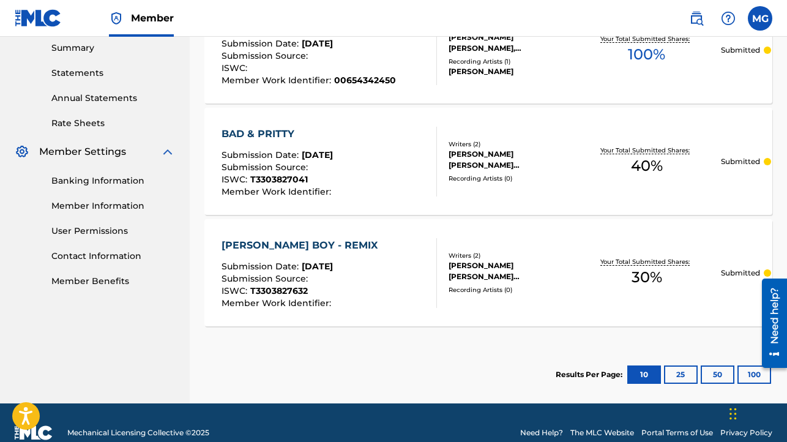
scroll to position [418, 0]
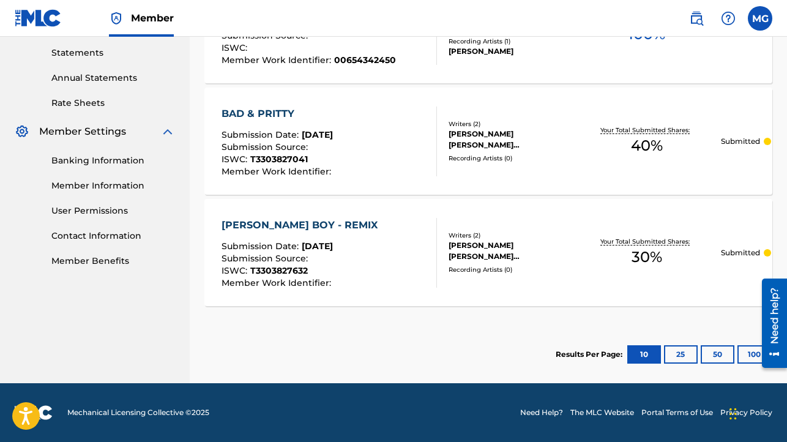
click at [682, 355] on button "25" at bounding box center [681, 354] width 34 height 18
click at [714, 355] on button "50" at bounding box center [718, 354] width 34 height 18
click at [644, 352] on button "10" at bounding box center [644, 354] width 34 height 18
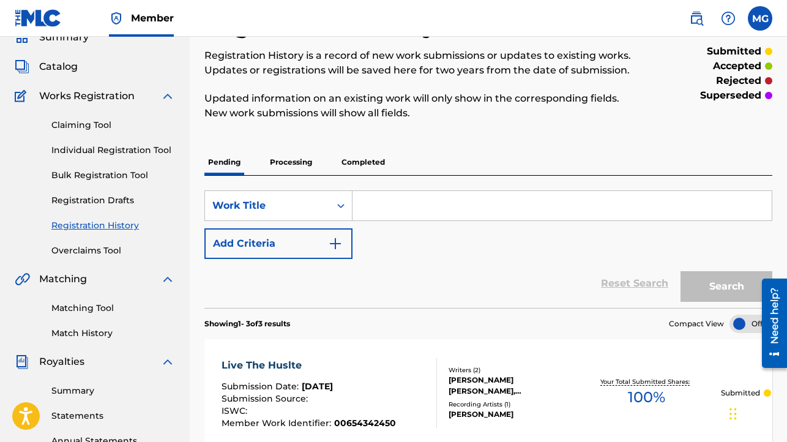
scroll to position [0, 0]
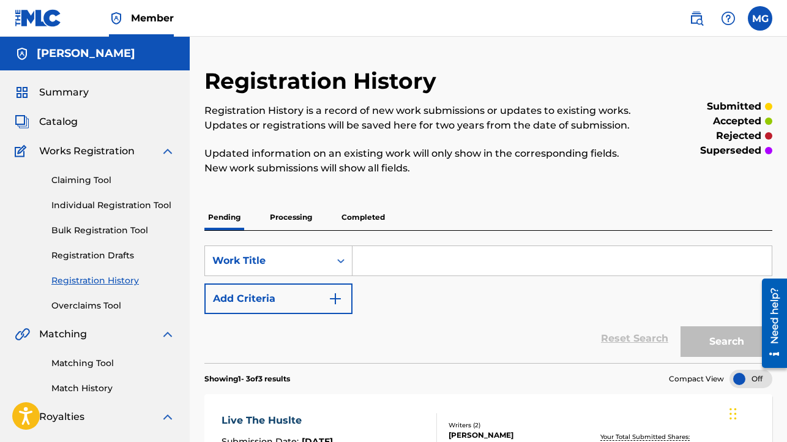
click at [293, 217] on p "Processing" at bounding box center [291, 217] width 50 height 26
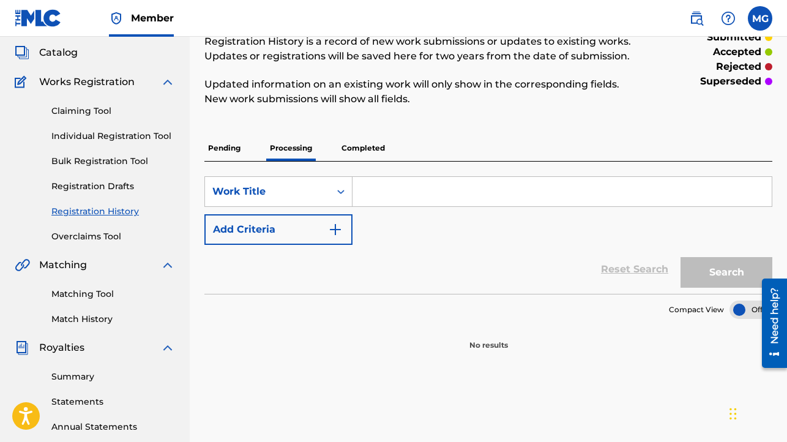
scroll to position [21, 0]
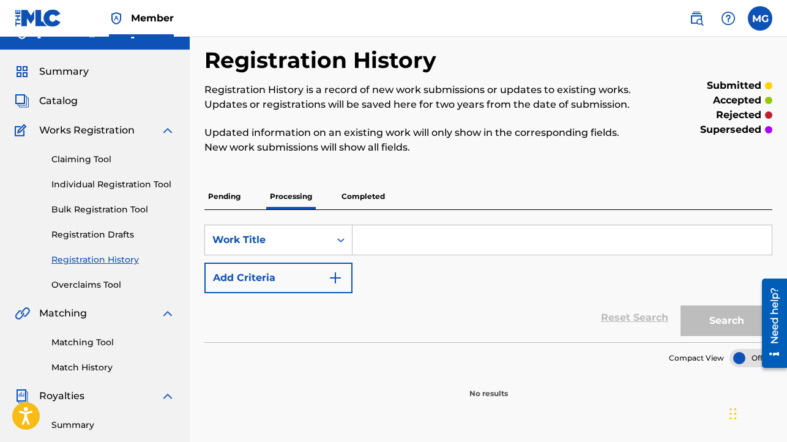
click at [370, 195] on p "Completed" at bounding box center [363, 197] width 51 height 26
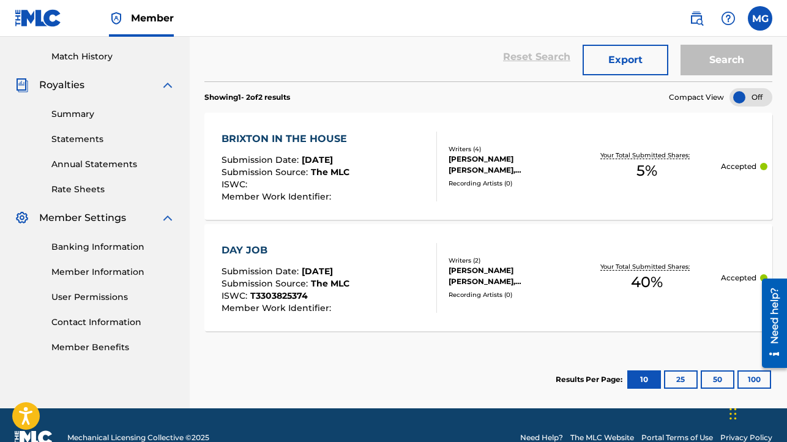
scroll to position [357, 0]
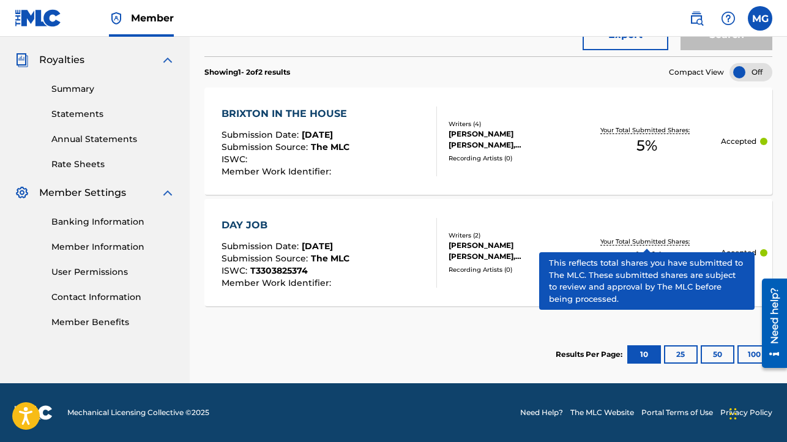
click at [619, 239] on p "Your Total Submitted Shares:" at bounding box center [646, 241] width 92 height 9
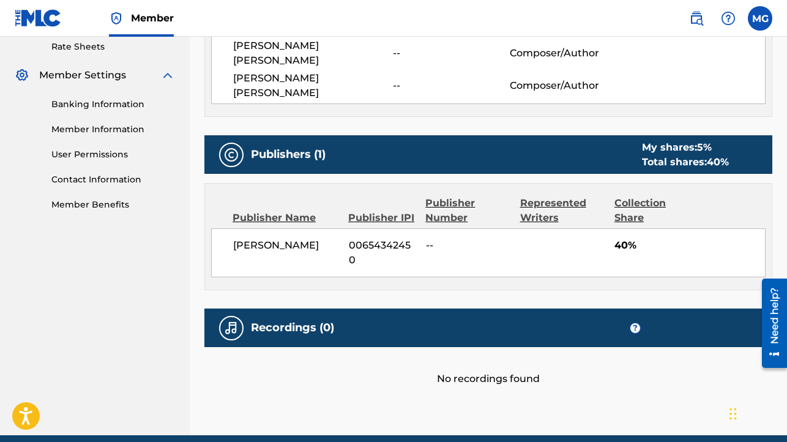
scroll to position [481, 0]
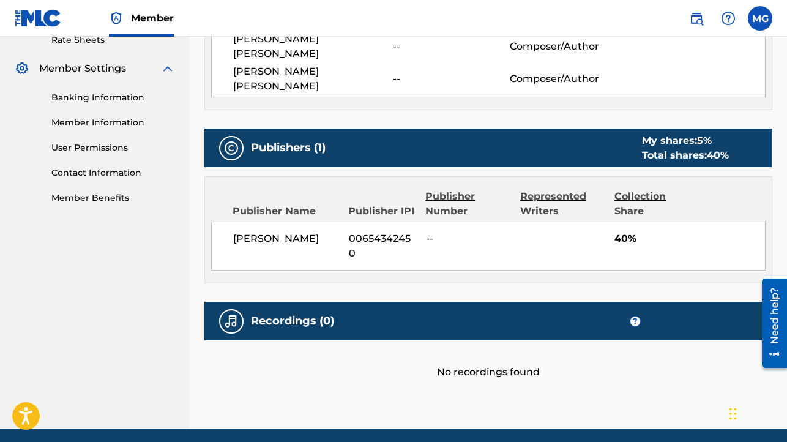
click at [616, 302] on div "Recordings (0) ?" at bounding box center [488, 321] width 568 height 39
click at [365, 302] on div "Recordings (0) ?" at bounding box center [488, 321] width 568 height 39
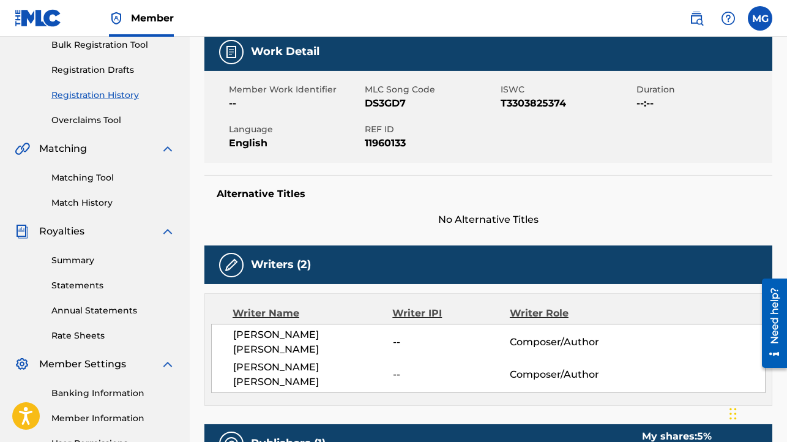
scroll to position [13, 0]
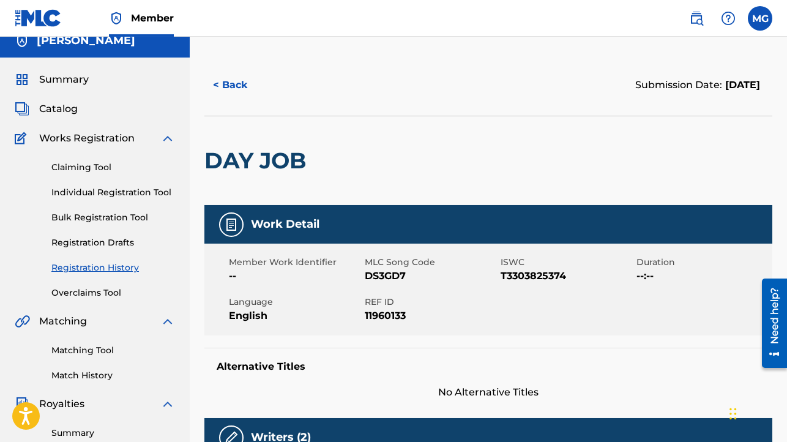
click at [230, 88] on button "< Back" at bounding box center [240, 85] width 73 height 31
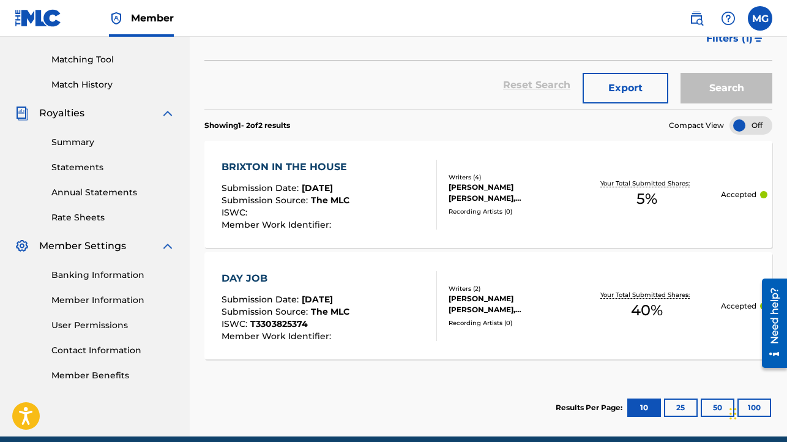
scroll to position [292, 0]
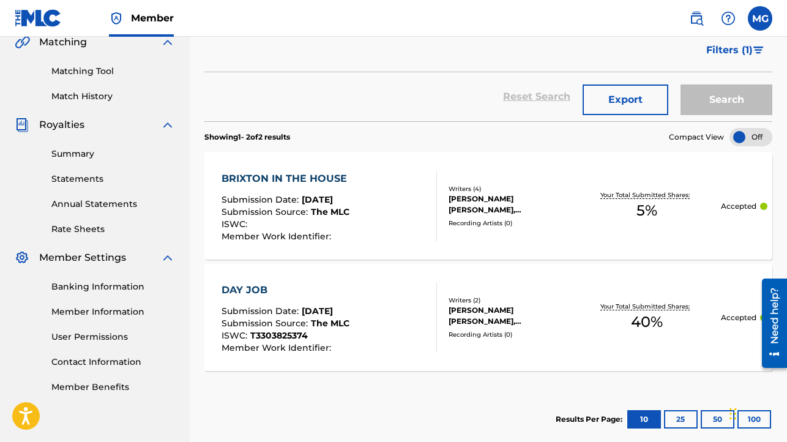
click at [310, 180] on div "BRIXTON IN THE HOUSE" at bounding box center [288, 178] width 132 height 15
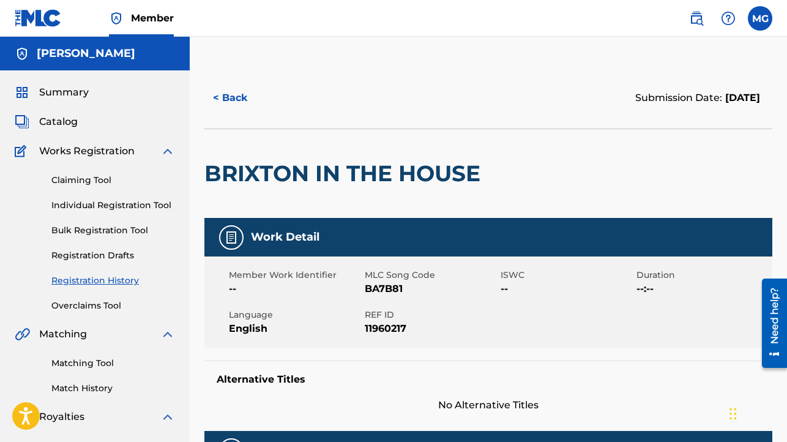
click at [98, 183] on link "Claiming Tool" at bounding box center [113, 180] width 124 height 13
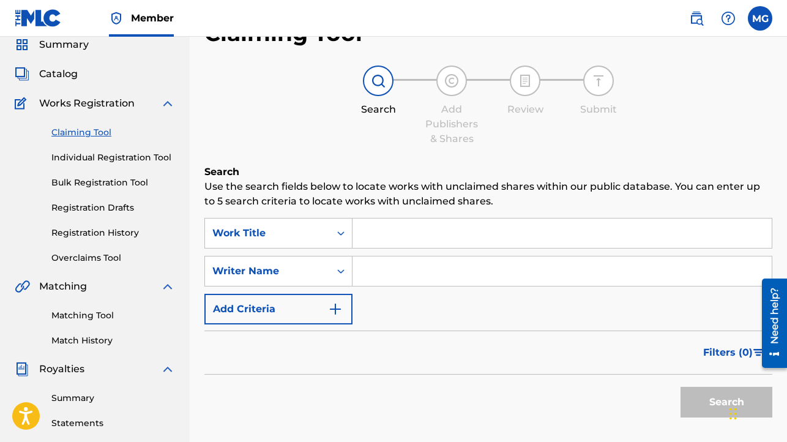
scroll to position [39, 0]
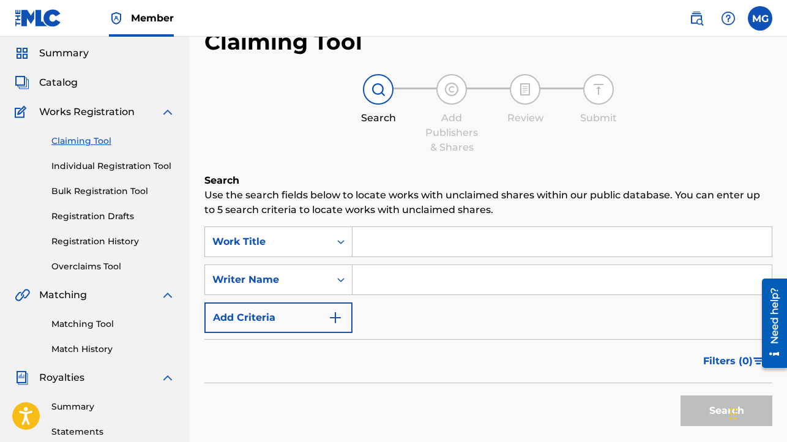
click at [167, 111] on img at bounding box center [167, 112] width 15 height 15
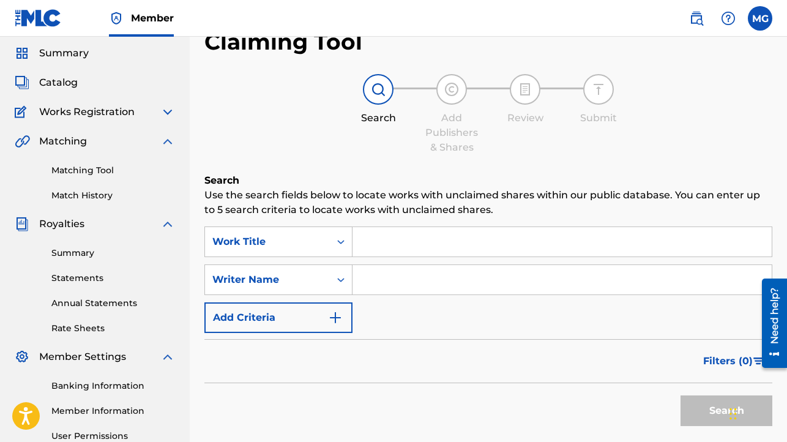
click at [77, 252] on link "Summary" at bounding box center [113, 253] width 124 height 13
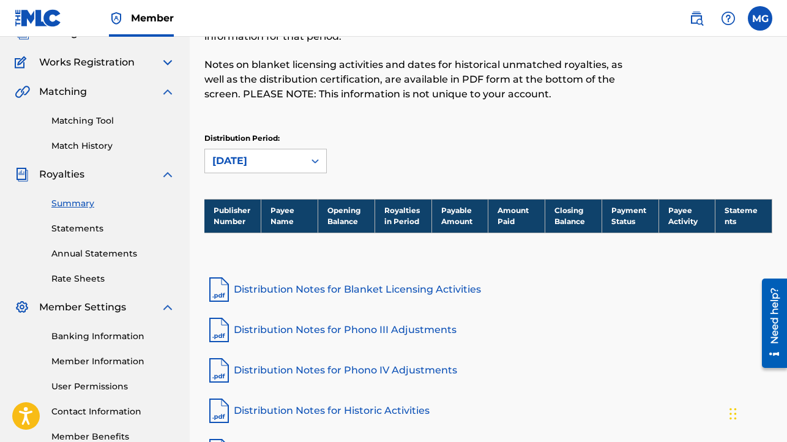
scroll to position [171, 0]
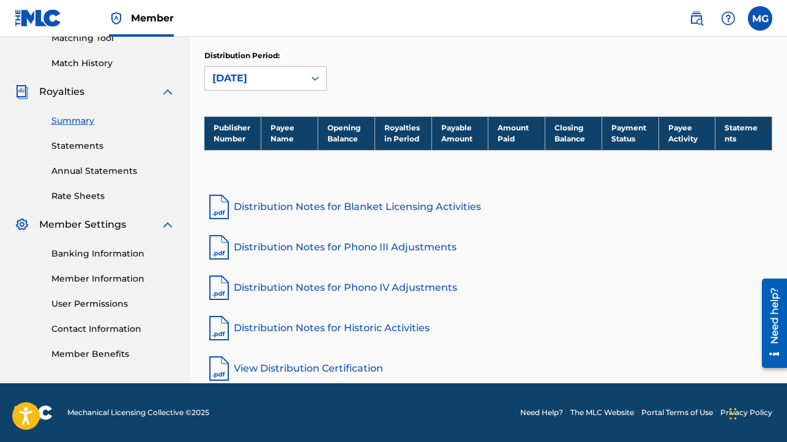
click at [329, 366] on link "View Distribution Certification" at bounding box center [488, 368] width 568 height 29
click at [80, 256] on link "Banking Information" at bounding box center [113, 253] width 124 height 13
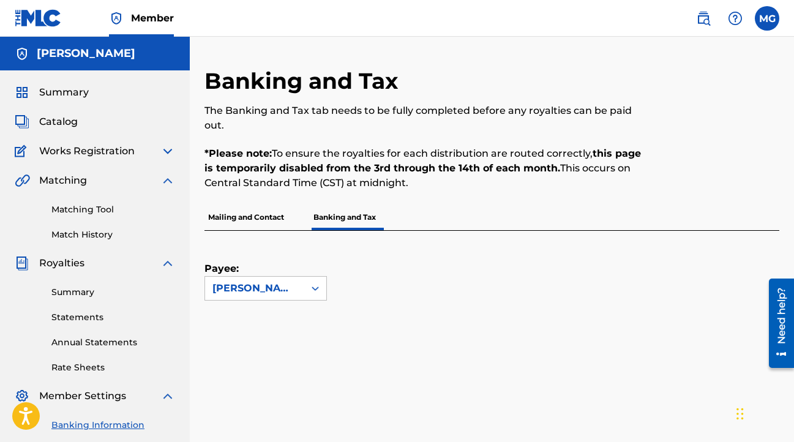
click at [267, 220] on p "Mailing and Contact" at bounding box center [245, 217] width 83 height 26
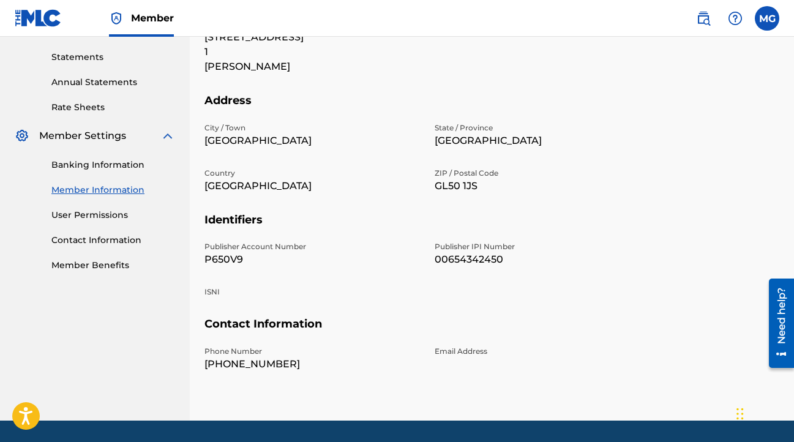
scroll to position [261, 0]
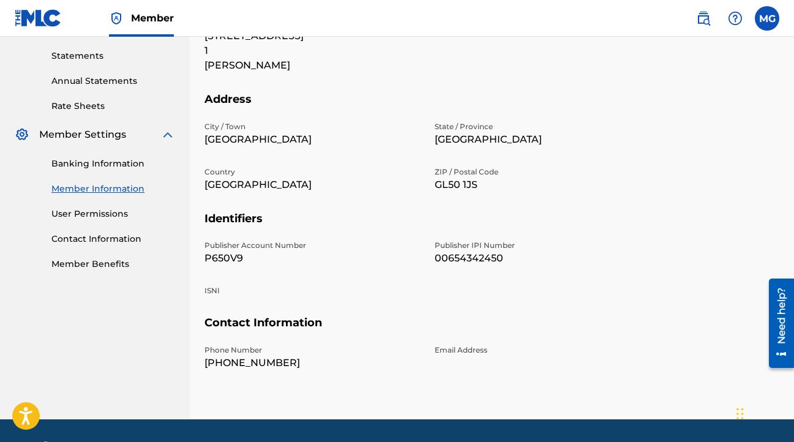
click at [95, 265] on link "Member Benefits" at bounding box center [113, 264] width 124 height 13
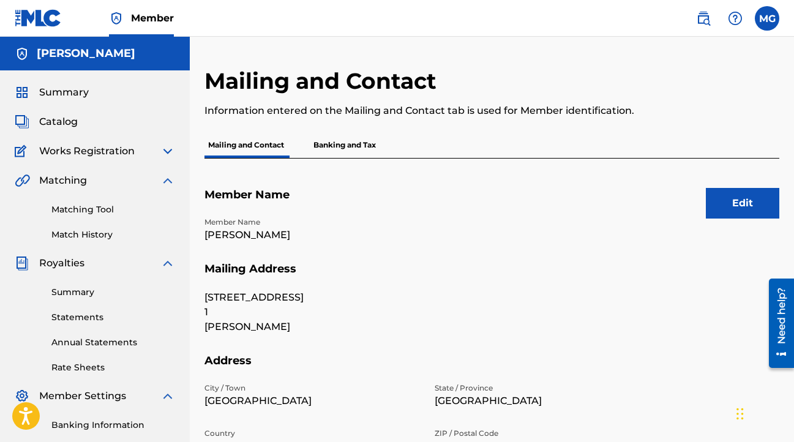
click at [63, 94] on span "Summary" at bounding box center [64, 92] width 50 height 15
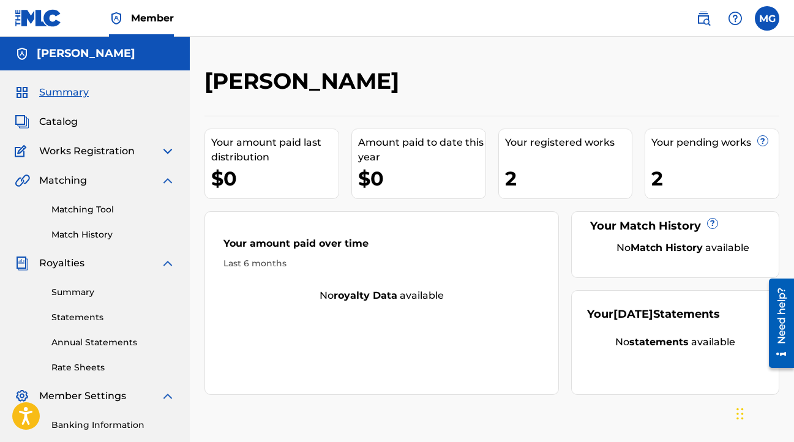
click at [764, 17] on label at bounding box center [767, 18] width 24 height 24
click at [767, 18] on input "MG [PERSON_NAME] [EMAIL_ADDRESS][DOMAIN_NAME] Notification Preferences Profile …" at bounding box center [767, 18] width 0 height 0
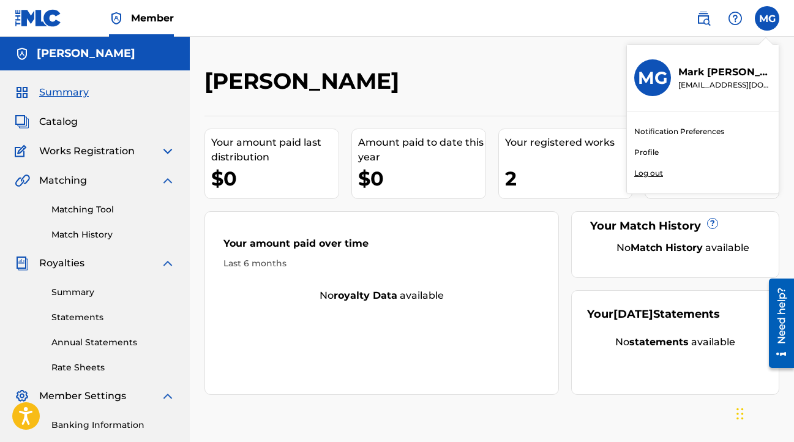
click at [662, 132] on link "Notification Preferences" at bounding box center [679, 131] width 90 height 11
